Goal: Information Seeking & Learning: Understand process/instructions

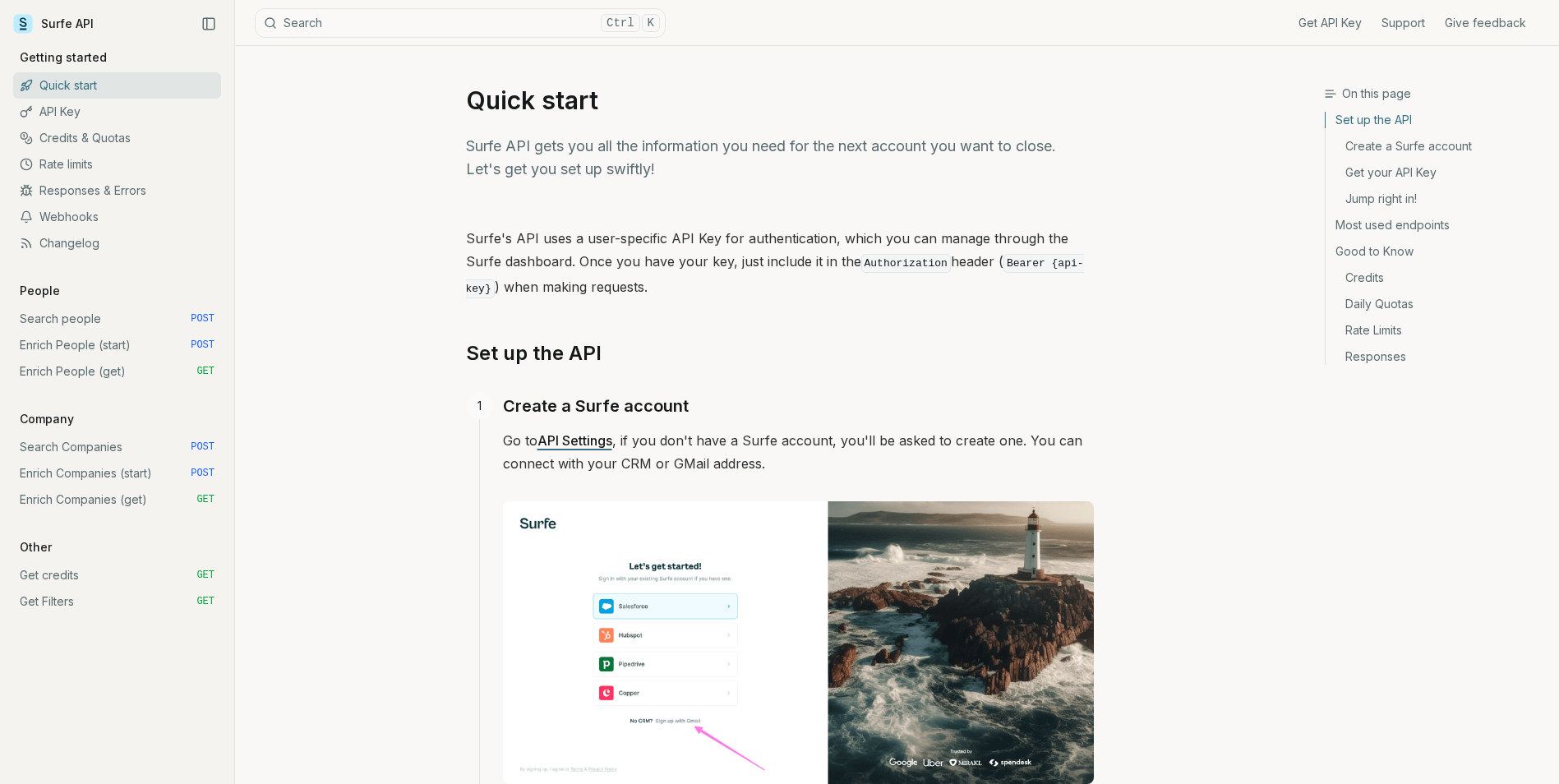
click at [130, 322] on link "Search people POST" at bounding box center [117, 319] width 208 height 27
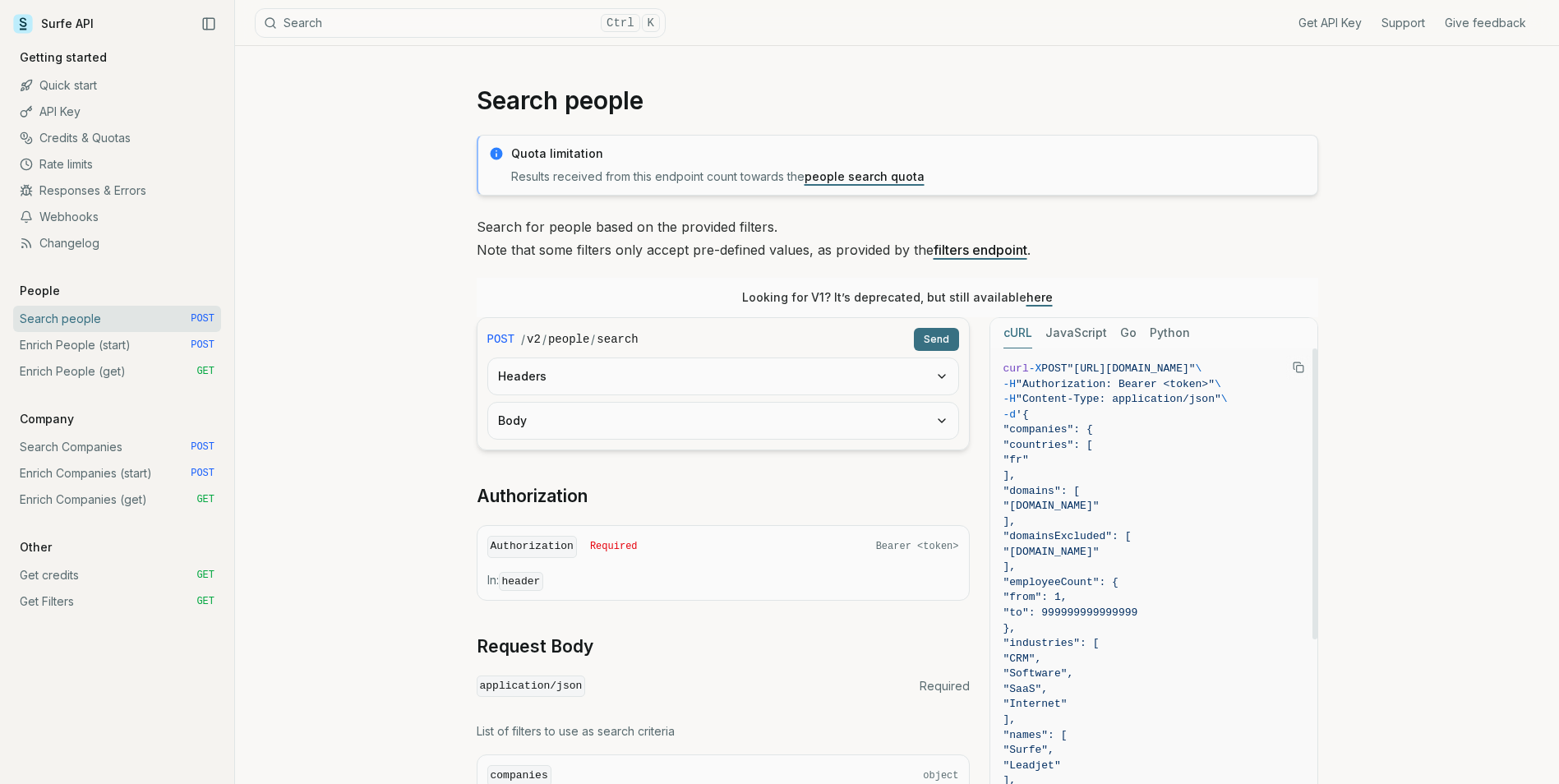
click at [159, 339] on link "Enrich People (start) POST" at bounding box center [117, 346] width 208 height 27
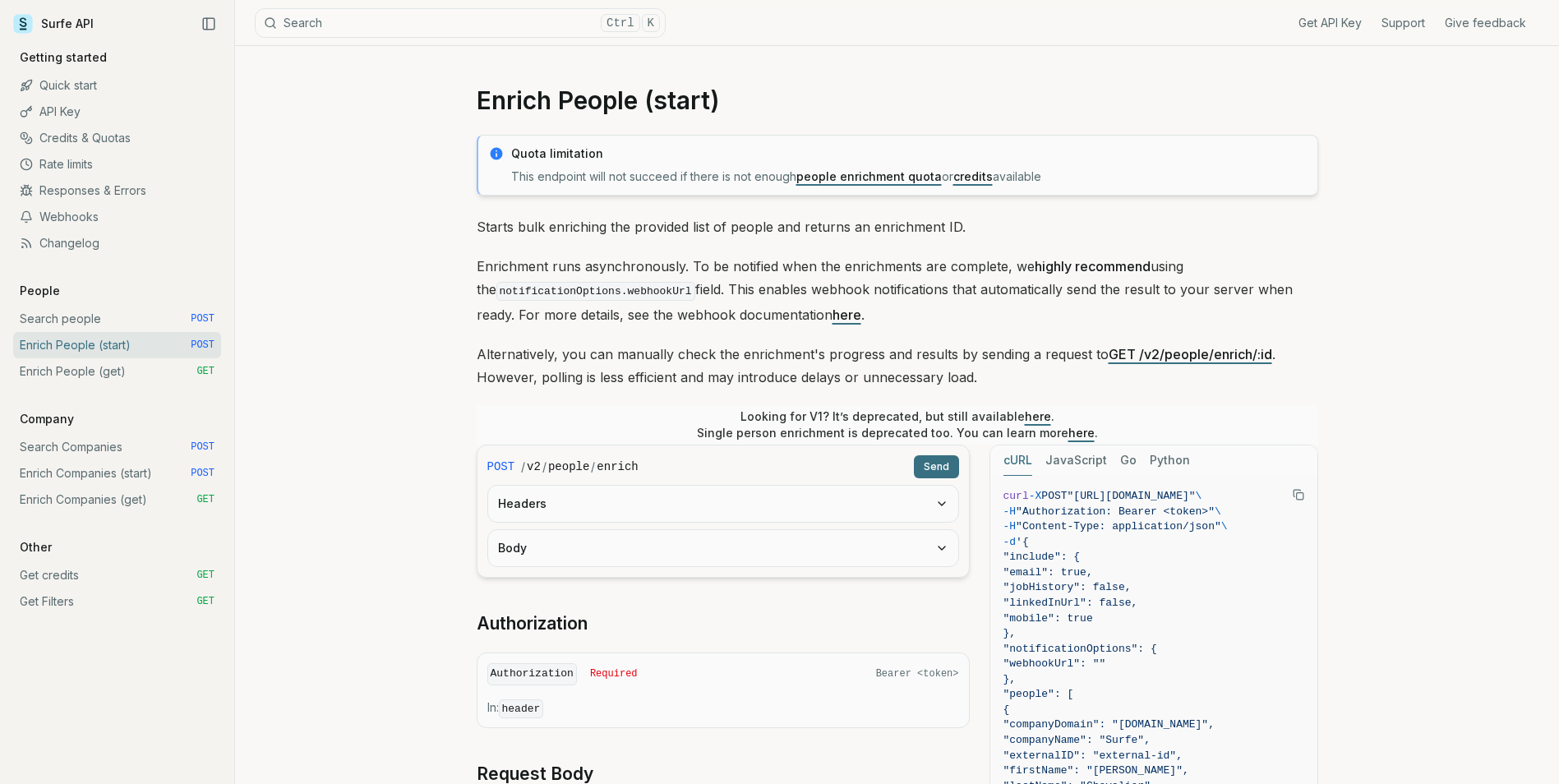
click at [169, 371] on link "Enrich People (get) GET" at bounding box center [117, 371] width 208 height 27
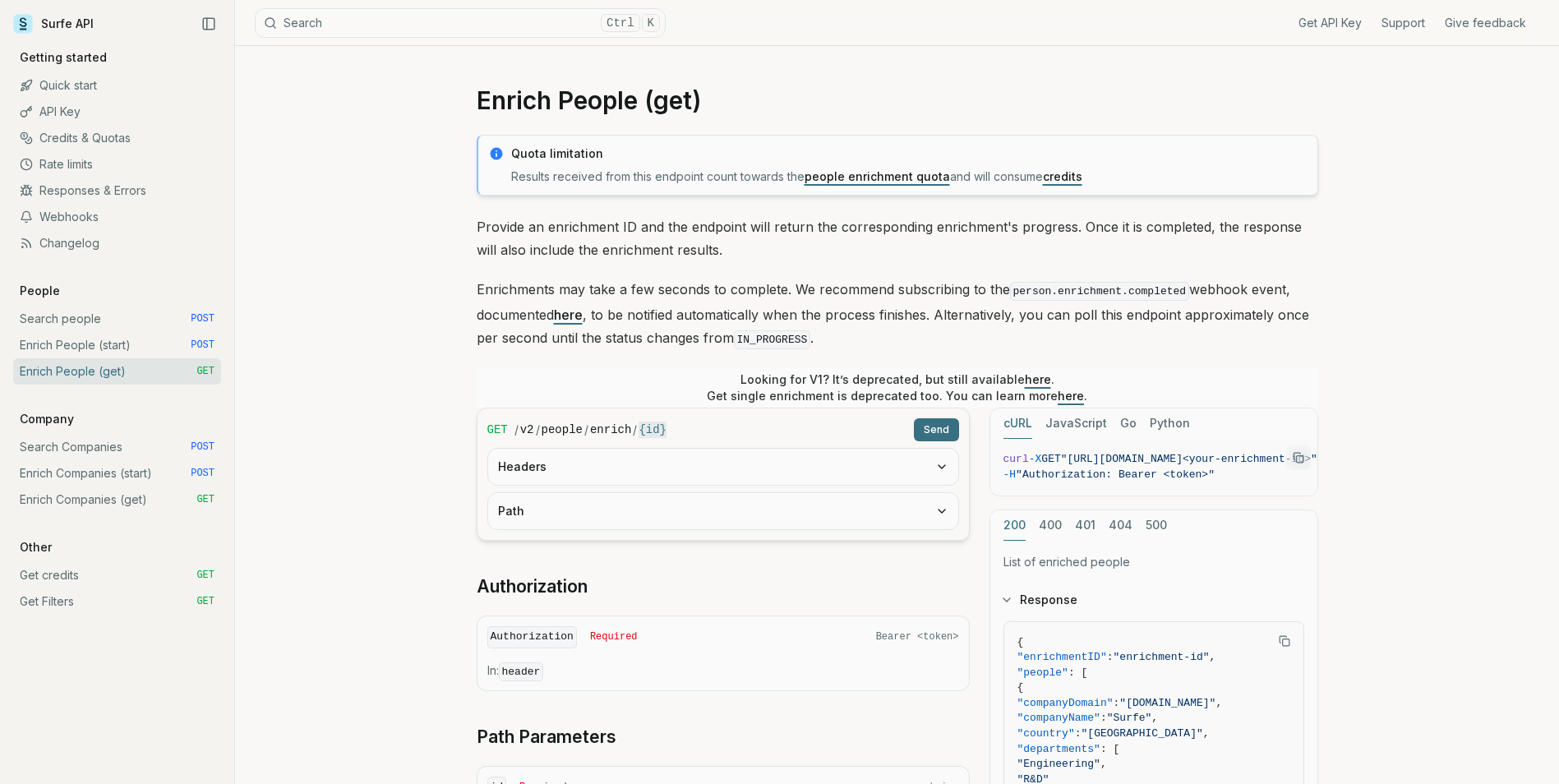
click at [169, 357] on link "Enrich People (start) POST" at bounding box center [117, 346] width 208 height 27
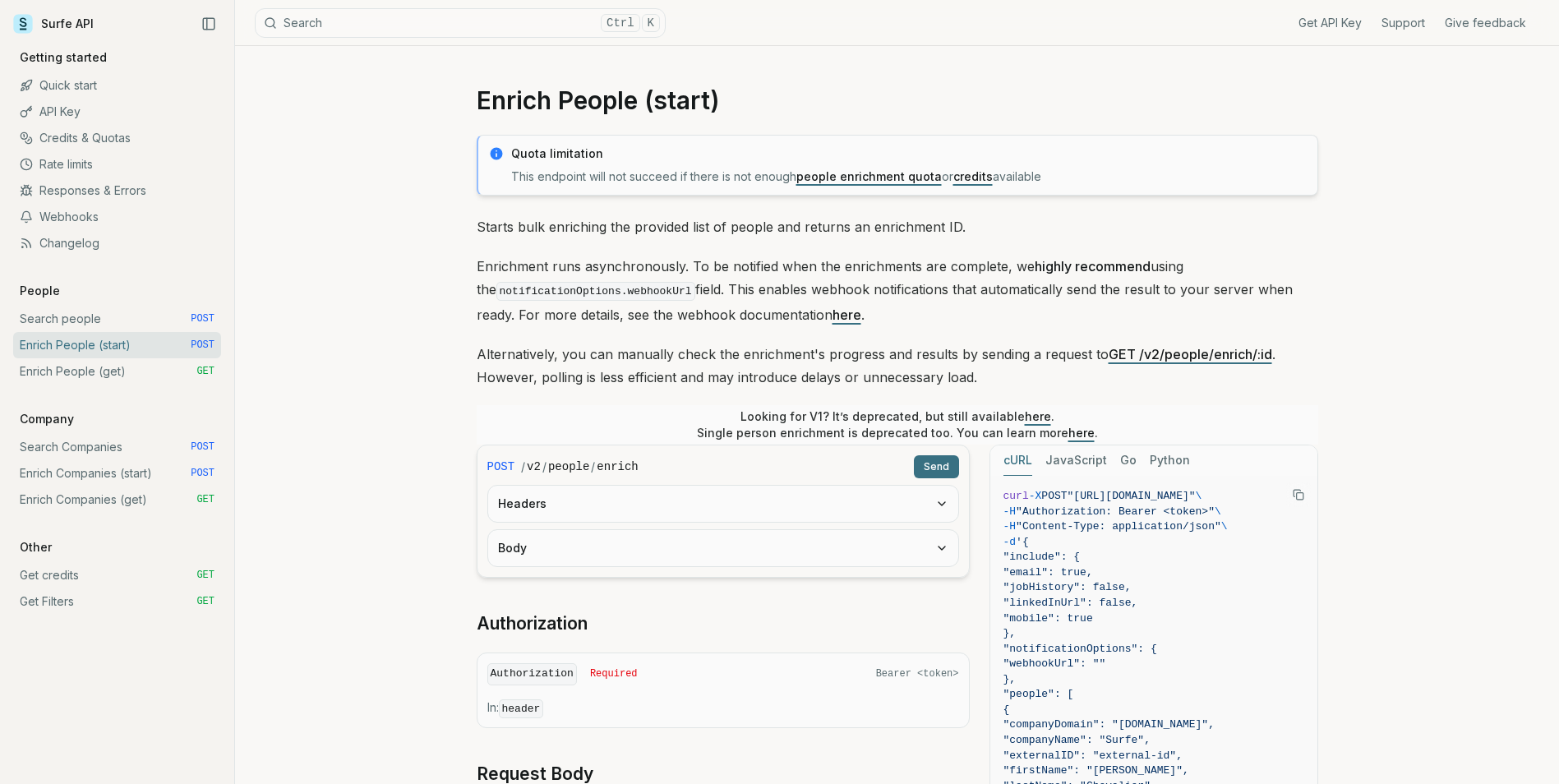
click at [173, 332] on link "Enrich People (start) POST" at bounding box center [117, 346] width 208 height 27
click at [183, 318] on link "Search people POST" at bounding box center [117, 319] width 208 height 27
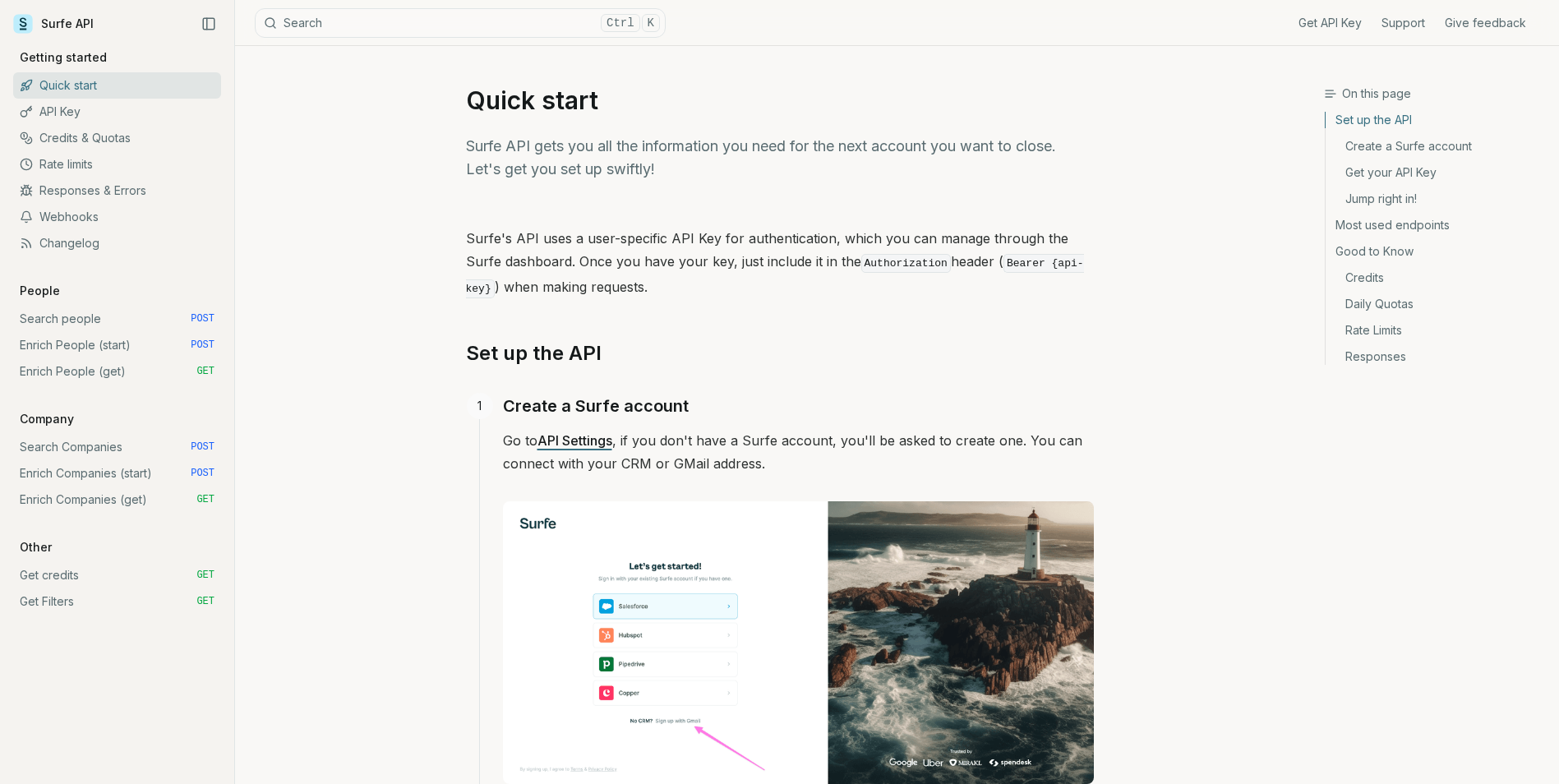
click at [120, 339] on link "Enrich People (start) POST" at bounding box center [117, 346] width 208 height 27
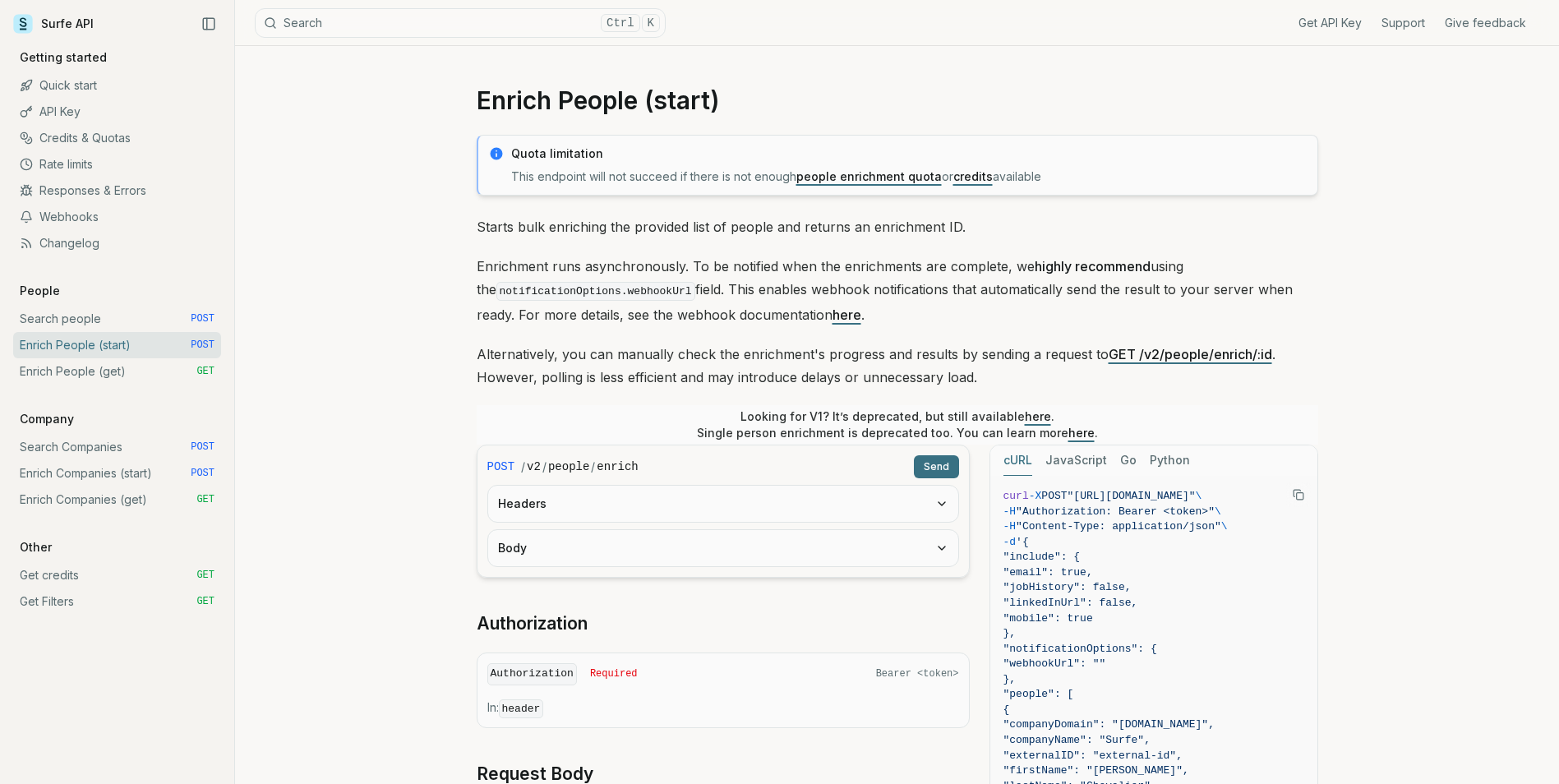
click at [141, 371] on link "Enrich People (get) GET" at bounding box center [117, 371] width 208 height 27
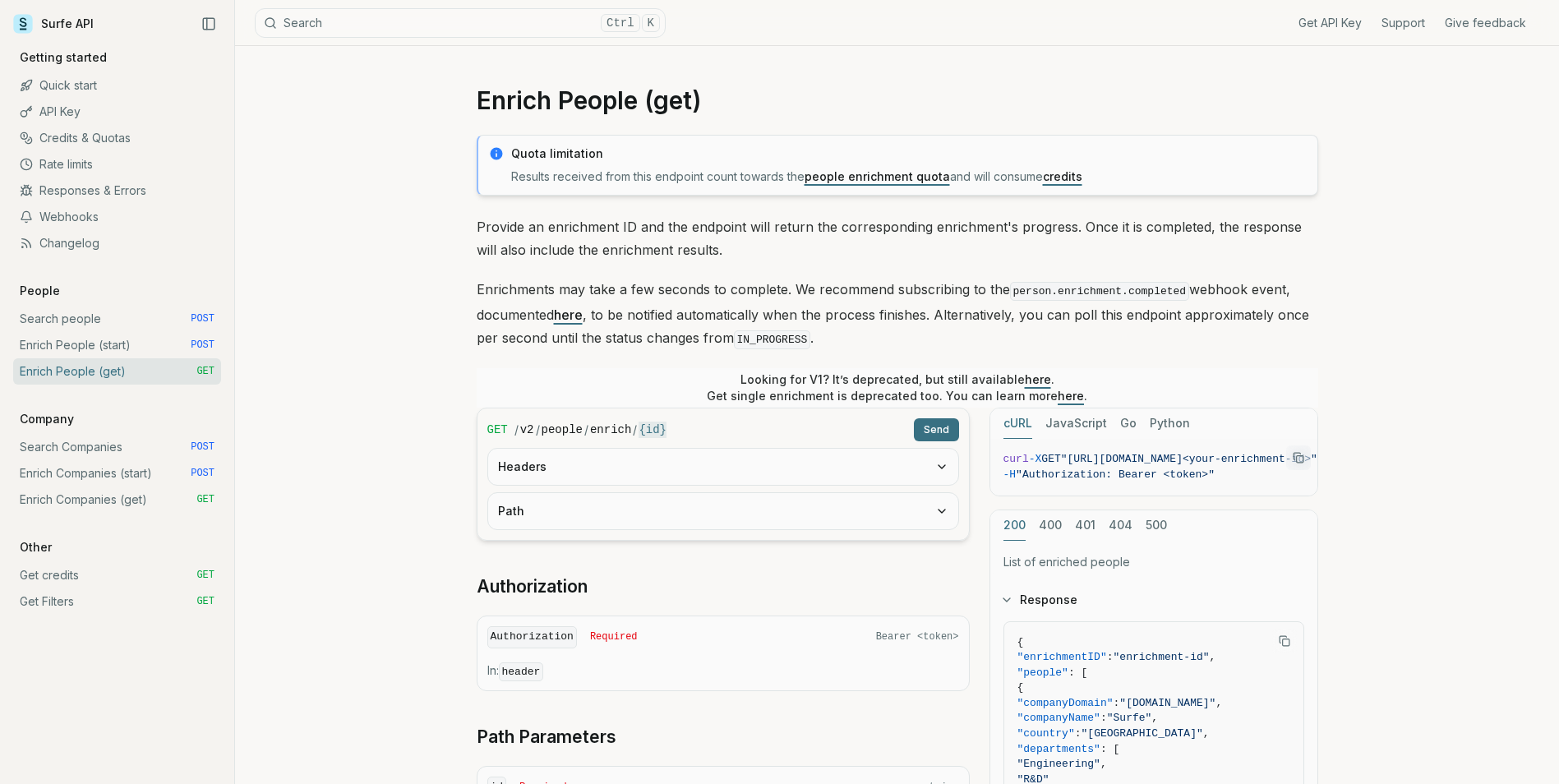
click at [136, 350] on link "Enrich People (start) POST" at bounding box center [117, 346] width 208 height 27
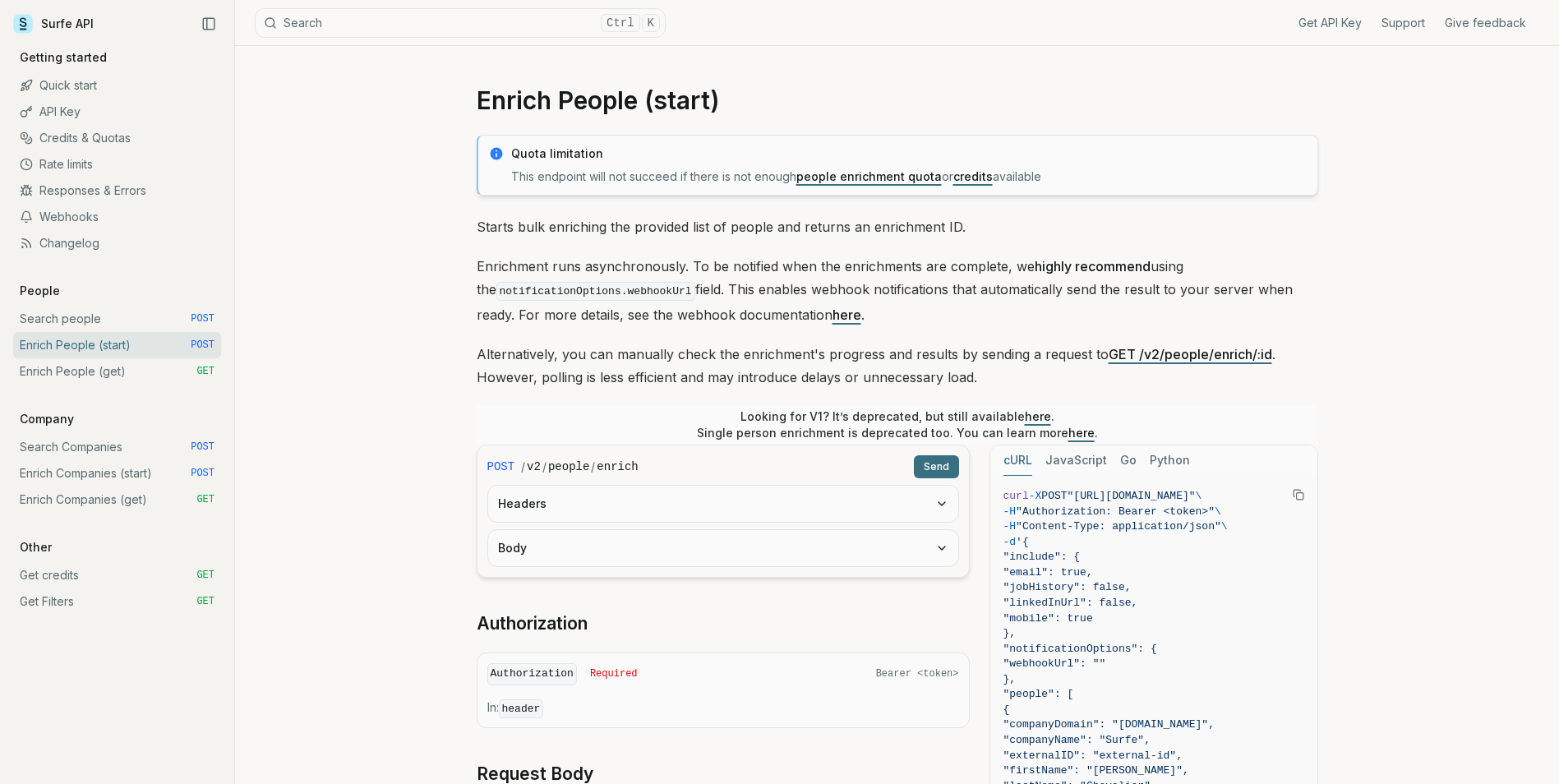
click at [168, 375] on link "Enrich People (get) GET" at bounding box center [117, 371] width 208 height 27
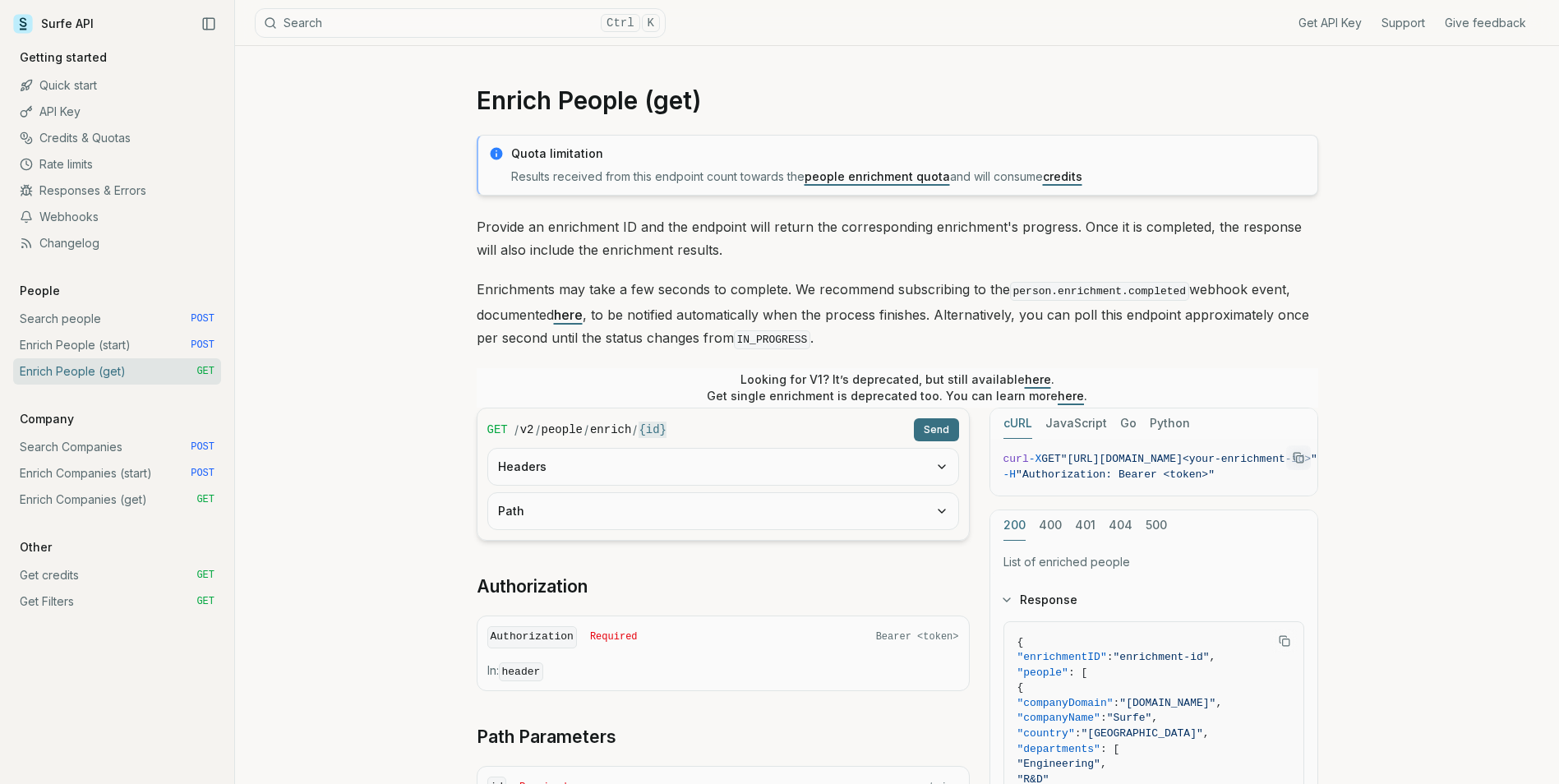
click at [159, 350] on link "Enrich People (start) POST" at bounding box center [117, 346] width 208 height 27
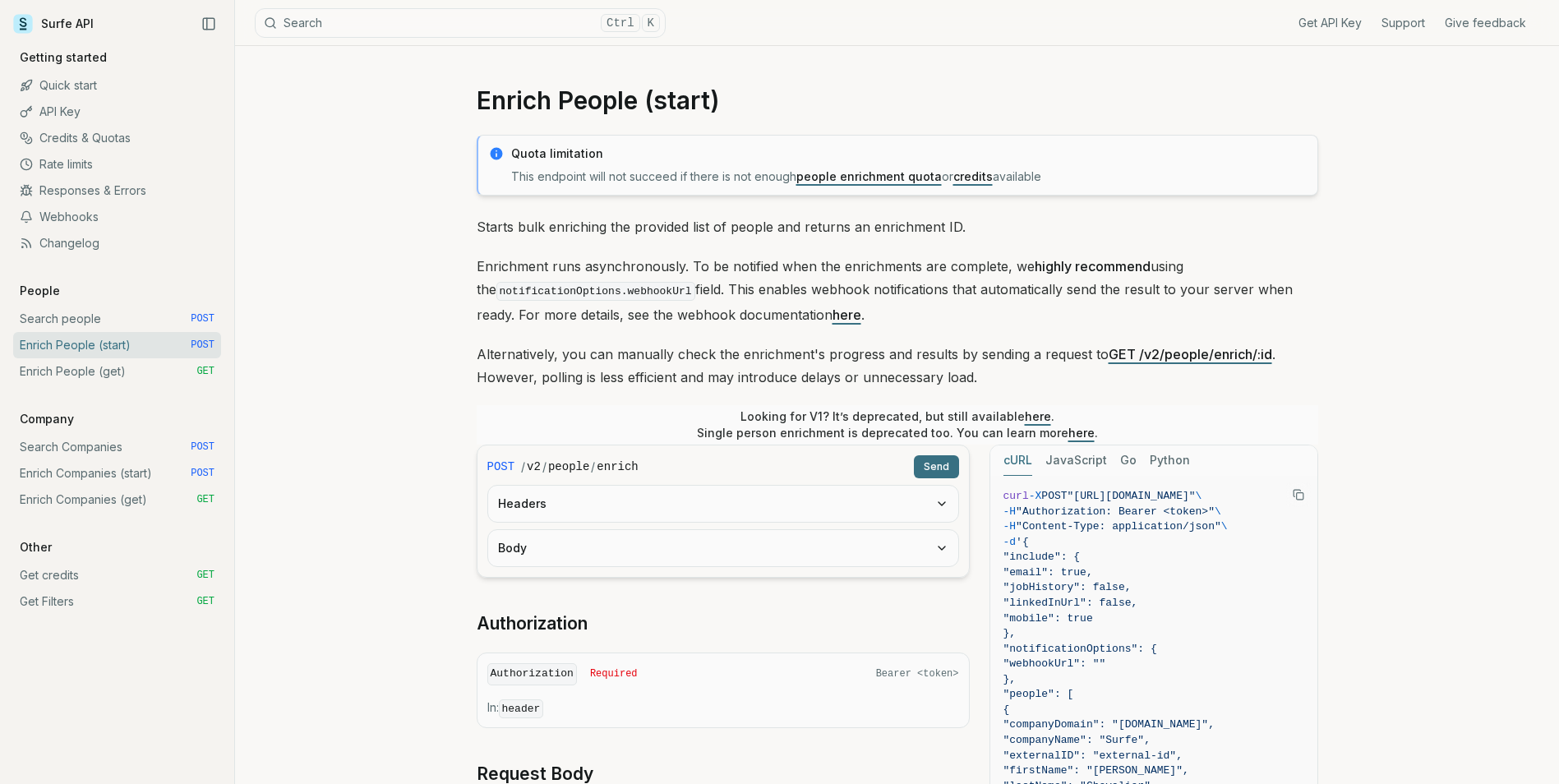
click at [155, 370] on link "Enrich People (get) GET" at bounding box center [117, 371] width 208 height 27
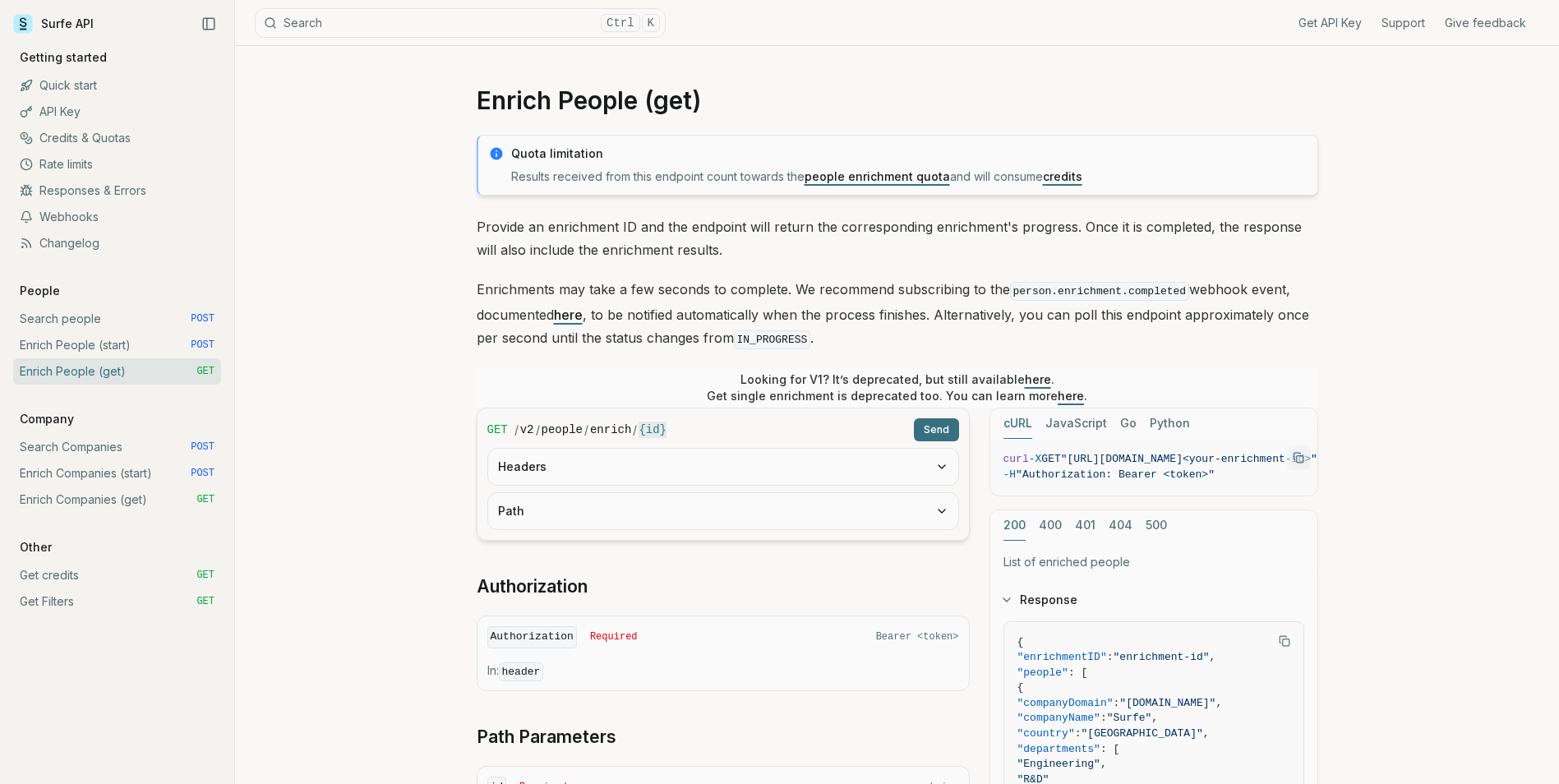
click at [140, 349] on link "Enrich People (start) POST" at bounding box center [117, 346] width 208 height 27
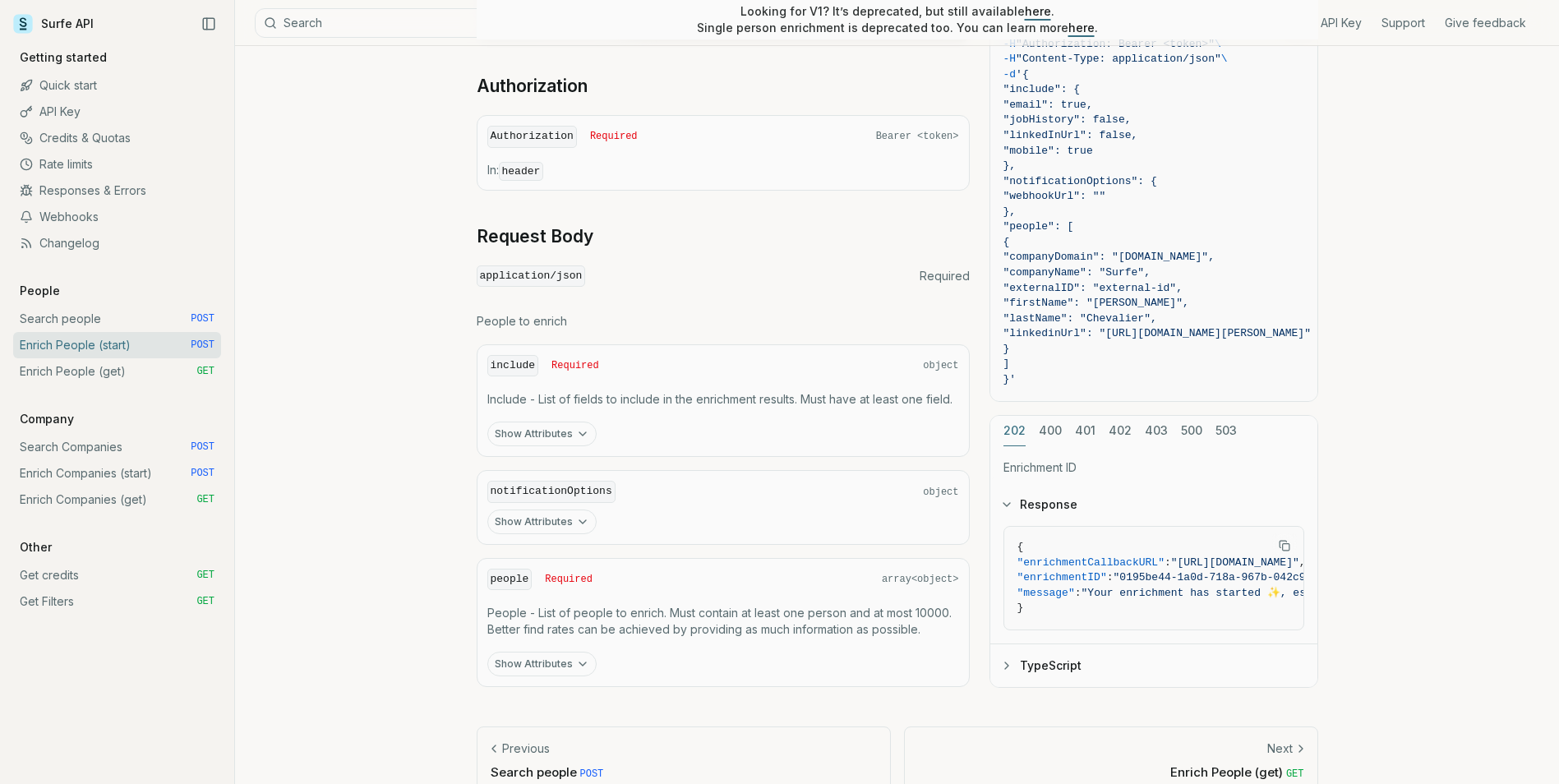
scroll to position [567, 0]
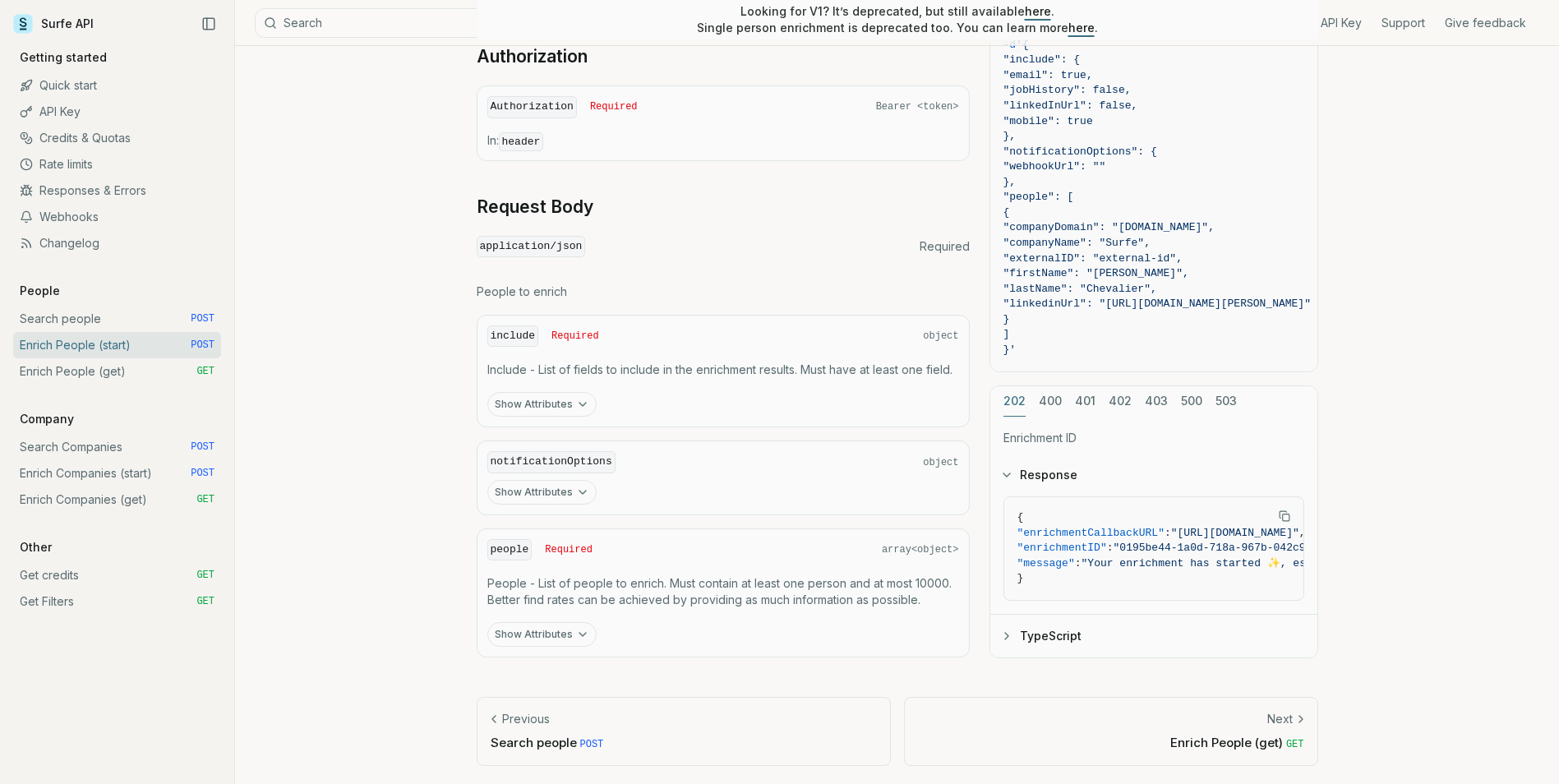
click at [552, 646] on div "people Required array<object> People - List of people to enrich. Must contain a…" at bounding box center [723, 593] width 493 height 130
click at [546, 635] on button "Show Attributes" at bounding box center [542, 634] width 109 height 25
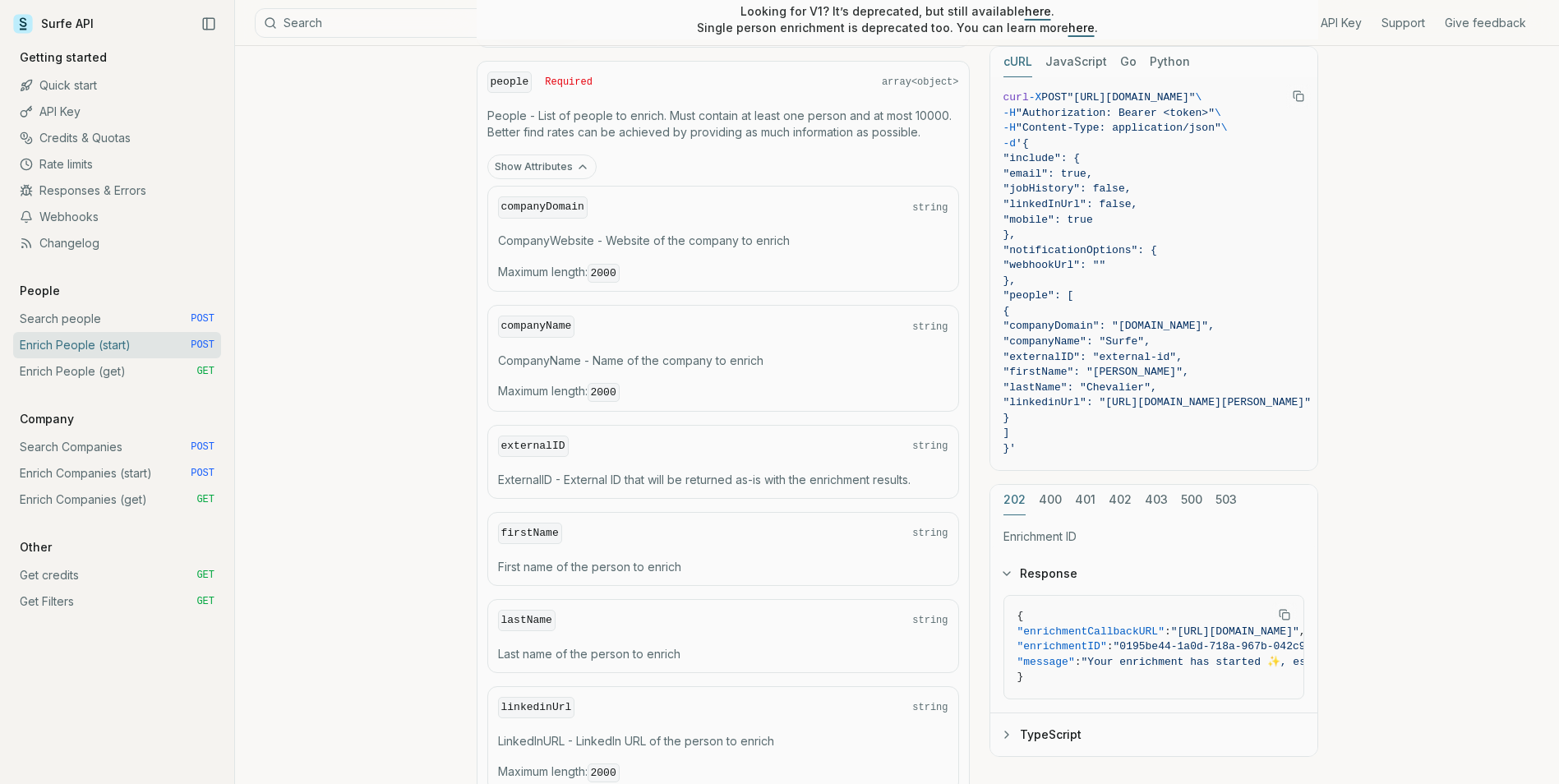
scroll to position [1060, 0]
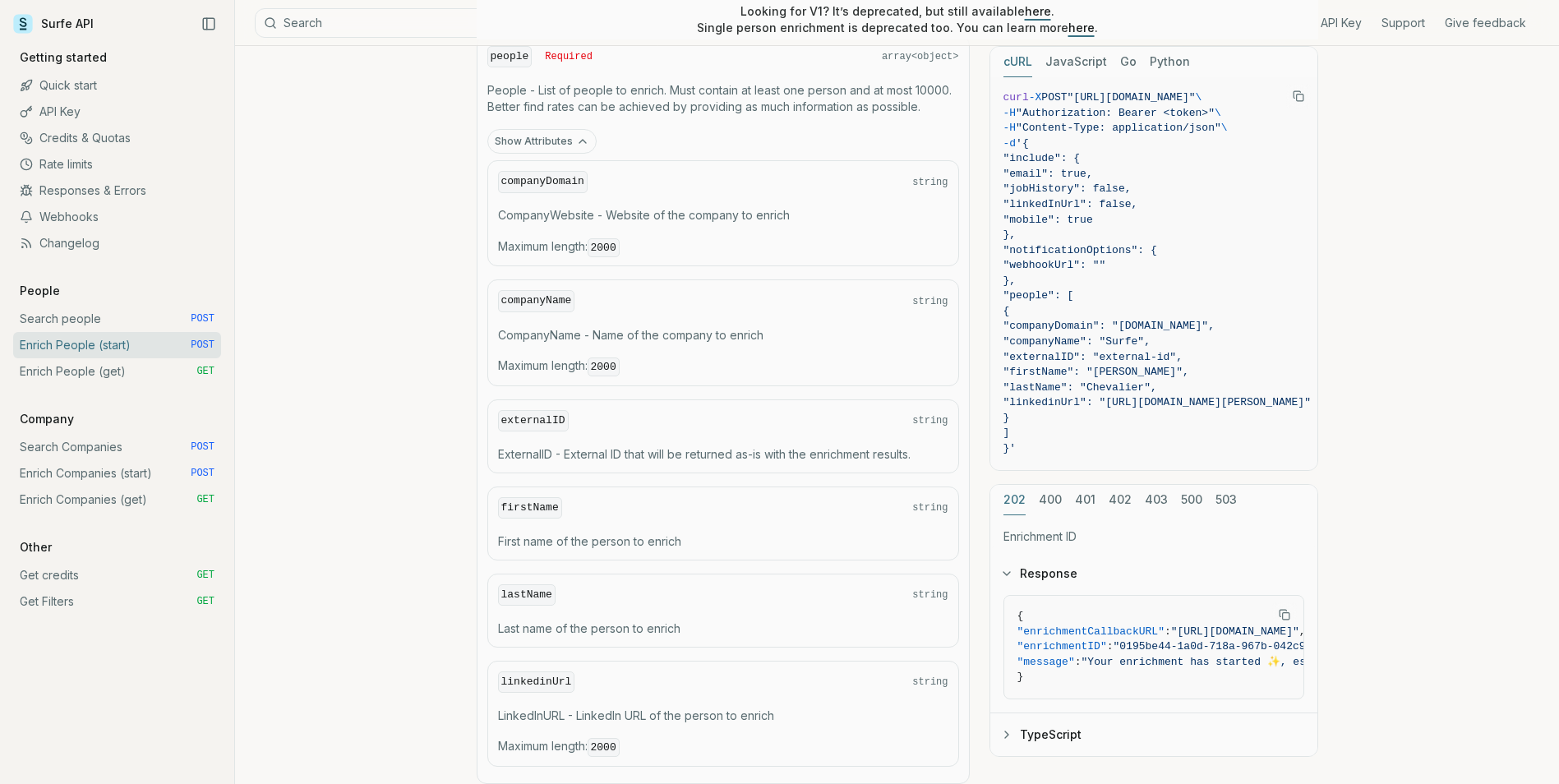
click at [154, 465] on link "Enrich Companies (start) POST" at bounding box center [117, 473] width 208 height 27
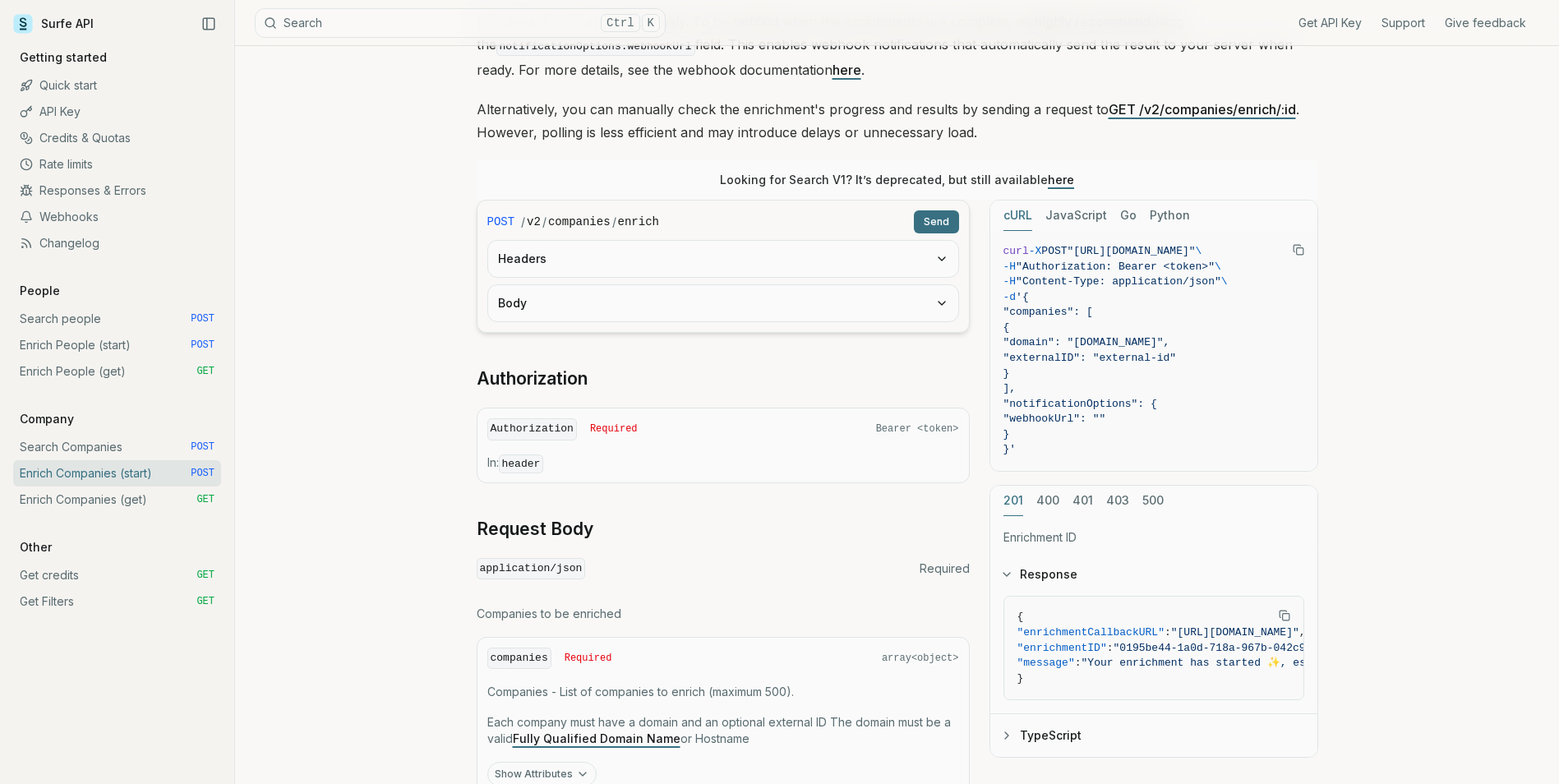
scroll to position [472, 0]
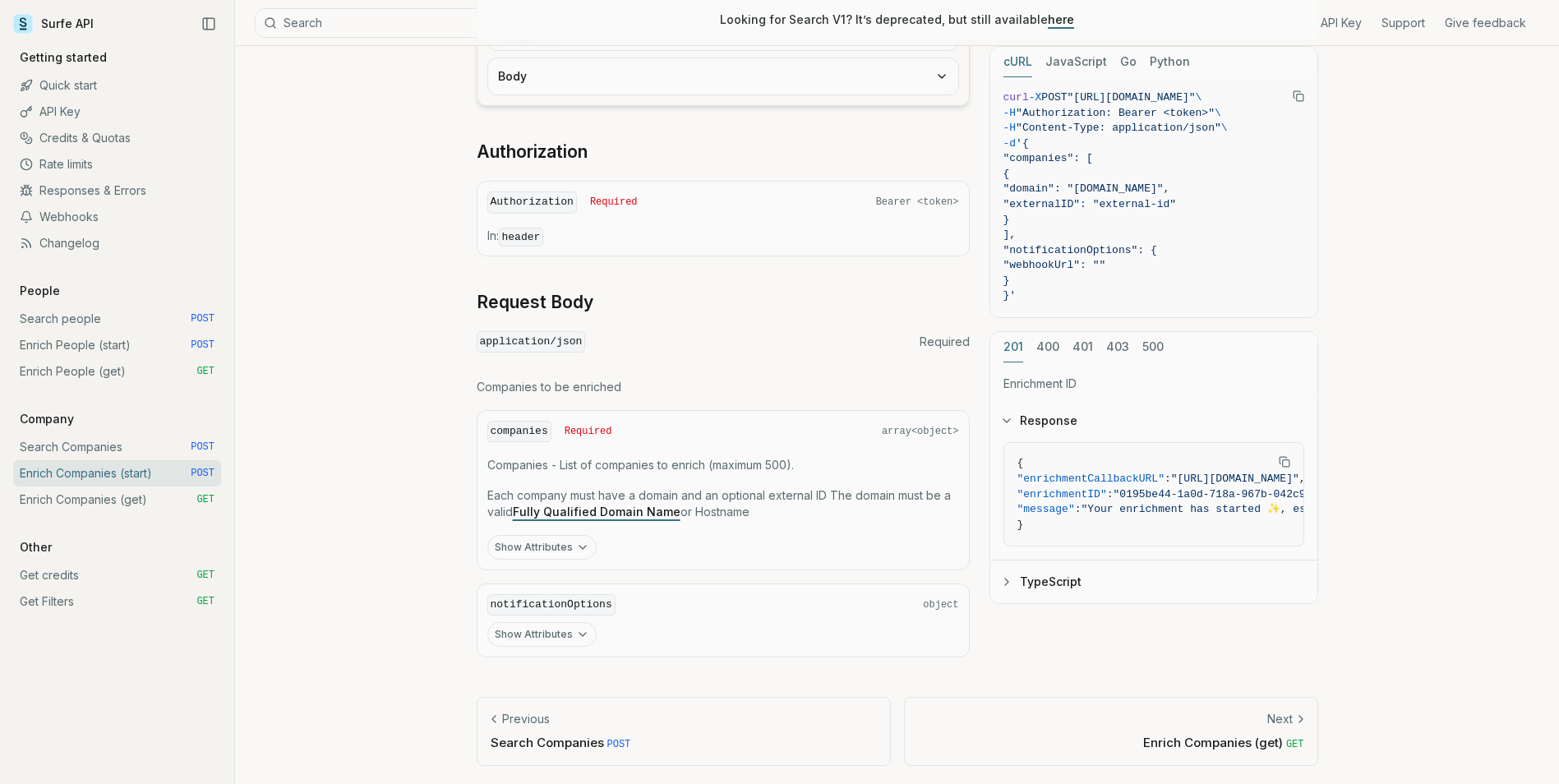
click at [762, 435] on div "companies Required array<object>" at bounding box center [724, 431] width 472 height 22
click at [695, 617] on div "notificationOptions object Show Attributes" at bounding box center [723, 620] width 493 height 75
click at [737, 544] on div "Show Attributes" at bounding box center [724, 547] width 472 height 25
click at [740, 598] on div "notificationOptions object" at bounding box center [724, 604] width 472 height 22
click at [736, 550] on div "Show Attributes" at bounding box center [724, 547] width 472 height 25
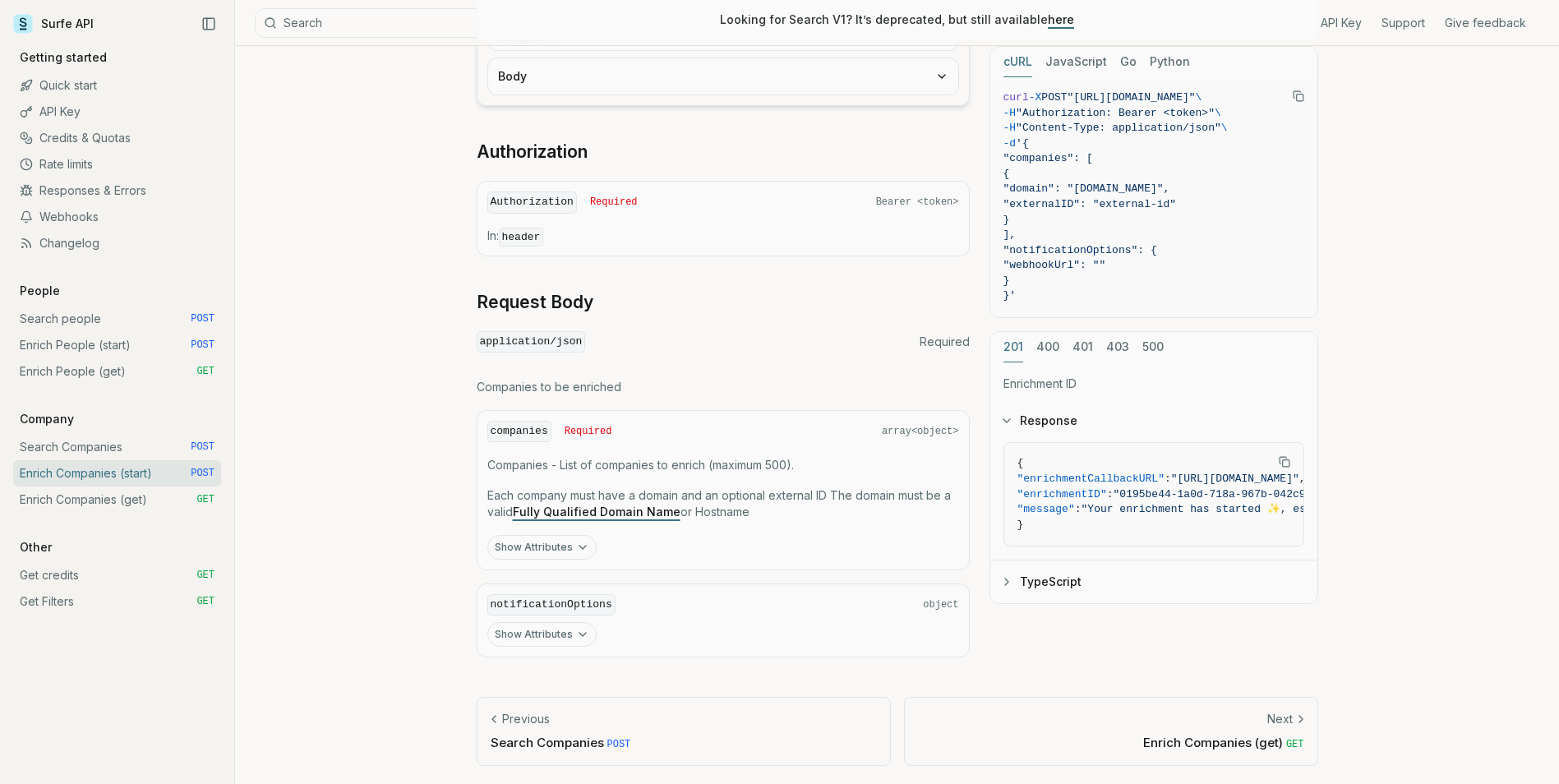
click at [154, 598] on link "Get Filters GET" at bounding box center [117, 601] width 208 height 27
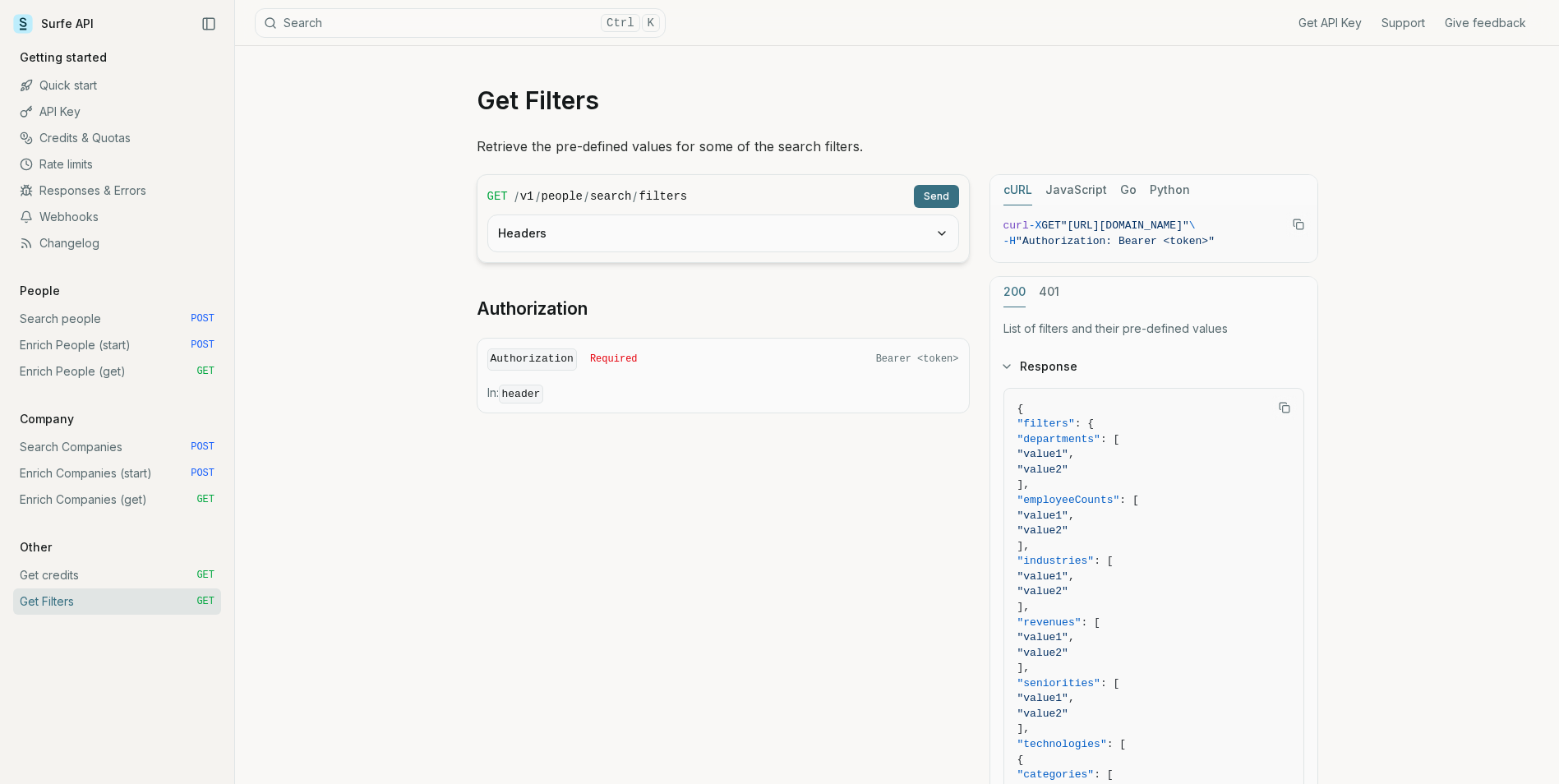
click at [152, 586] on link "Get credits GET" at bounding box center [117, 576] width 208 height 27
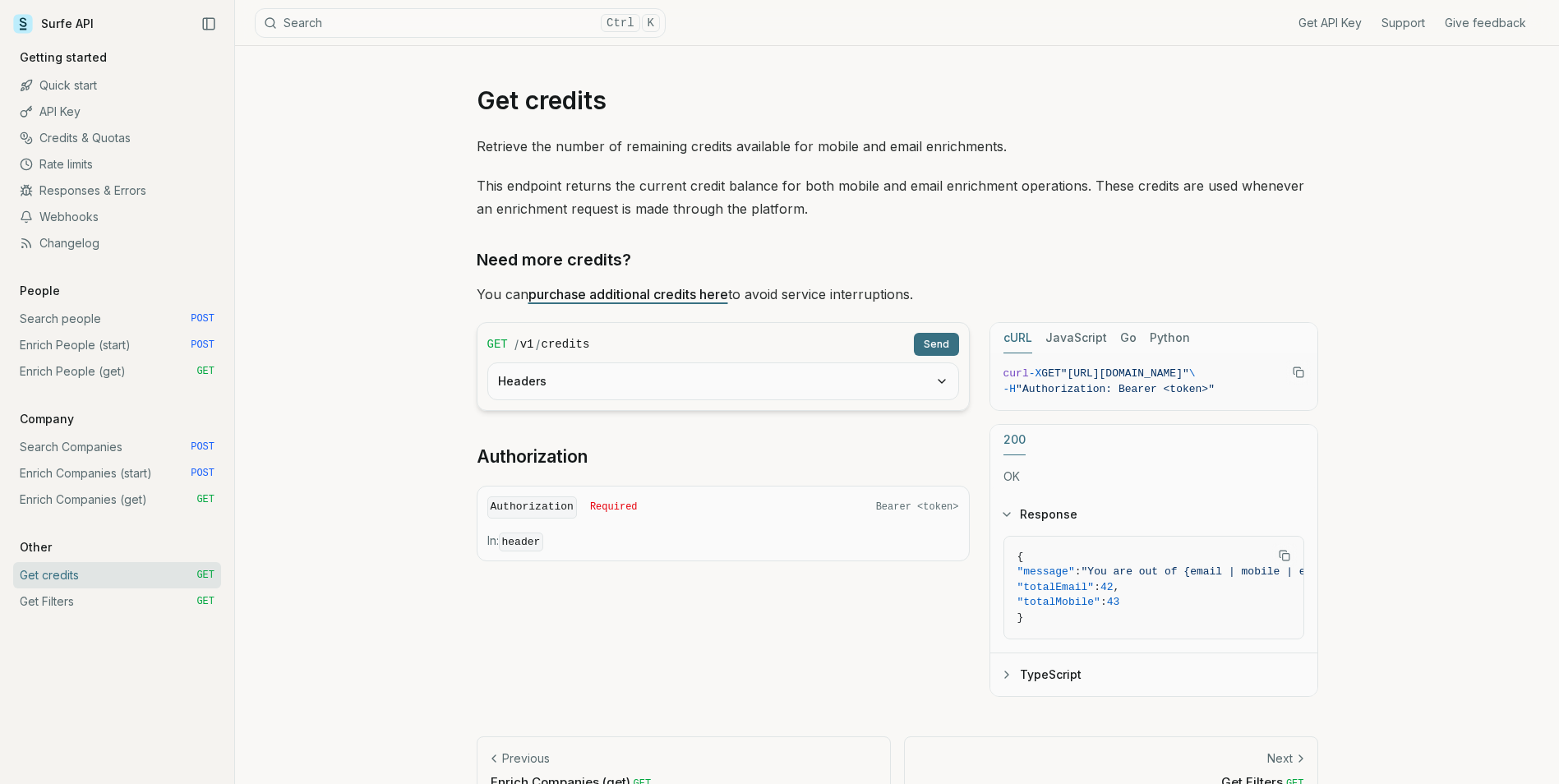
click at [117, 482] on link "Enrich Companies (start) POST" at bounding box center [117, 473] width 208 height 27
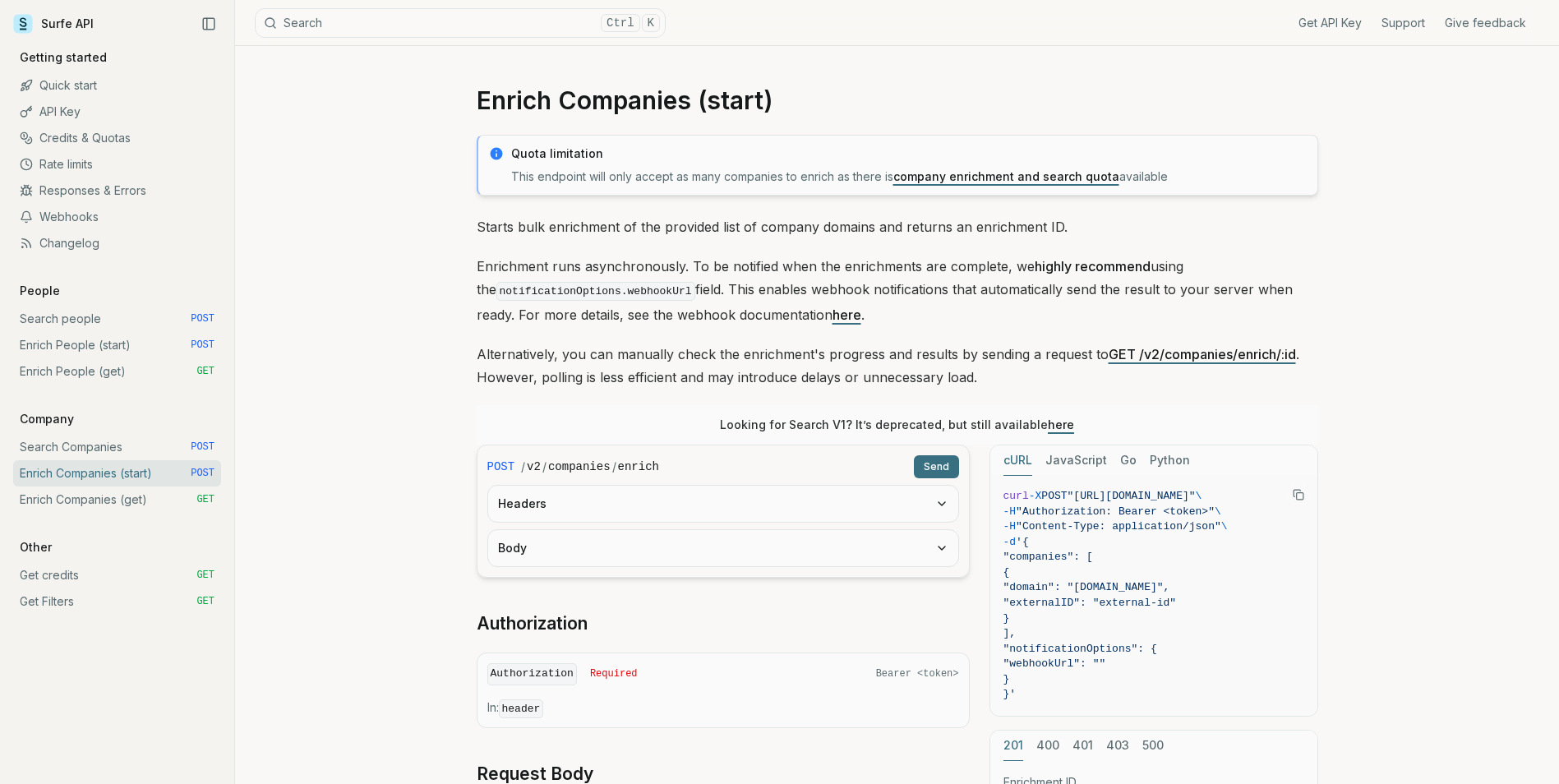
click at [124, 347] on link "Enrich People (start) POST" at bounding box center [117, 346] width 208 height 27
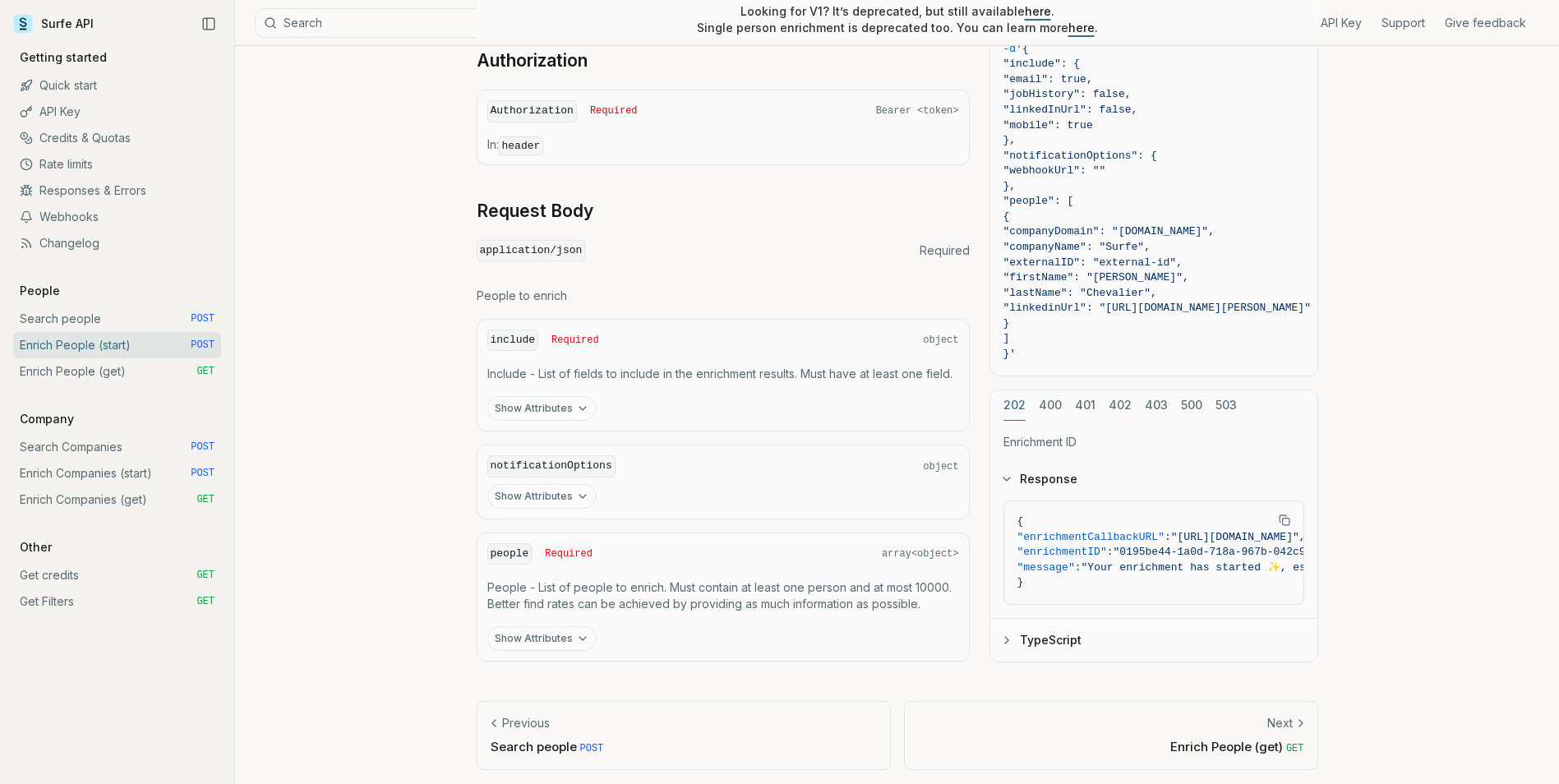
scroll to position [567, 0]
click at [579, 618] on div "people Required array<object> People - List of people to enrich. Must contain a…" at bounding box center [723, 593] width 493 height 130
click at [580, 628] on icon "button" at bounding box center [582, 634] width 13 height 13
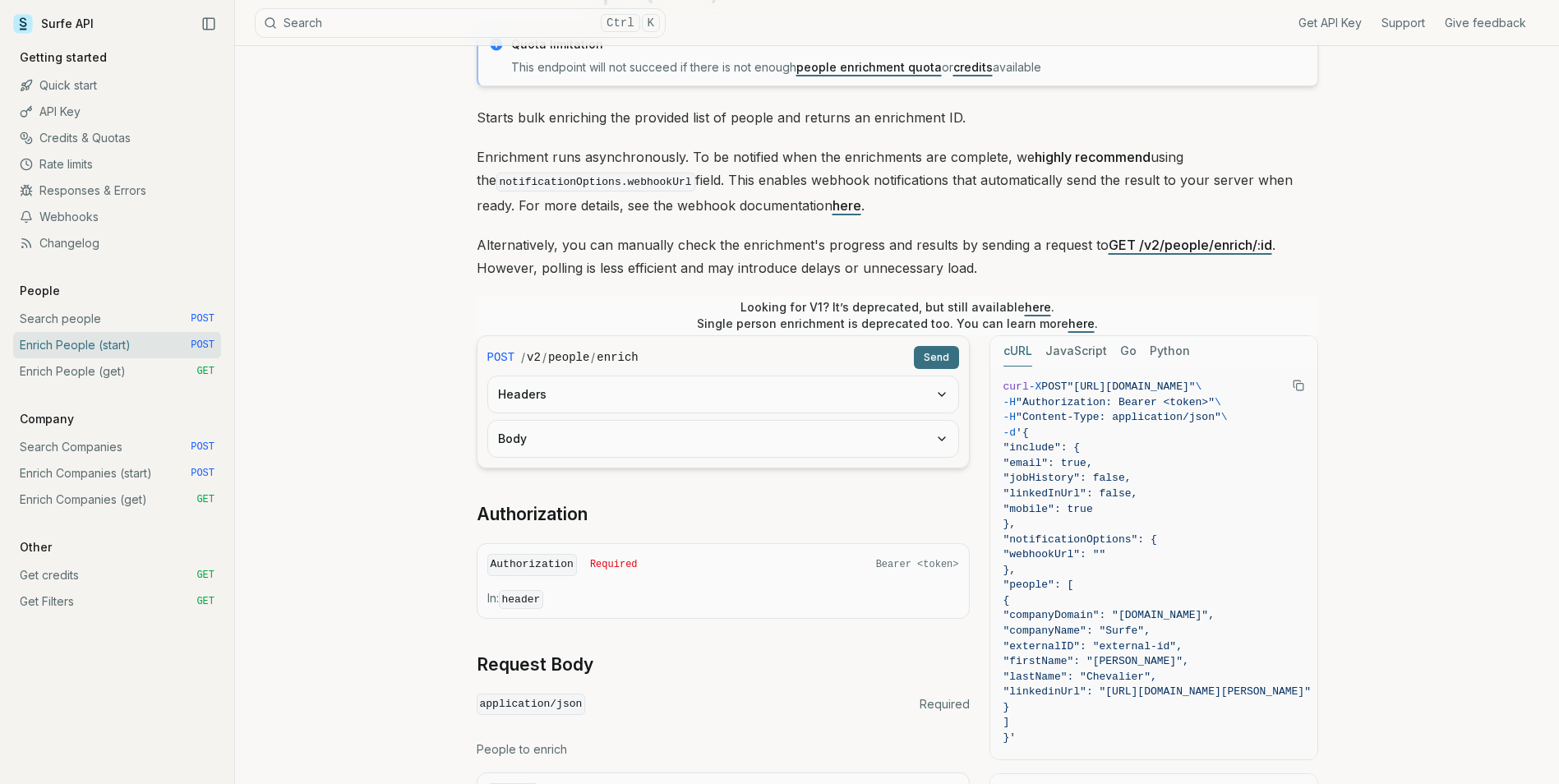
scroll to position [0, 0]
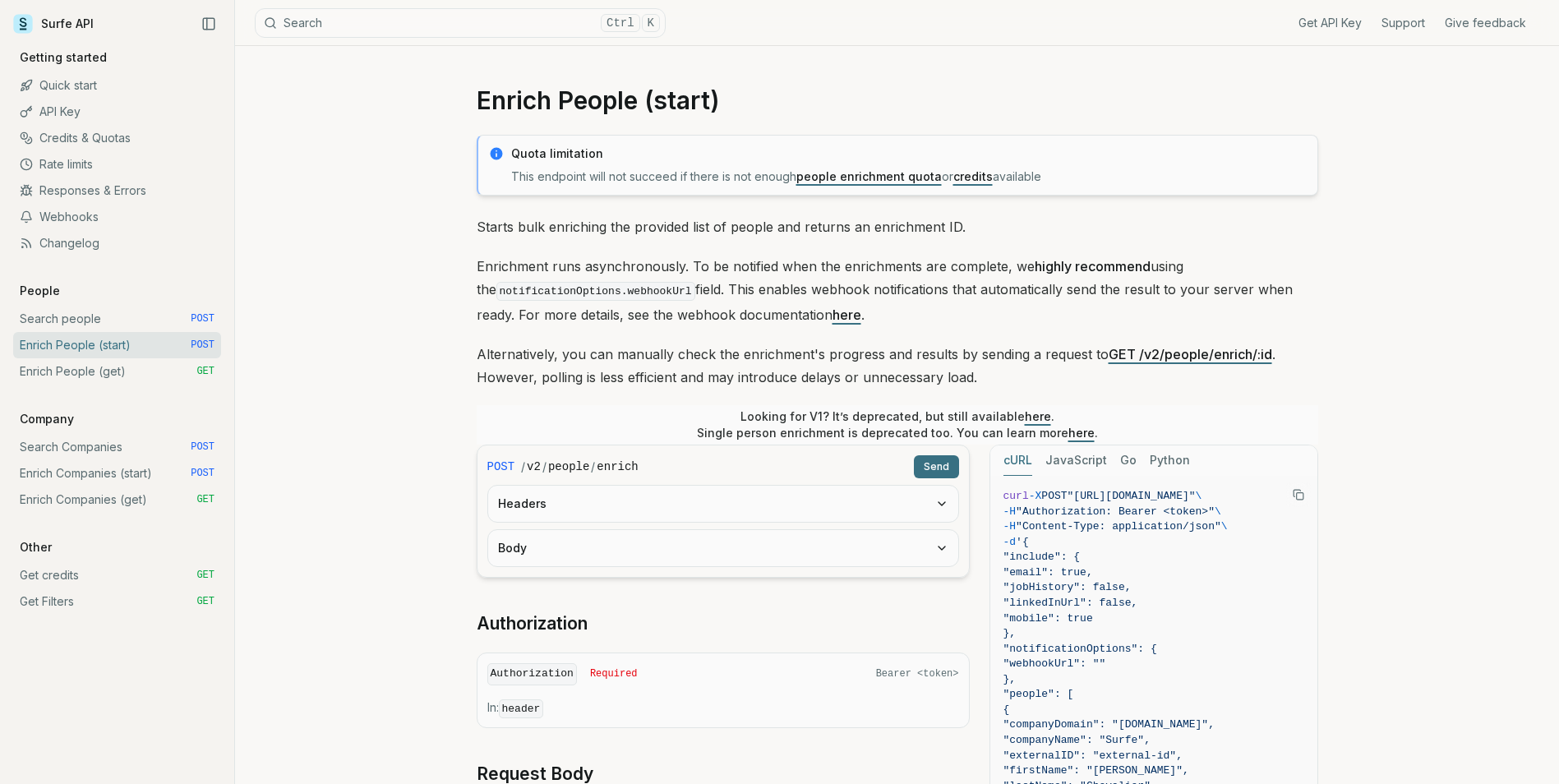
drag, startPoint x: 1247, startPoint y: 512, endPoint x: 1219, endPoint y: 508, distance: 28.3
click at [1247, 512] on span "-H "Authorization: Bearer <token>" \" at bounding box center [1157, 512] width 308 height 15
click at [1124, 506] on span ""Authorization: Bearer <token>"" at bounding box center [1116, 511] width 199 height 12
drag, startPoint x: 1085, startPoint y: 494, endPoint x: 1163, endPoint y: 494, distance: 78.0
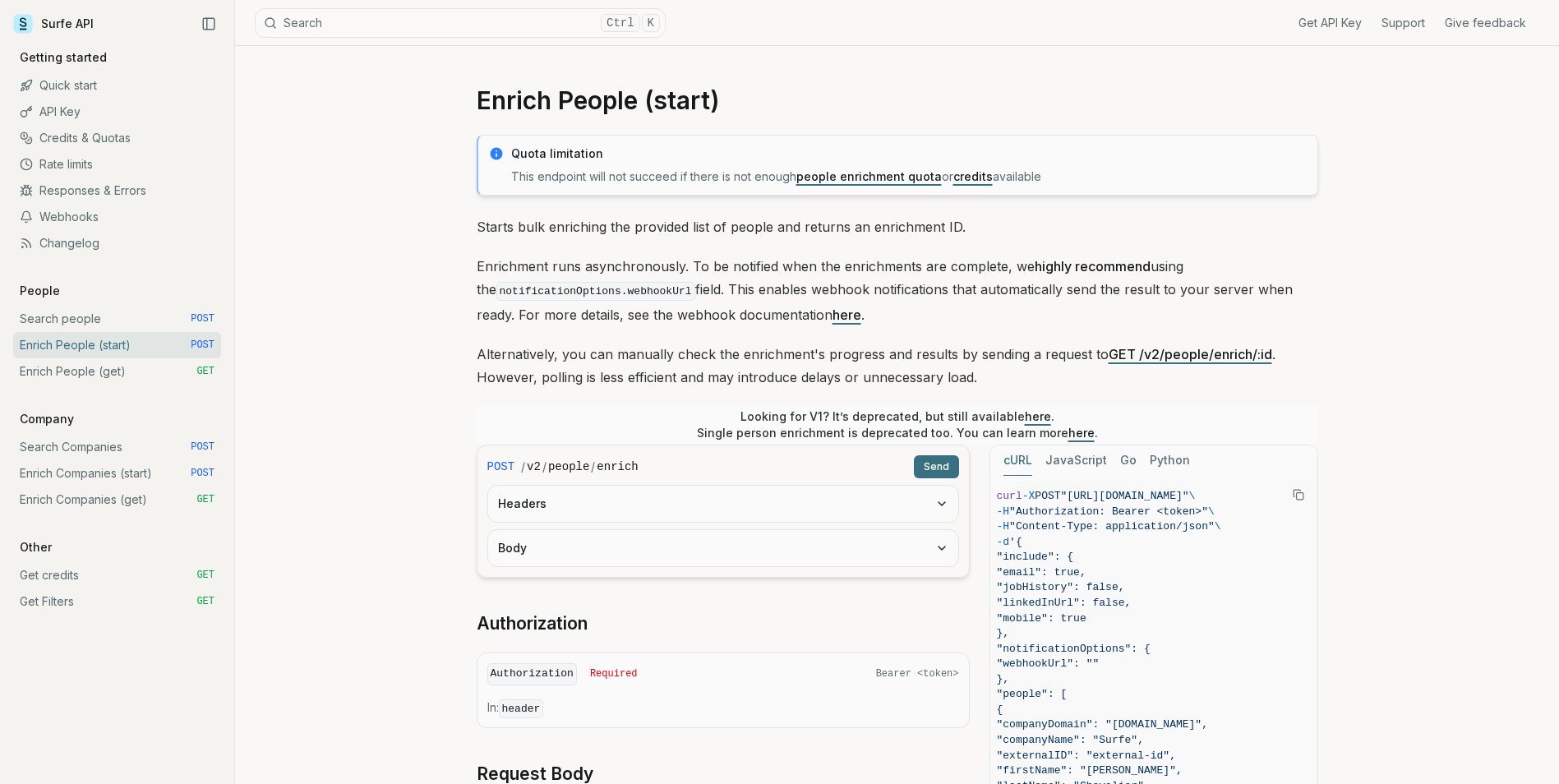
click at [1163, 494] on span ""[URL][DOMAIN_NAME]"" at bounding box center [1124, 495] width 128 height 12
copy span "[URL][DOMAIN_NAME]"
drag, startPoint x: 1163, startPoint y: 494, endPoint x: 1144, endPoint y: 538, distance: 47.9
click at [1144, 538] on span "-d '{" at bounding box center [1151, 543] width 308 height 15
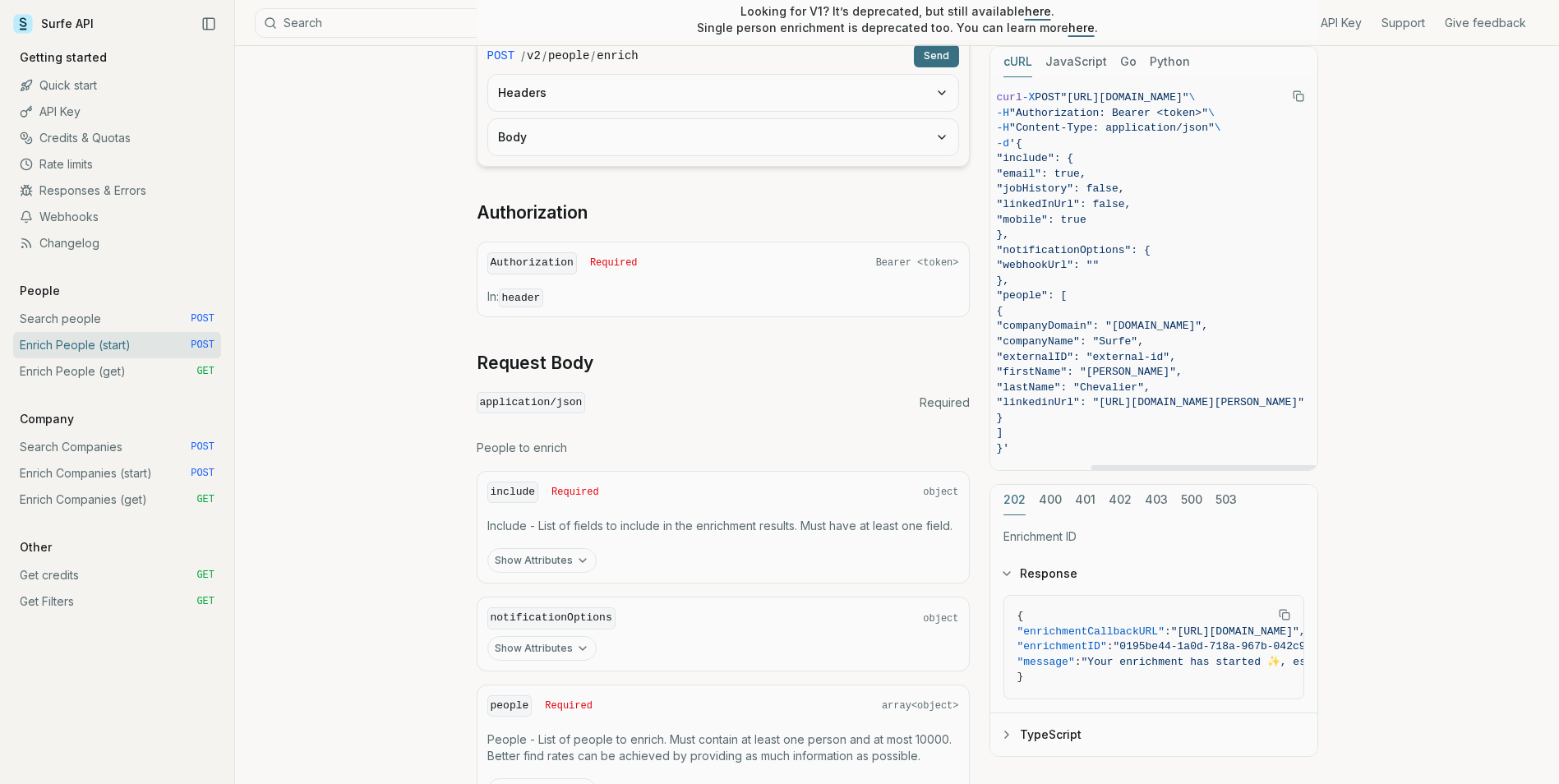
scroll to position [0, 0]
drag, startPoint x: 1107, startPoint y: 469, endPoint x: 788, endPoint y: 471, distance: 319.0
click at [991, 465] on div at bounding box center [1103, 467] width 226 height 5
drag, startPoint x: 1039, startPoint y: 146, endPoint x: 1022, endPoint y: 449, distance: 303.5
click at [1022, 449] on code "curl -X POST "[URL][DOMAIN_NAME]" \ -H "Authorization: Bearer <token>" \ -H "Co…" at bounding box center [1157, 273] width 308 height 366
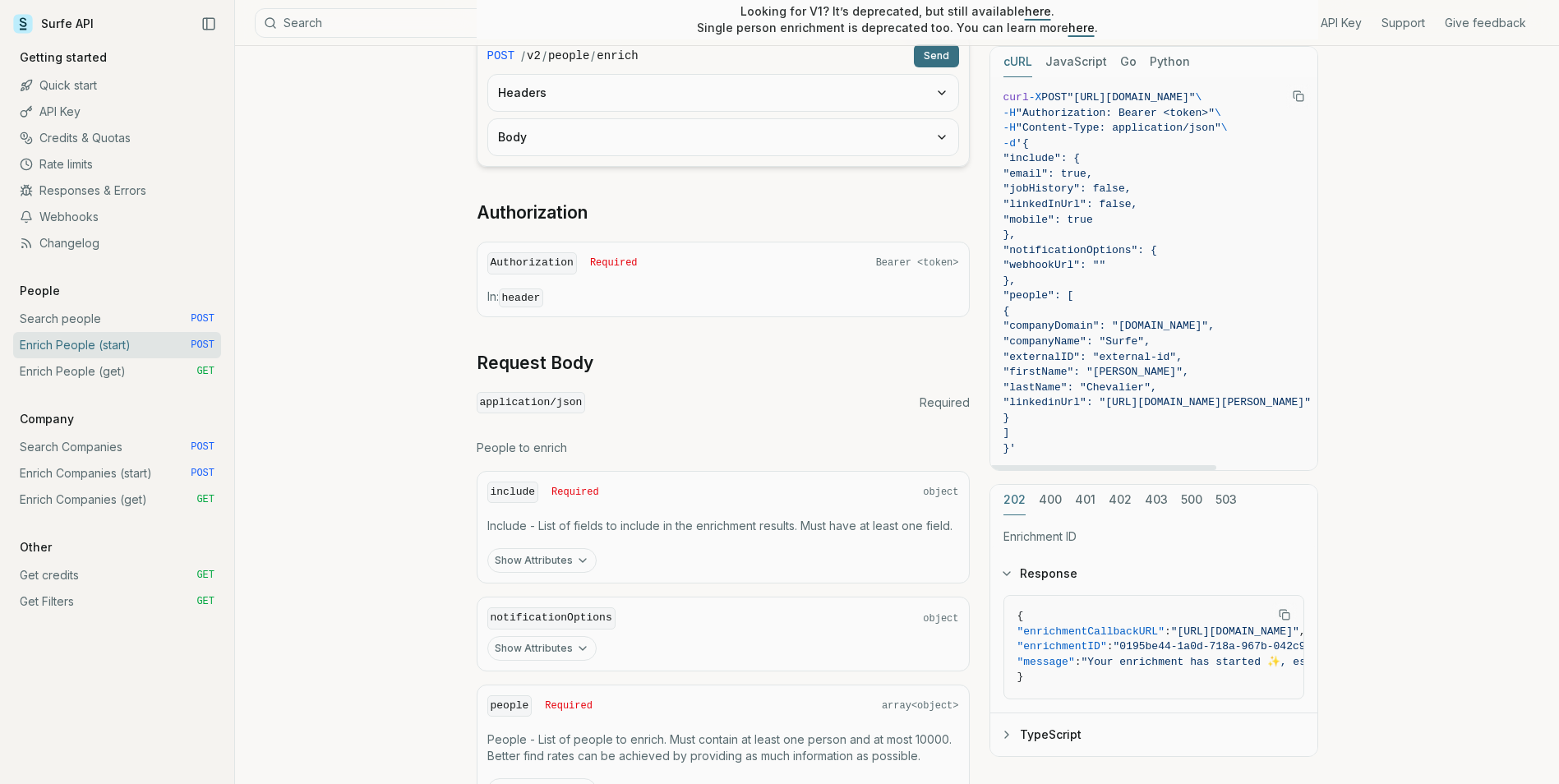
copy code "{ "include": { "email": true, "jobHistory": false, "linkedInUrl": false, "mobil…"
click at [1374, 347] on div "Enrich People (start) Quota limitation This endpoint will not succeed if there …" at bounding box center [897, 597] width 1324 height 1925
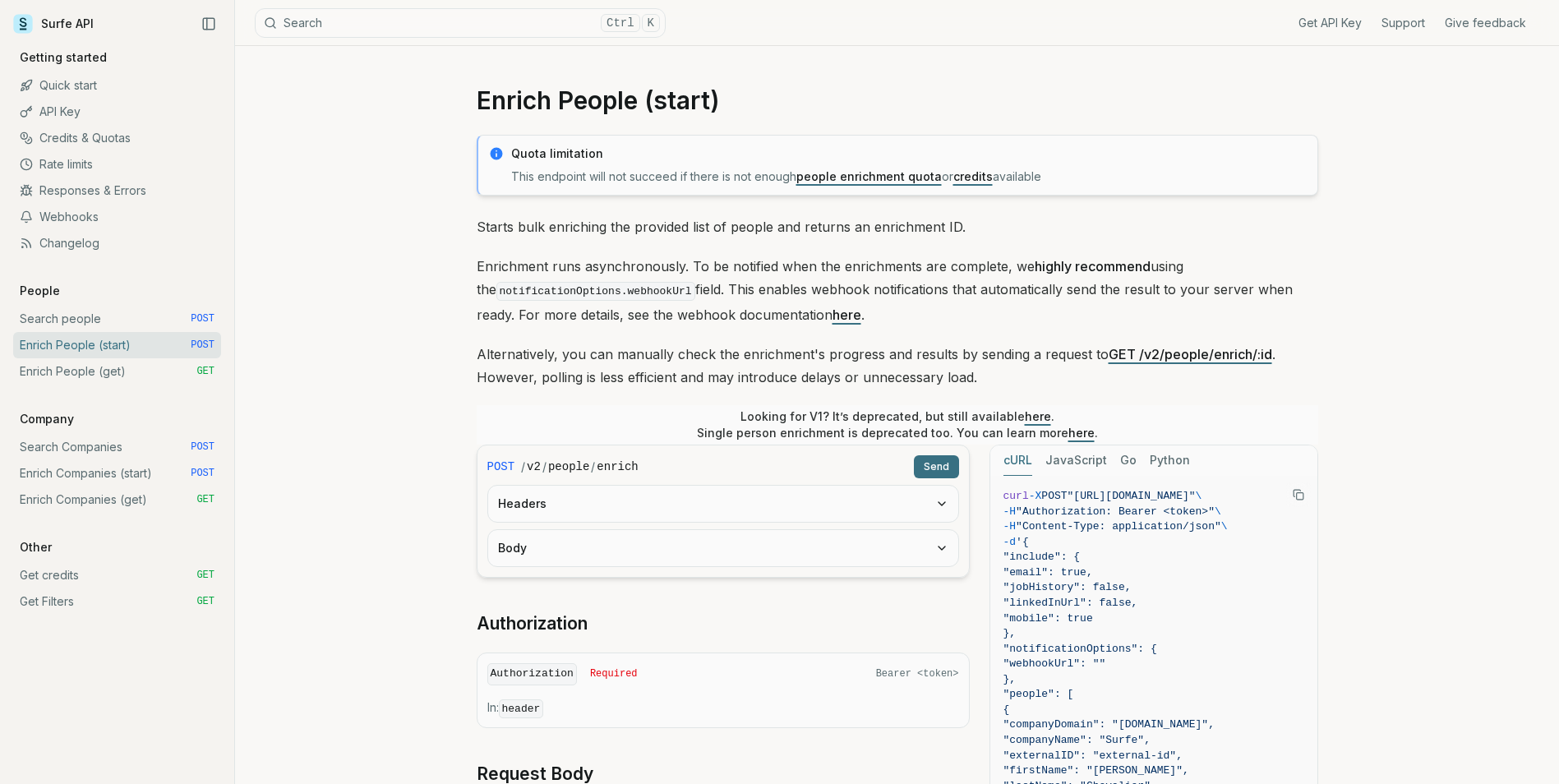
click at [1313, 33] on div "Get API Key Support Give feedback" at bounding box center [1102, 23] width 874 height 45
click at [1319, 22] on link "Get API Key" at bounding box center [1330, 23] width 63 height 16
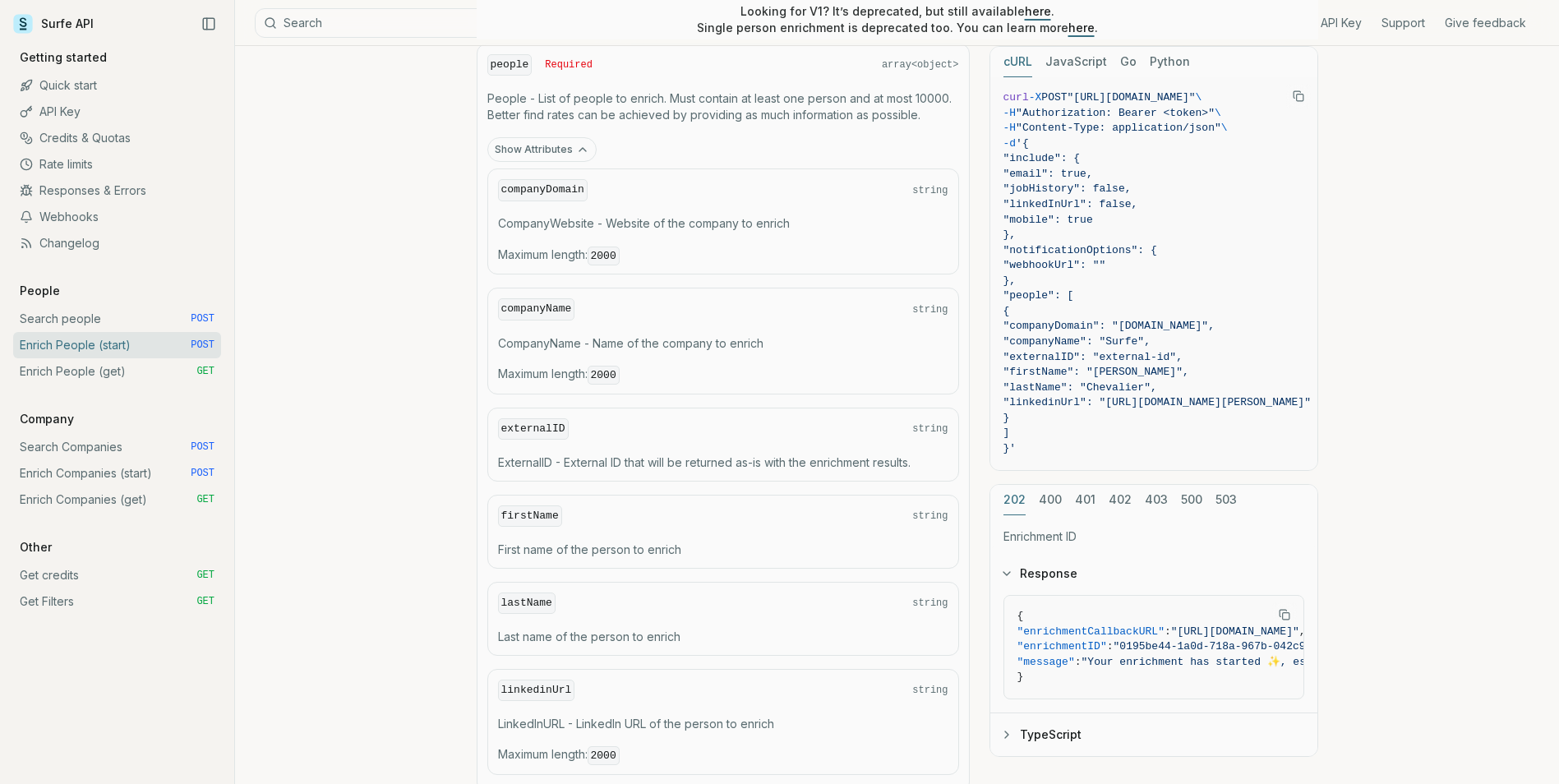
scroll to position [1150, 0]
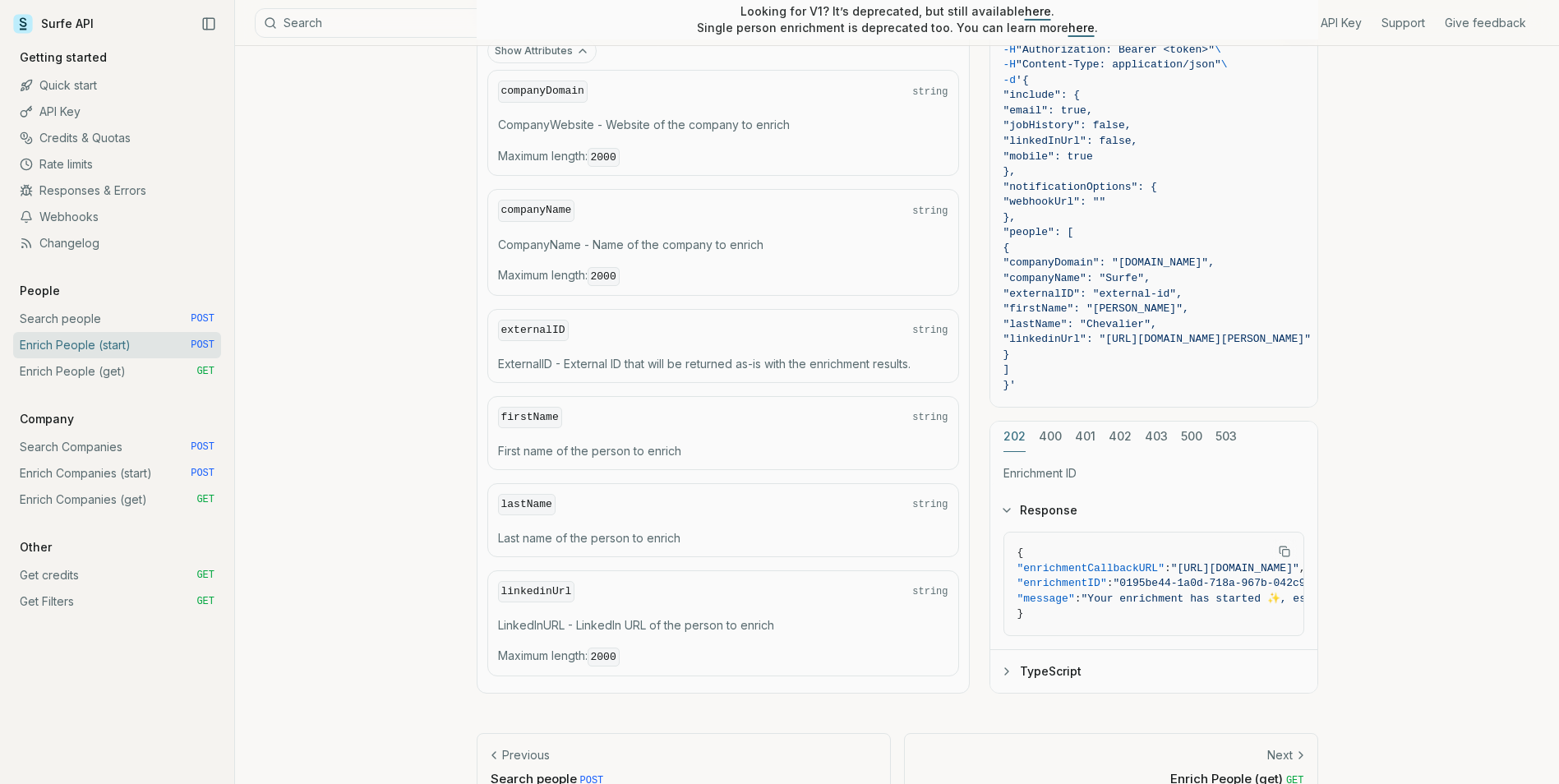
click at [1169, 429] on div "202 400 401 402 403 500 503" at bounding box center [1154, 437] width 327 height 30
click at [1158, 431] on div "202 400 401 402 403 500 503 Enrichment ID Response { "enrichmentCallbackURL" : …" at bounding box center [1154, 557] width 329 height 273
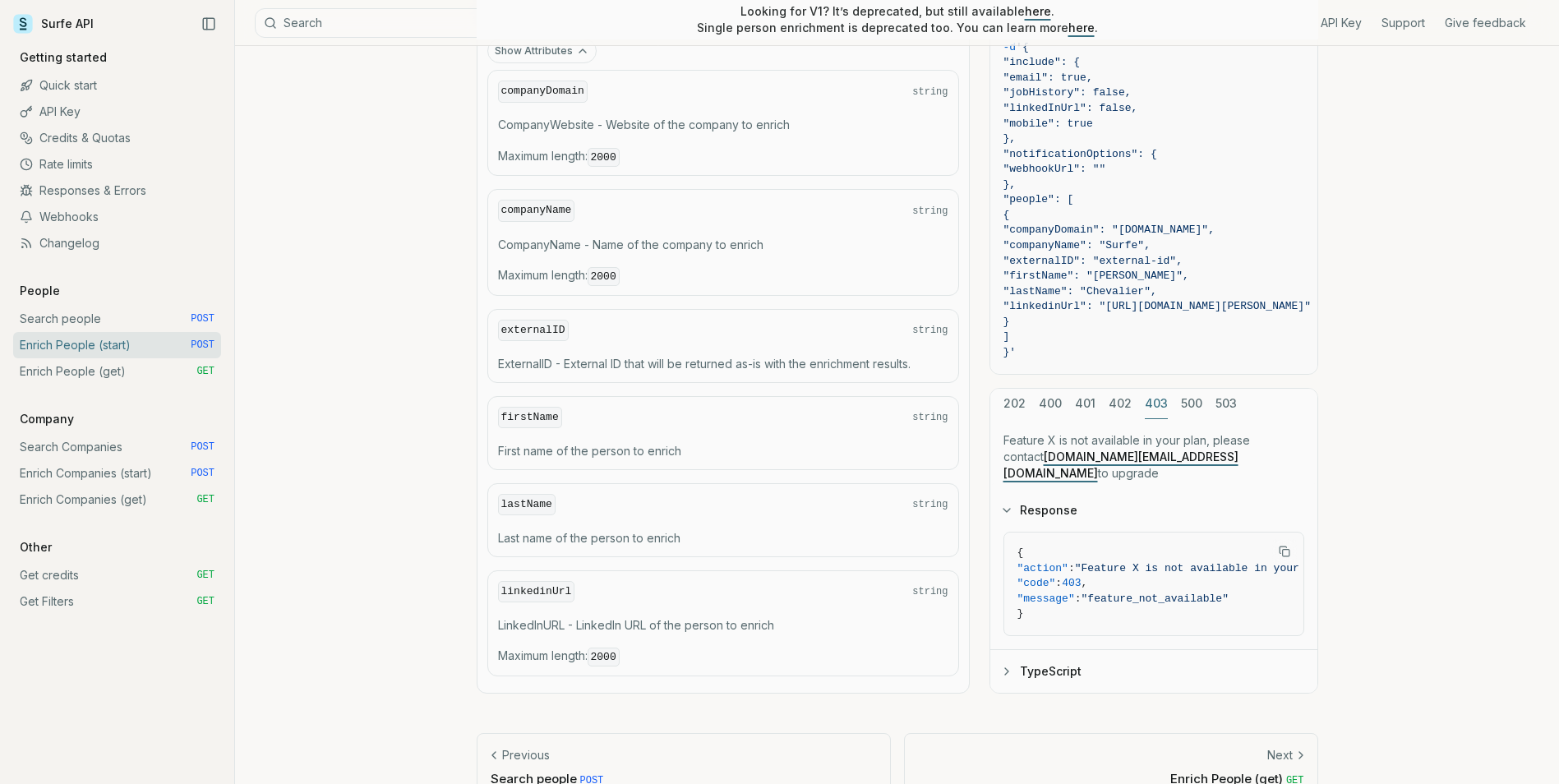
click at [1012, 417] on button "202" at bounding box center [1014, 404] width 22 height 30
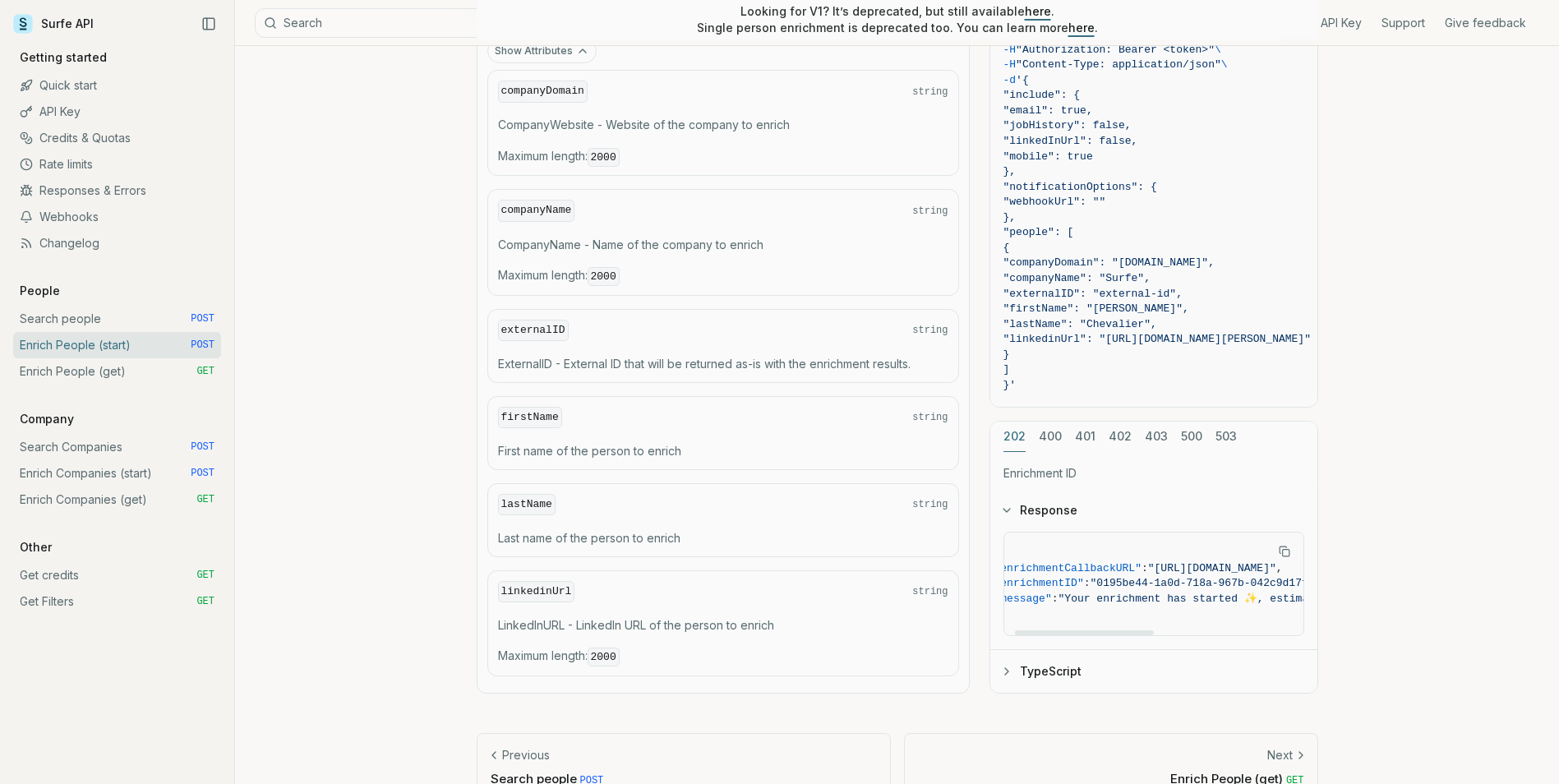
scroll to position [0, 0]
drag, startPoint x: 1138, startPoint y: 627, endPoint x: 1092, endPoint y: 626, distance: 46.0
click at [1092, 631] on div at bounding box center [1074, 633] width 139 height 5
click at [1105, 675] on button "TypeScript" at bounding box center [1154, 670] width 327 height 43
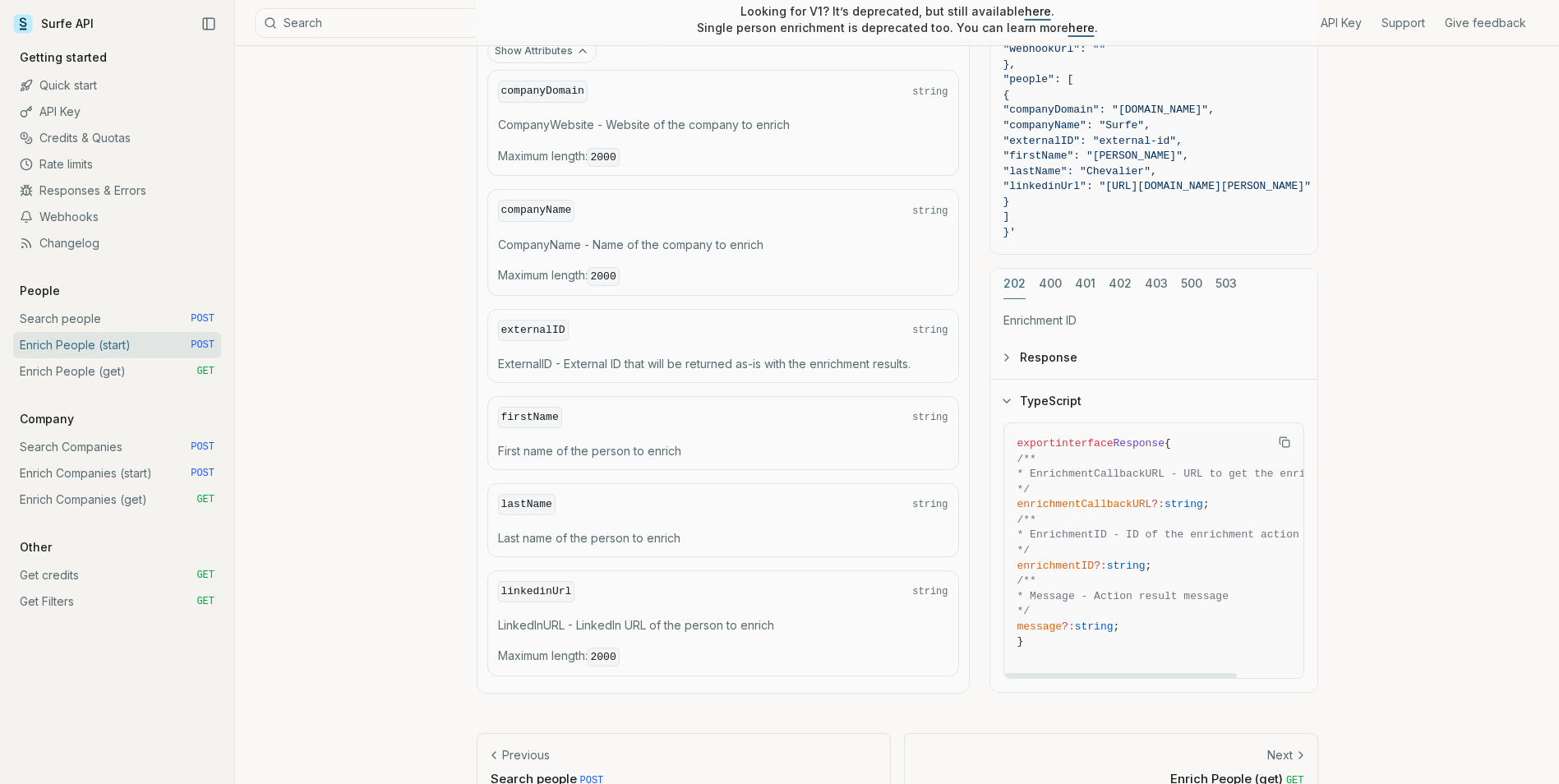
click at [1067, 414] on button "TypeScript" at bounding box center [1154, 401] width 327 height 43
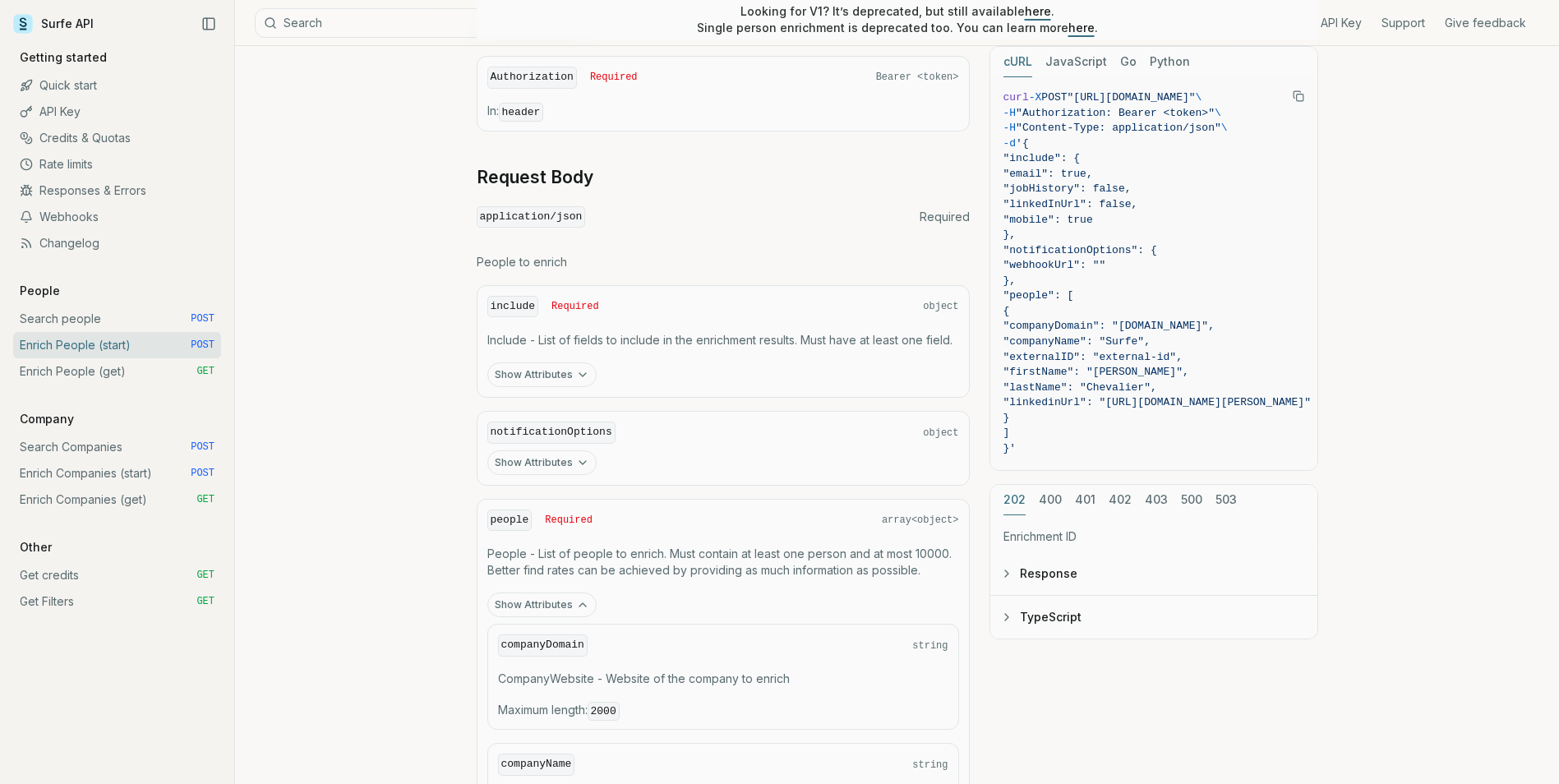
scroll to position [444, 0]
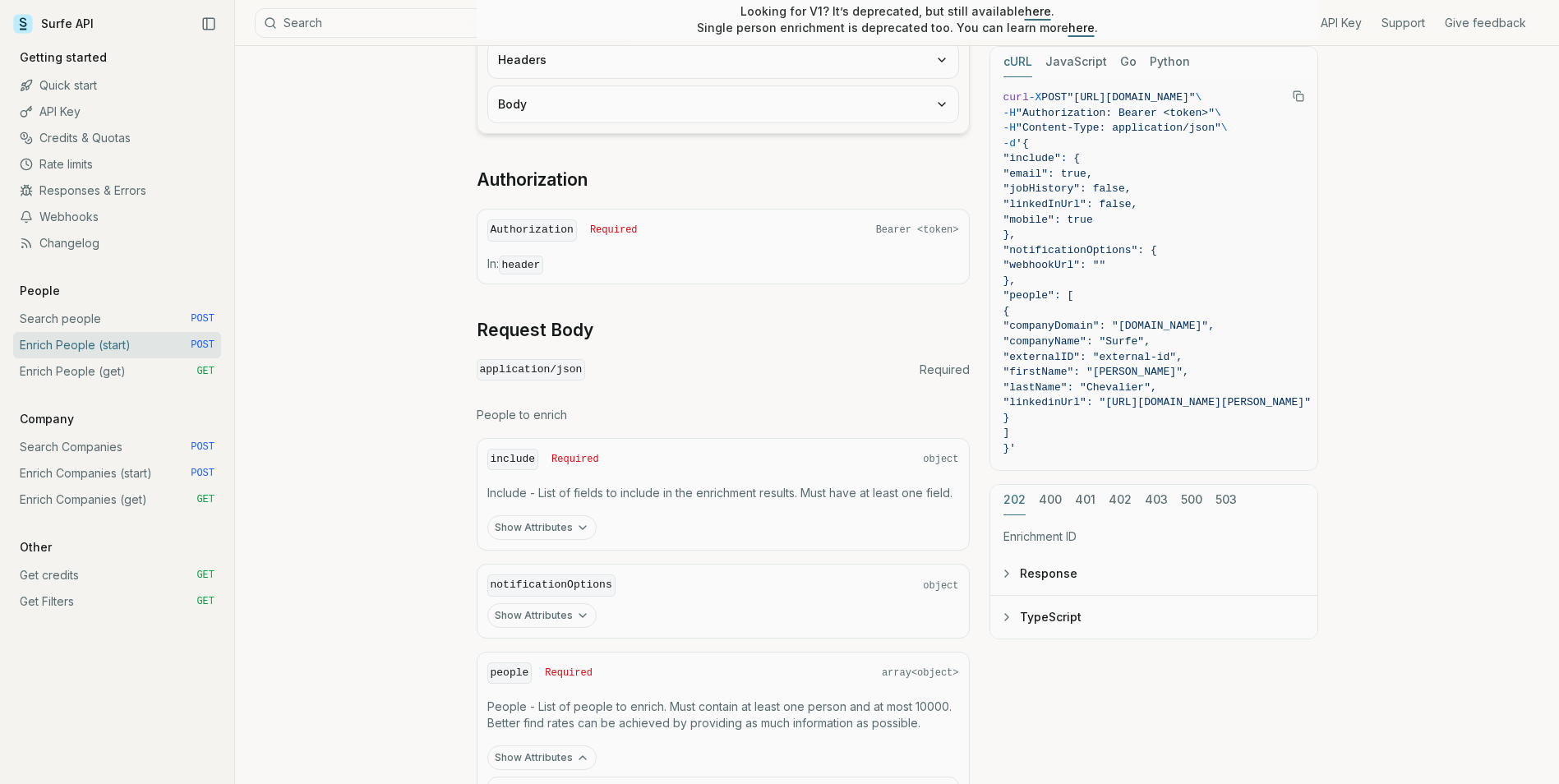
click at [570, 622] on button "Show Attributes" at bounding box center [542, 615] width 109 height 25
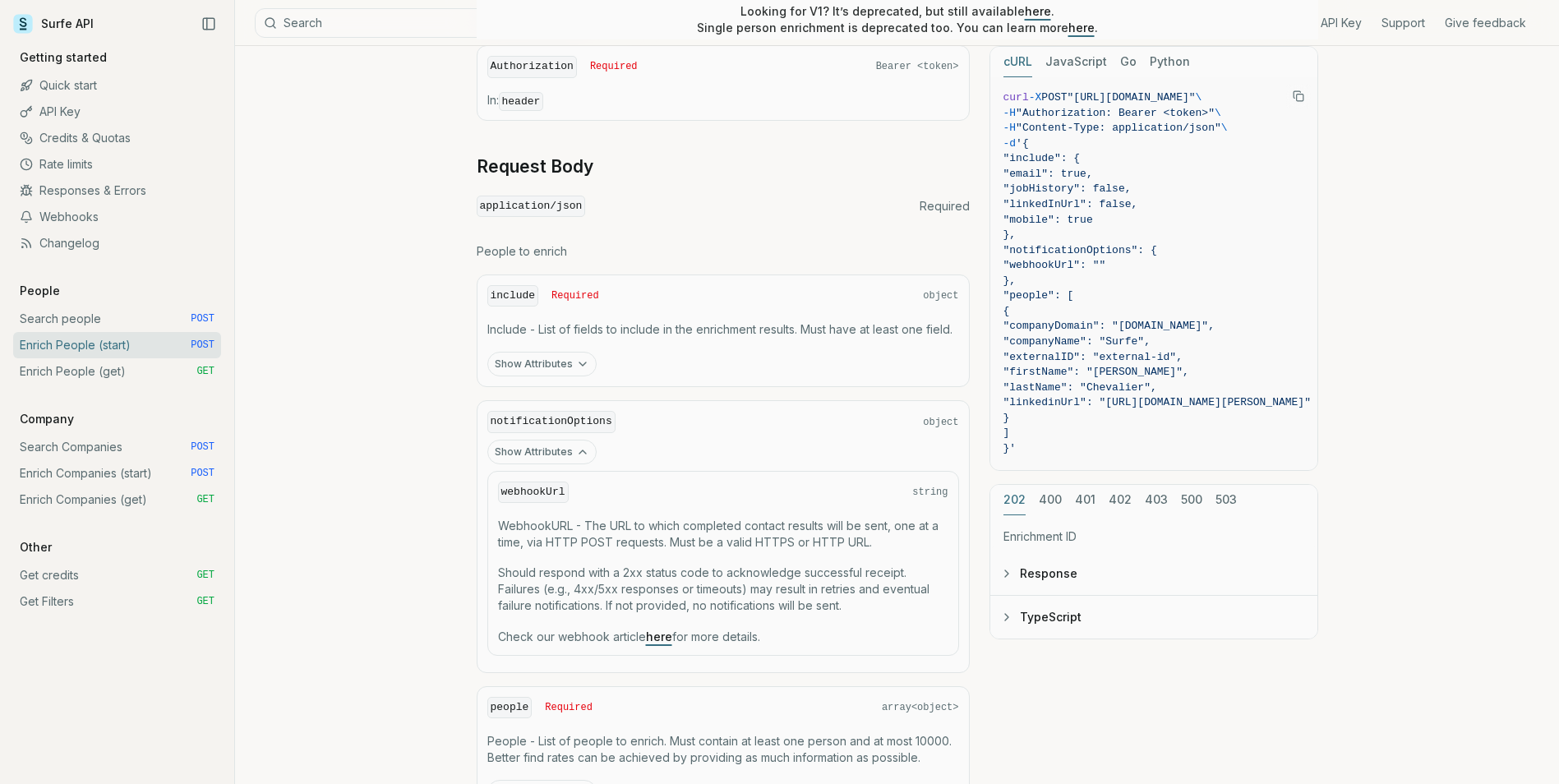
scroll to position [608, 0]
click at [183, 373] on link "Enrich People (get) GET" at bounding box center [117, 371] width 208 height 27
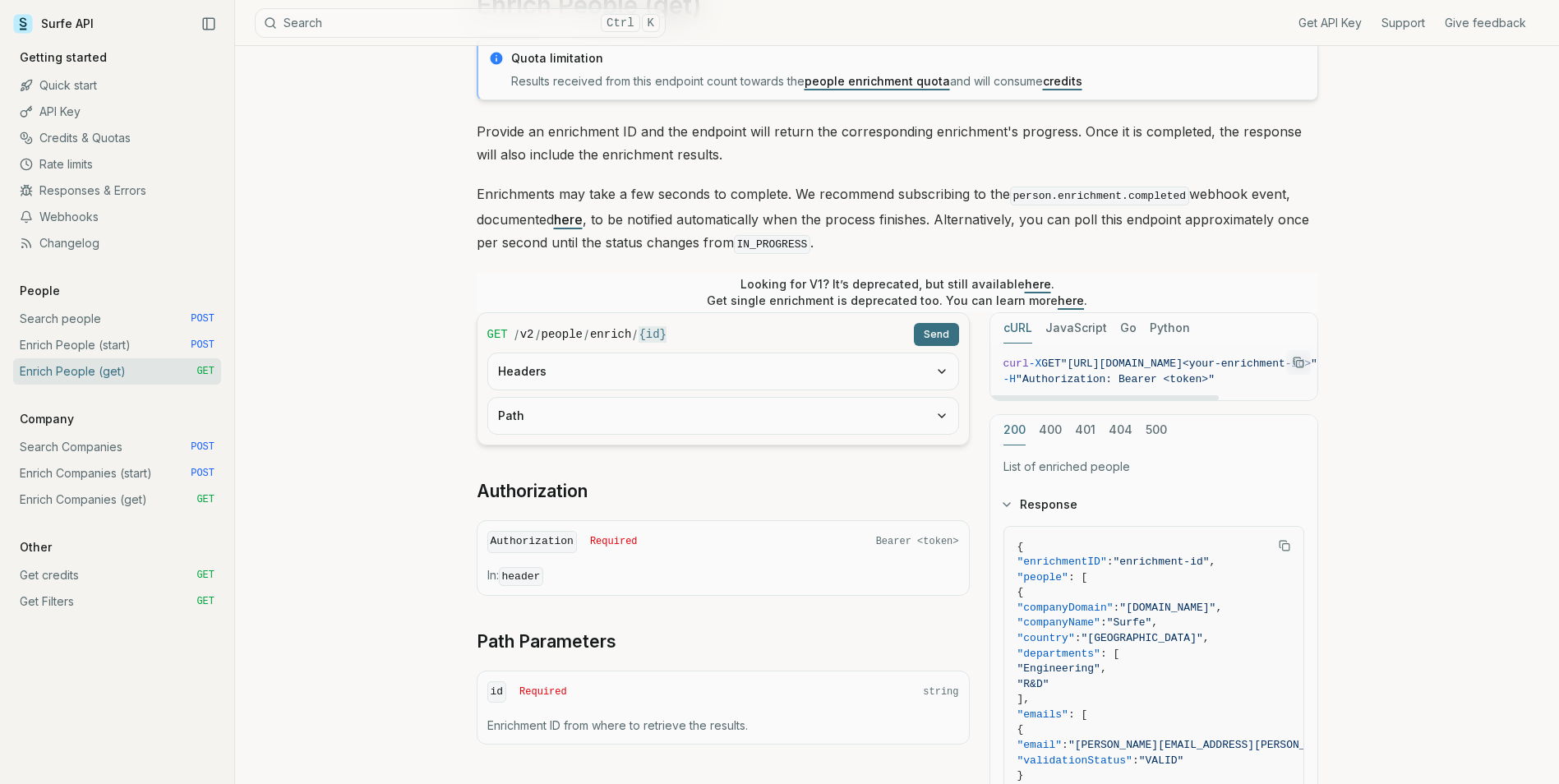
scroll to position [246, 0]
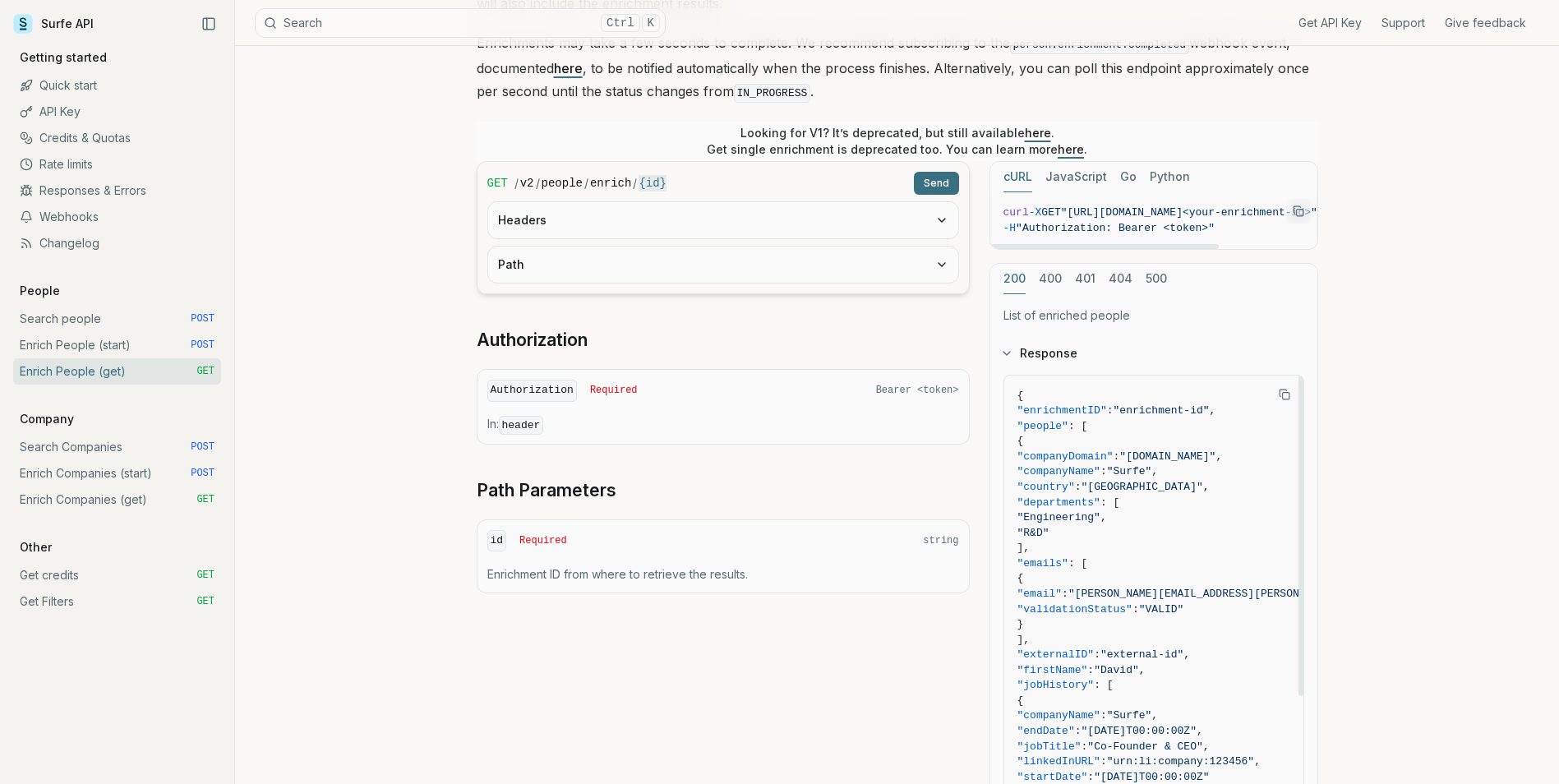
click at [103, 347] on link "Enrich People (start) POST" at bounding box center [117, 346] width 208 height 27
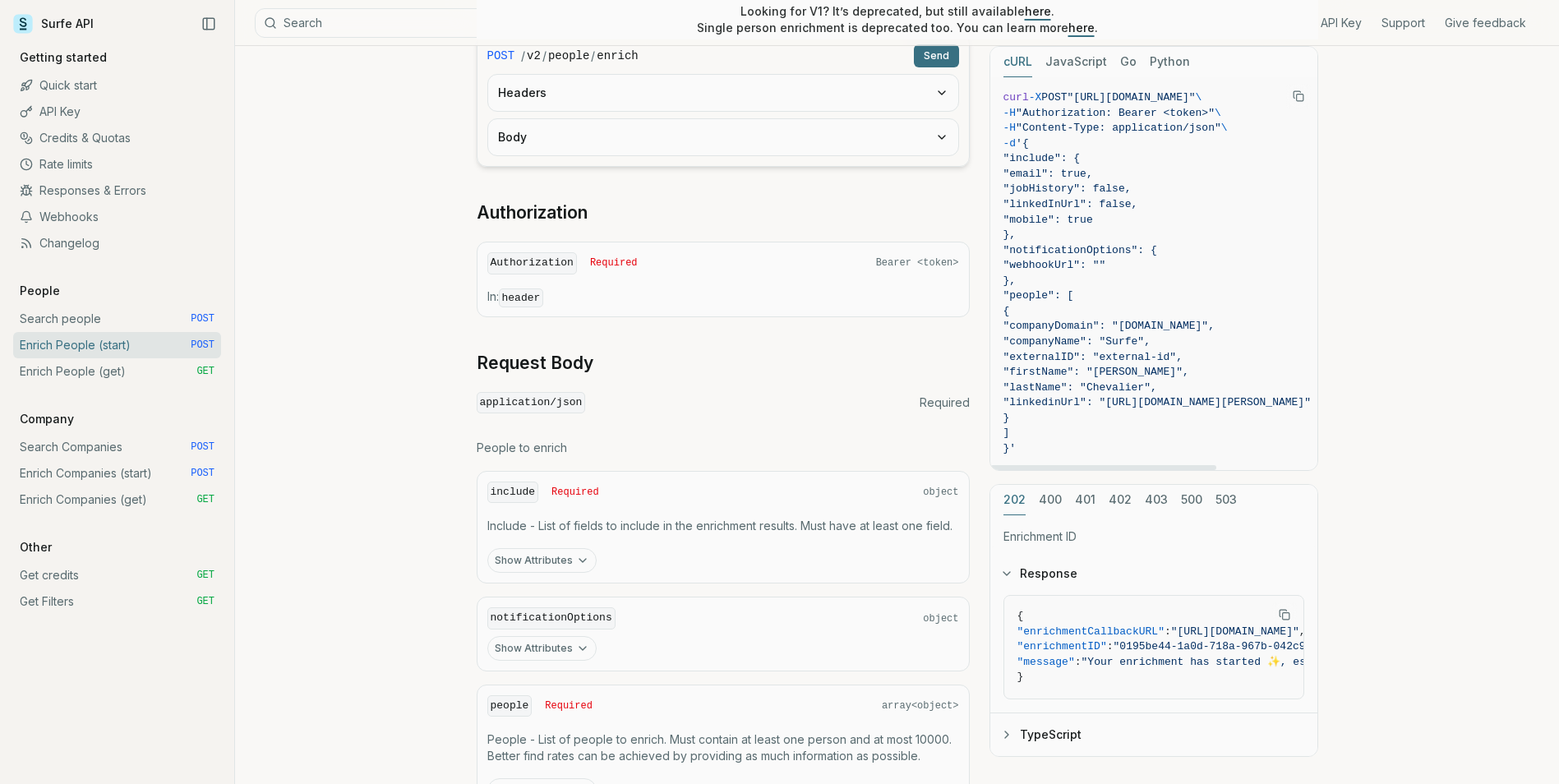
scroll to position [567, 0]
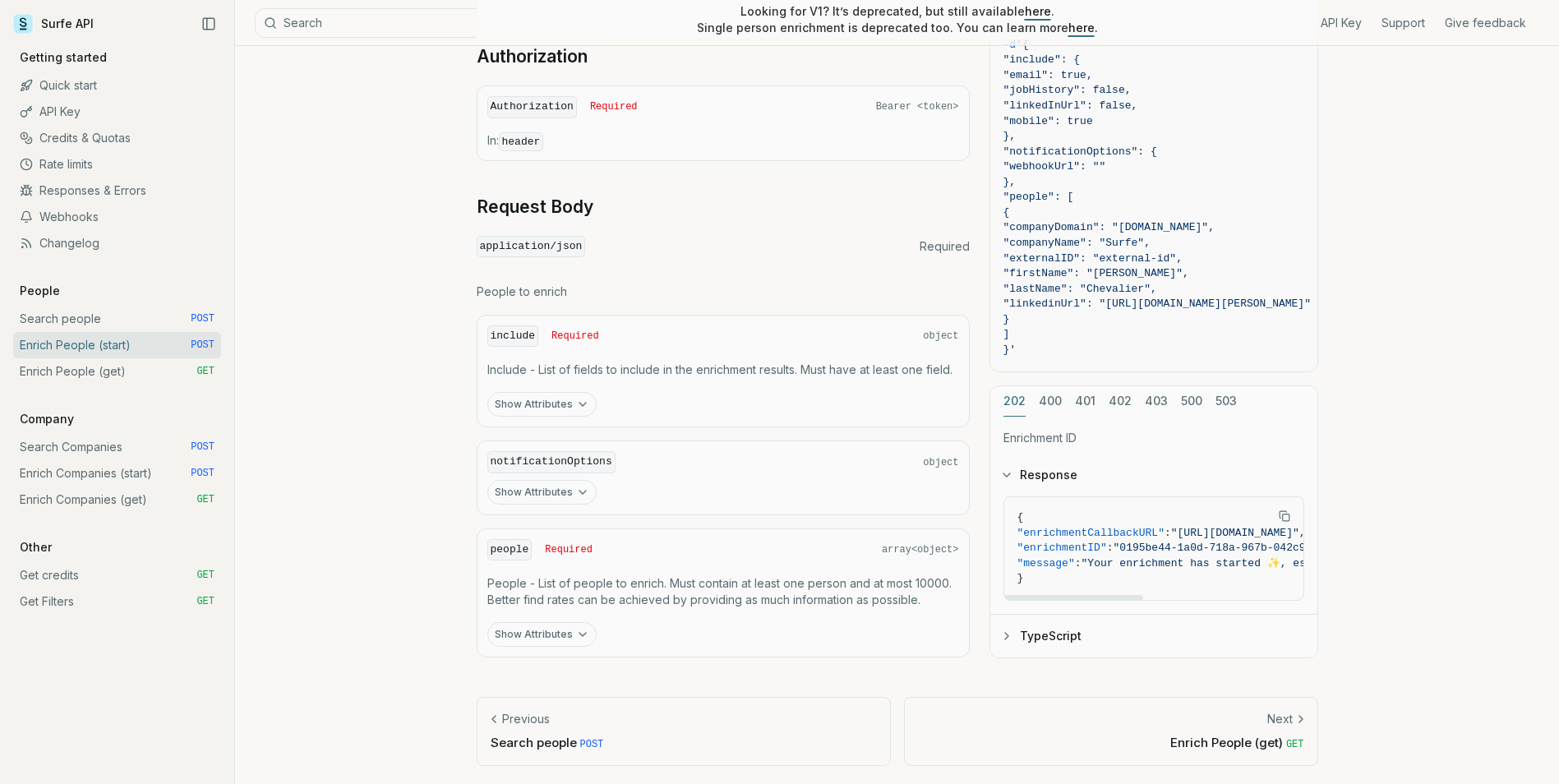
click at [1042, 395] on div "202 400 401 402 403 500 503 Enrichment ID Response { "enrichmentCallbackURL" : …" at bounding box center [1154, 521] width 329 height 273
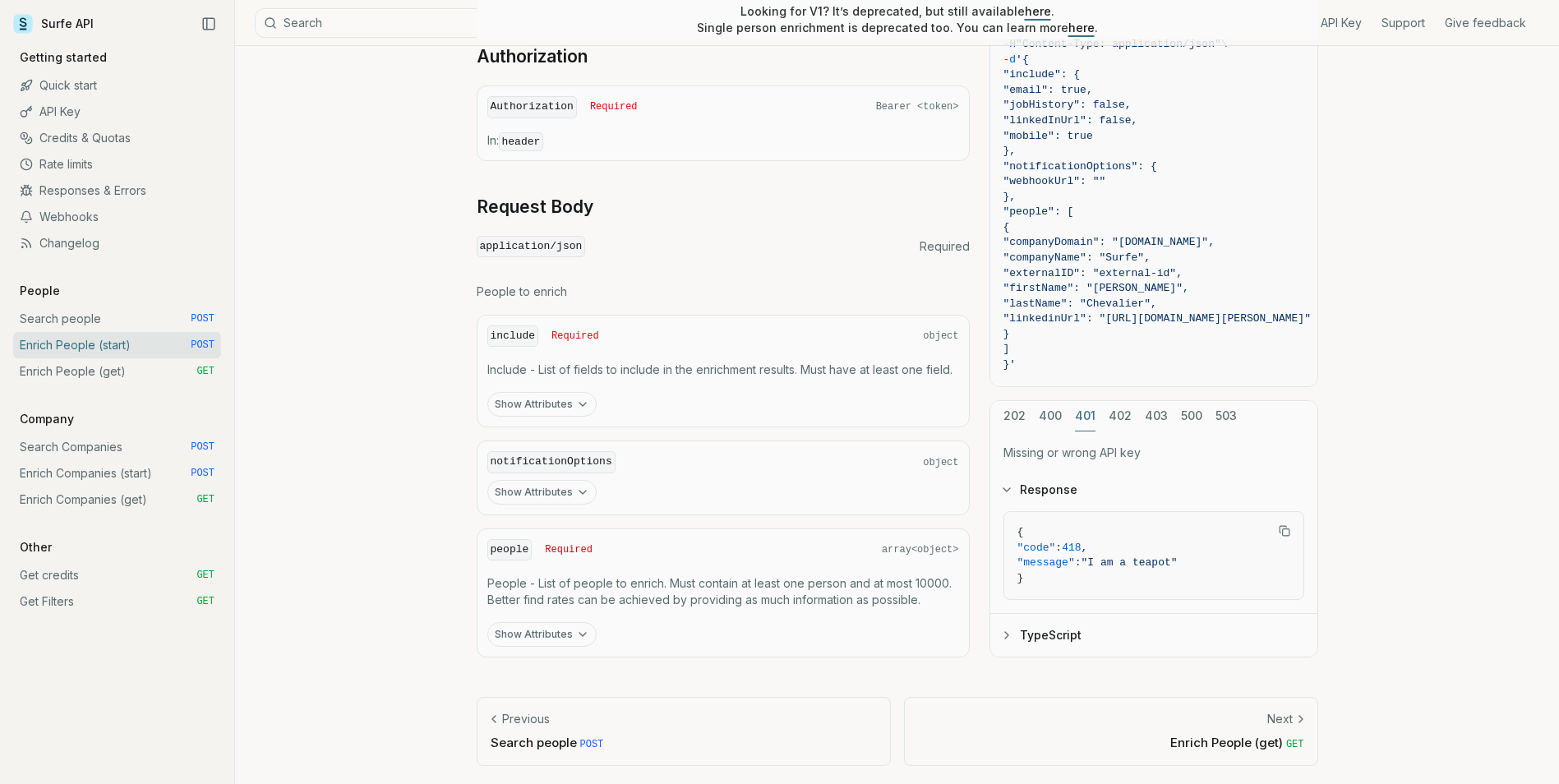
click at [1085, 339] on div "cURL JavaScript Go Python curl -X POST "[URL][DOMAIN_NAME]" \ -H "Authorization…" at bounding box center [1154, 310] width 329 height 695
click at [1119, 412] on button "402" at bounding box center [1120, 417] width 23 height 30
click at [1144, 414] on div "202 400 401 402 403 500 503 Not enough credits or daily quota exceeded Response…" at bounding box center [1154, 529] width 329 height 258
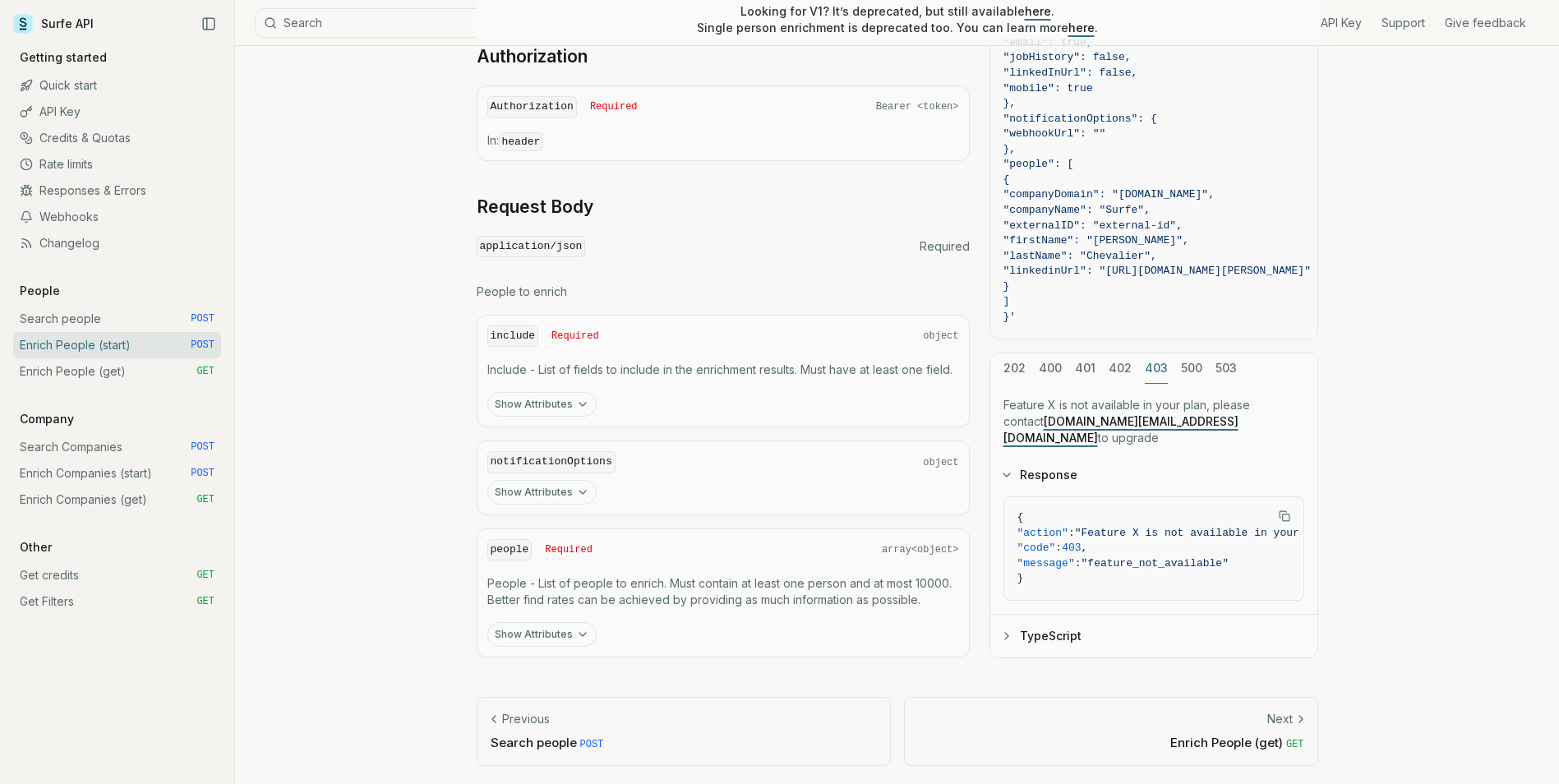
click at [1113, 394] on div "cURL JavaScript Go Python curl -X POST "[URL][DOMAIN_NAME]" \ -H "Authorization…" at bounding box center [1154, 286] width 329 height 743
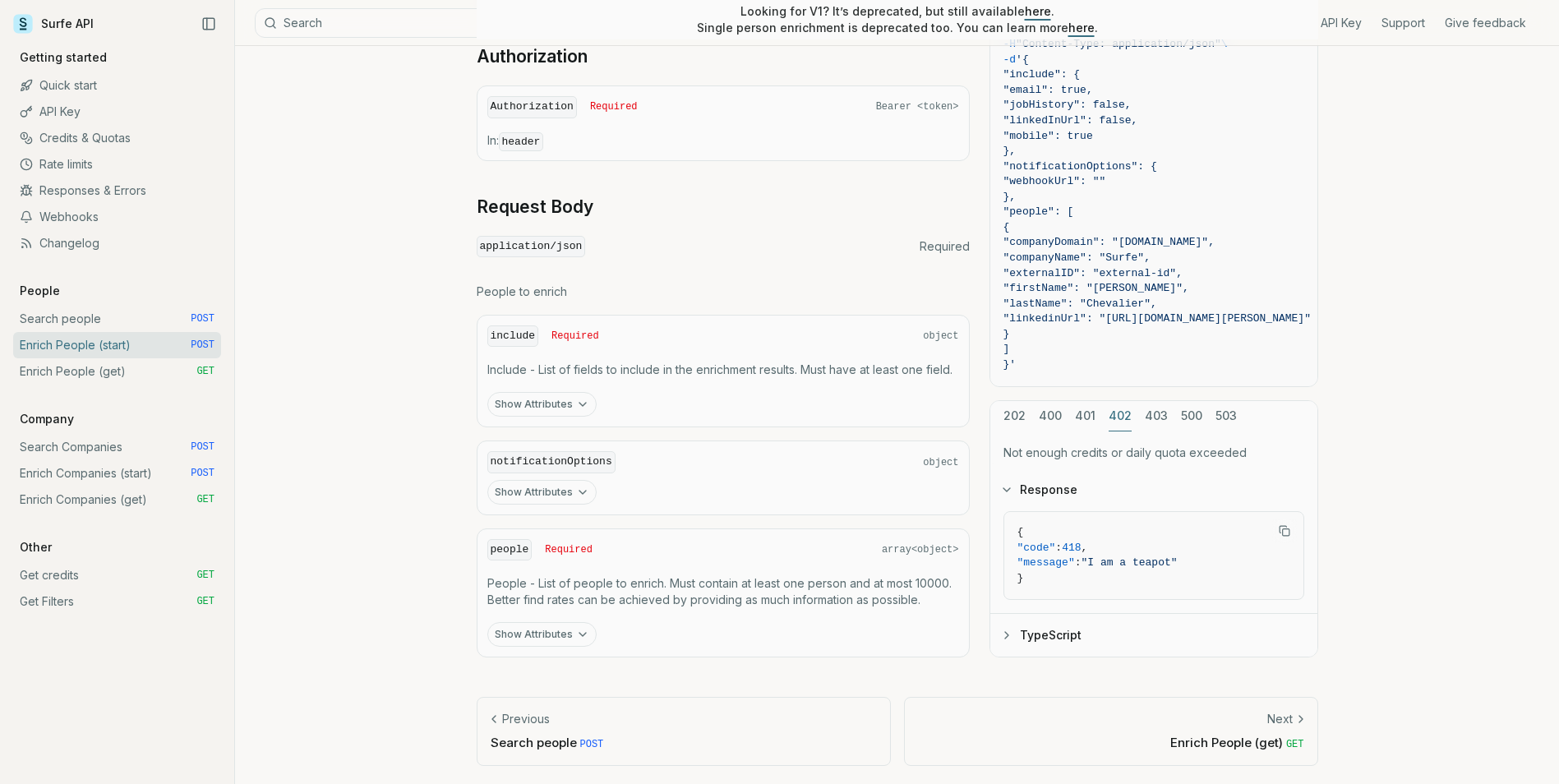
click at [1080, 414] on button "401" at bounding box center [1085, 417] width 21 height 30
click at [1113, 417] on button "402" at bounding box center [1120, 417] width 23 height 30
click at [1148, 413] on div "202 400 401 402 403 500 503 Not enough credits or daily quota exceeded Response…" at bounding box center [1154, 529] width 329 height 258
click at [1113, 395] on div "cURL JavaScript Go Python curl -X POST "[URL][DOMAIN_NAME]" \ -H "Authorization…" at bounding box center [1154, 310] width 329 height 695
click at [1141, 412] on div "202 400 401 402 403 500 503" at bounding box center [1154, 417] width 327 height 30
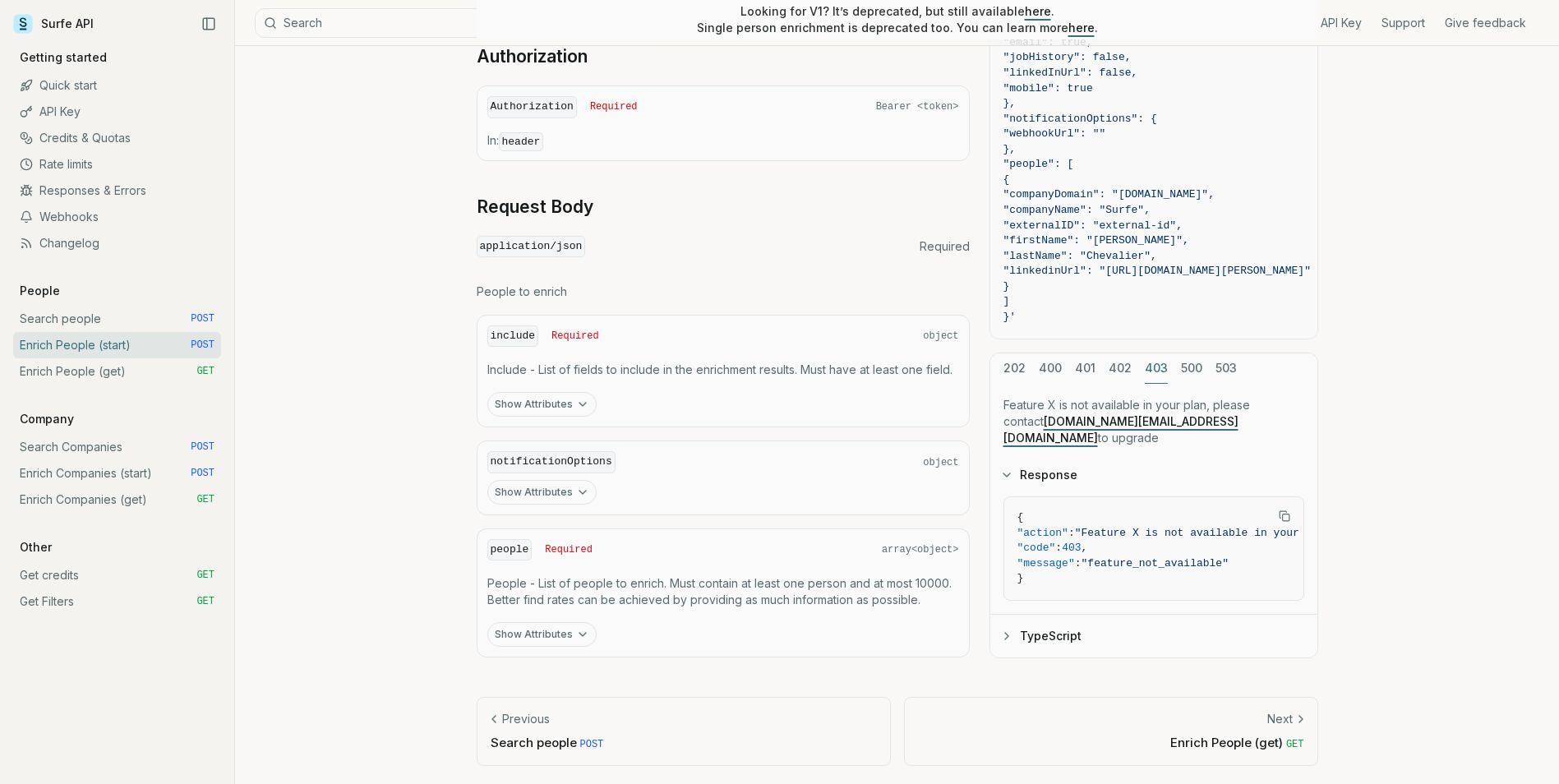
click at [1145, 414] on div "202 400 401 402 403 500 503 Feature X is not available in your plan, please con…" at bounding box center [1154, 504] width 329 height 306
click at [1183, 383] on button "500" at bounding box center [1192, 367] width 22 height 30
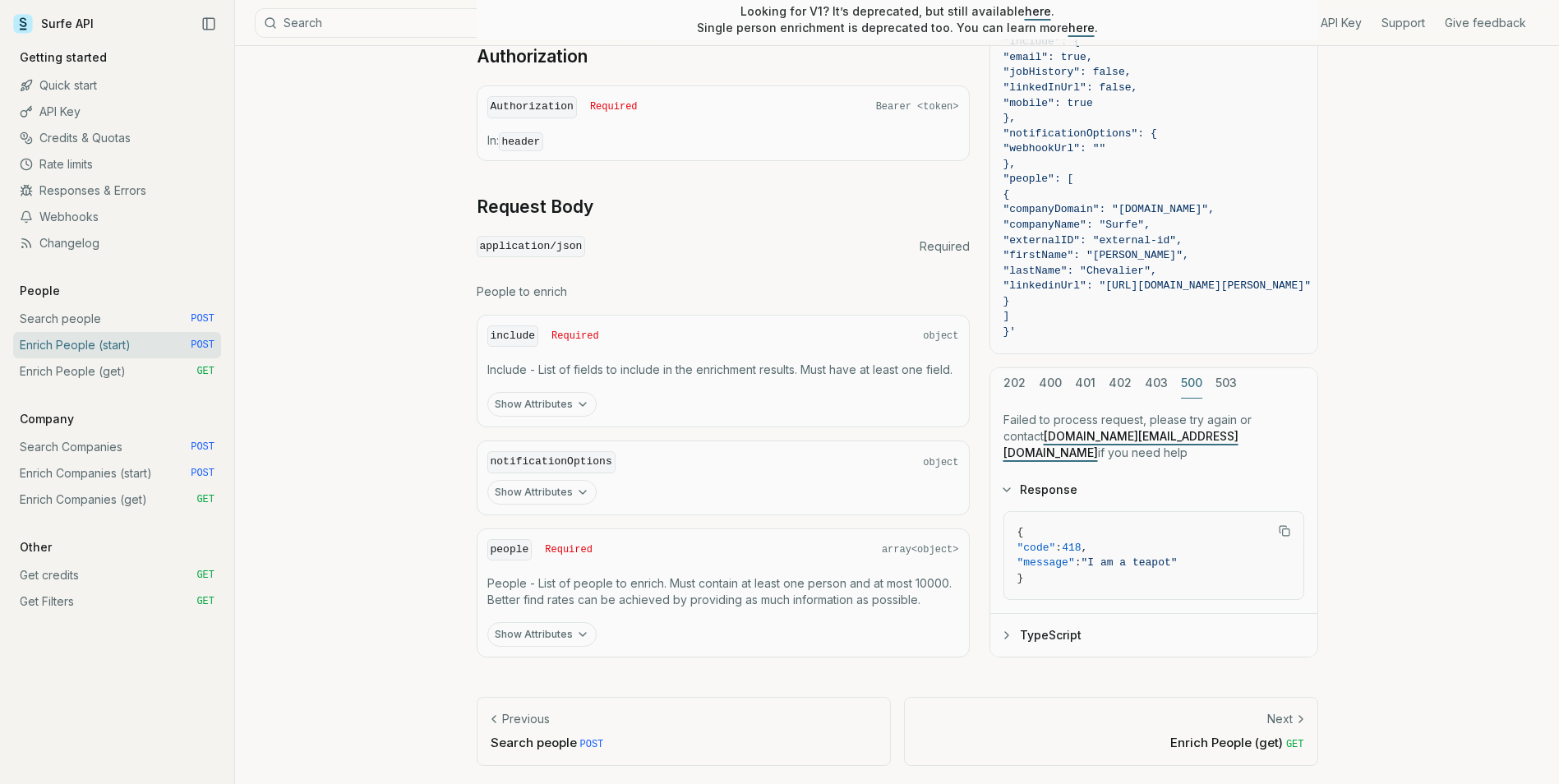
click at [1226, 399] on button "503" at bounding box center [1227, 383] width 22 height 30
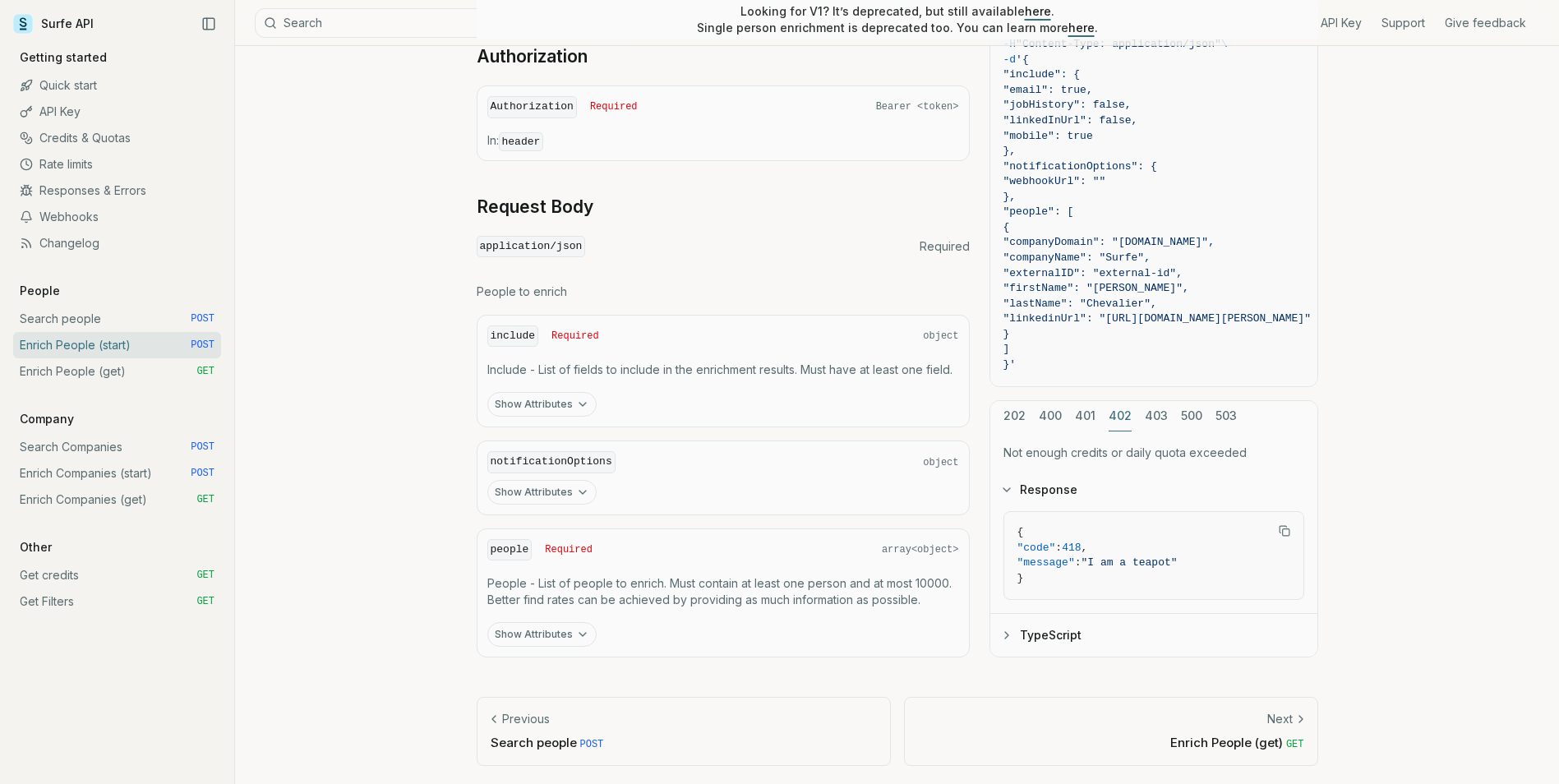
click at [1111, 401] on button "402" at bounding box center [1120, 417] width 23 height 30
click at [1084, 414] on button "401" at bounding box center [1085, 417] width 21 height 30
click at [1050, 419] on div "202 400 401 402 403 500 503 Missing or wrong API key Response { "code" : 418 , …" at bounding box center [1154, 529] width 329 height 258
click at [1074, 341] on div "cURL JavaScript Go Python curl -X POST "[URL][DOMAIN_NAME]" \ -H "Authorization…" at bounding box center [1154, 310] width 329 height 695
click at [1022, 408] on button "202" at bounding box center [1014, 417] width 22 height 30
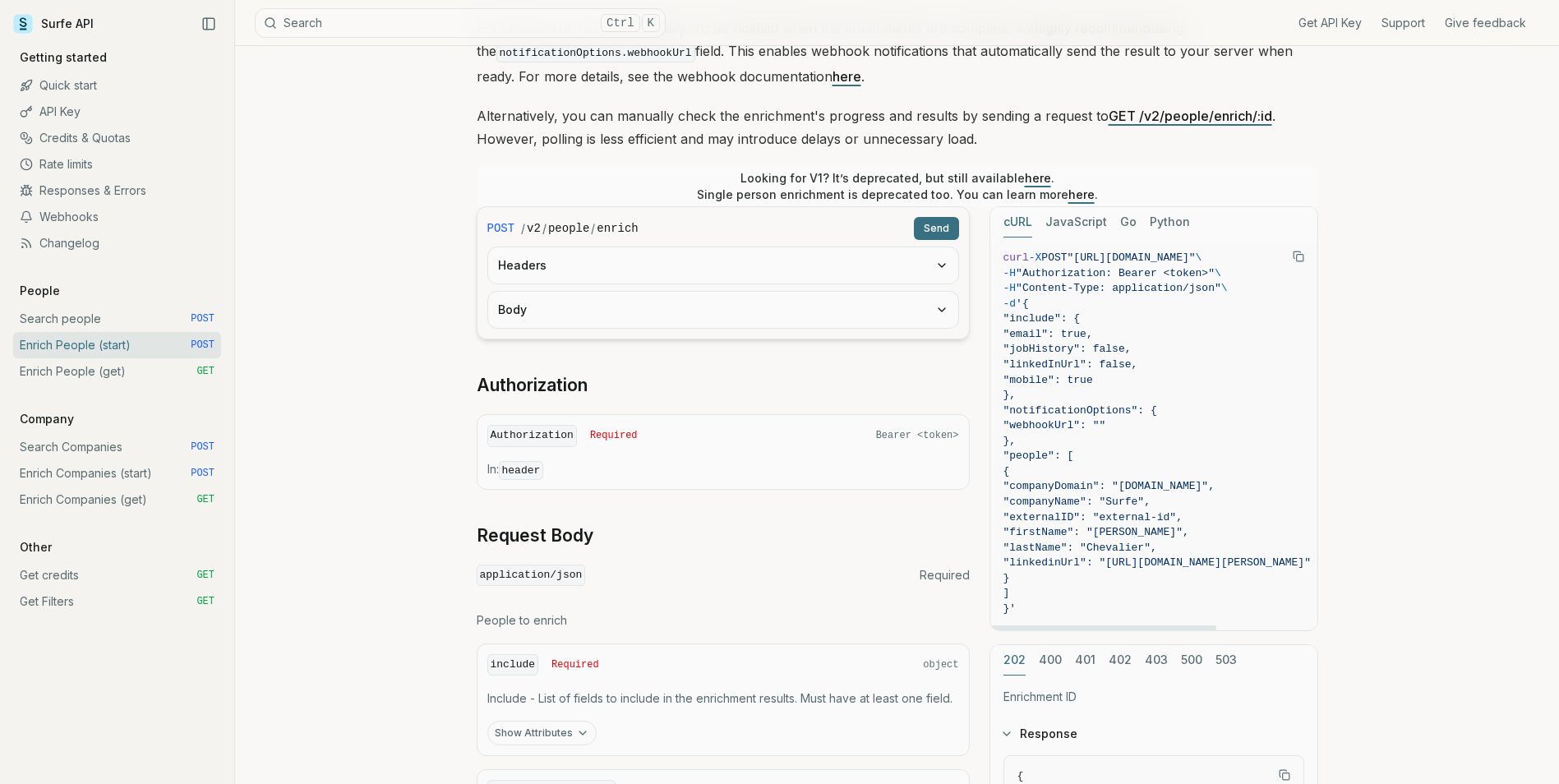
scroll to position [0, 0]
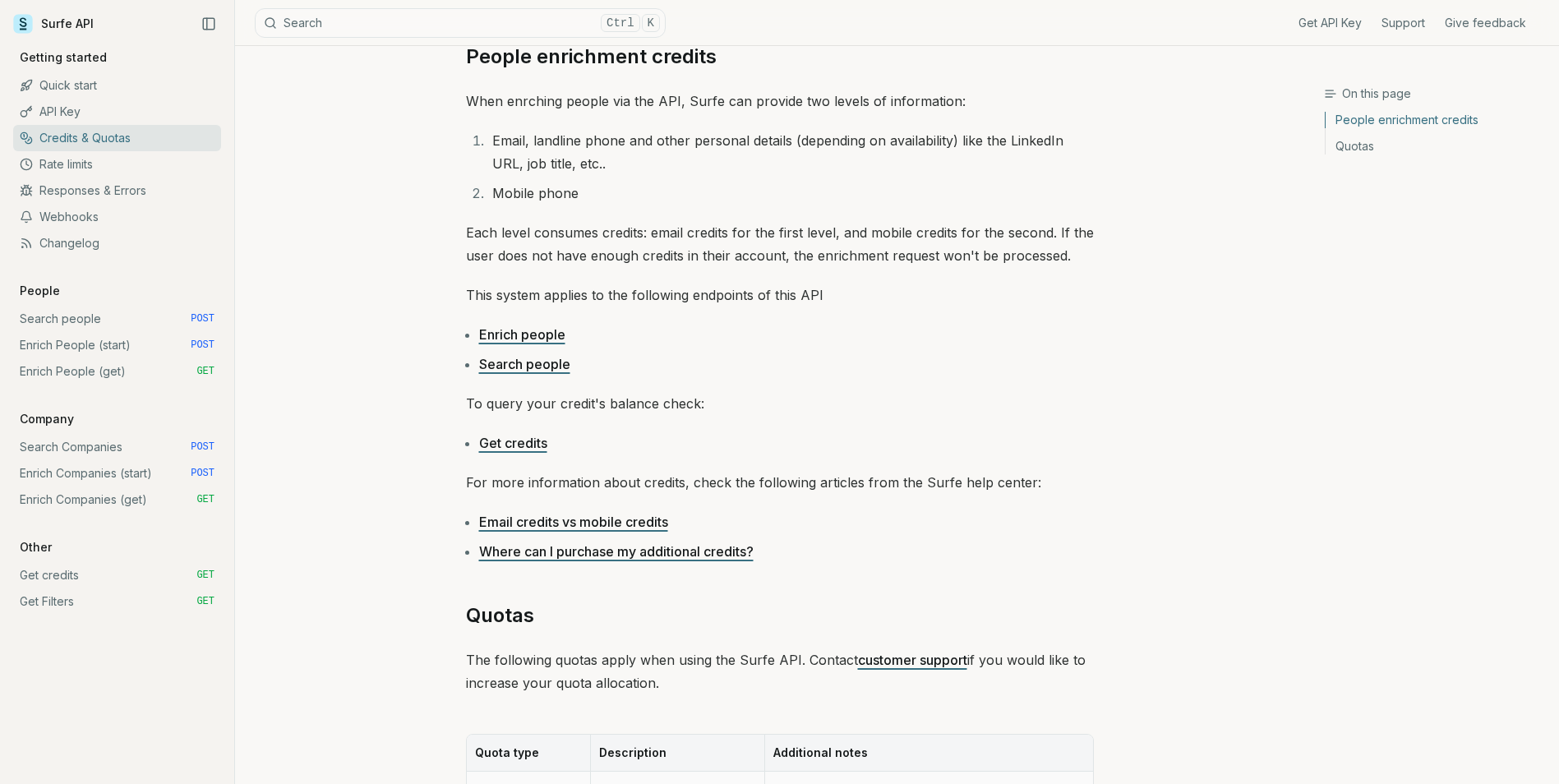
scroll to position [153, 0]
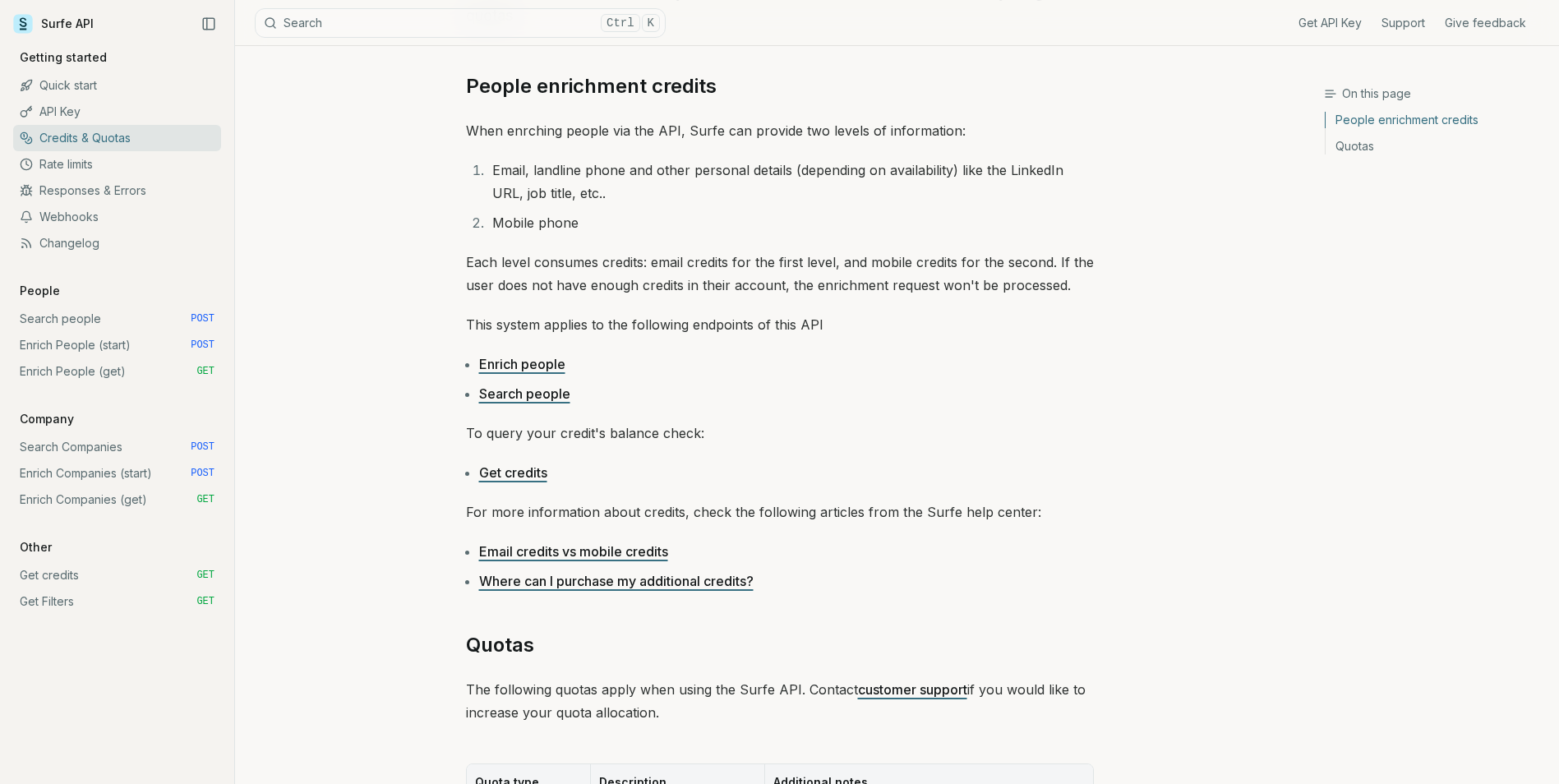
click at [536, 475] on link "Get credits" at bounding box center [513, 472] width 68 height 16
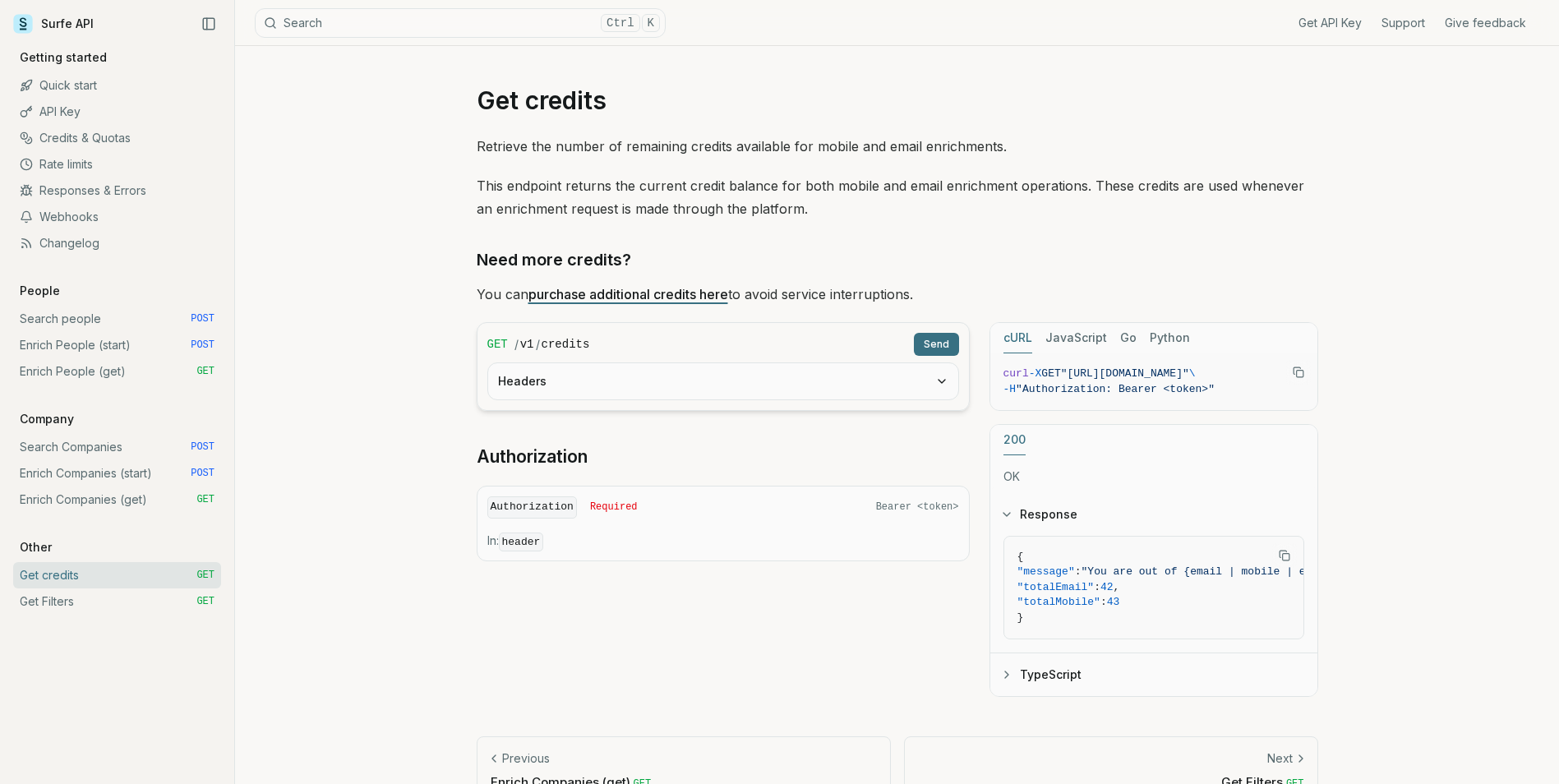
drag, startPoint x: 1080, startPoint y: 369, endPoint x: 1268, endPoint y: 371, distance: 188.0
click at [1190, 371] on span ""[URL][DOMAIN_NAME]"" at bounding box center [1124, 373] width 128 height 12
copy span "https://api.surfe.com/v1/credits"
click at [1196, 288] on p "You can purchase additional credits here to avoid service interruptions." at bounding box center [897, 294] width 842 height 23
click at [789, 268] on h3 "Need more credits?" at bounding box center [897, 259] width 842 height 27
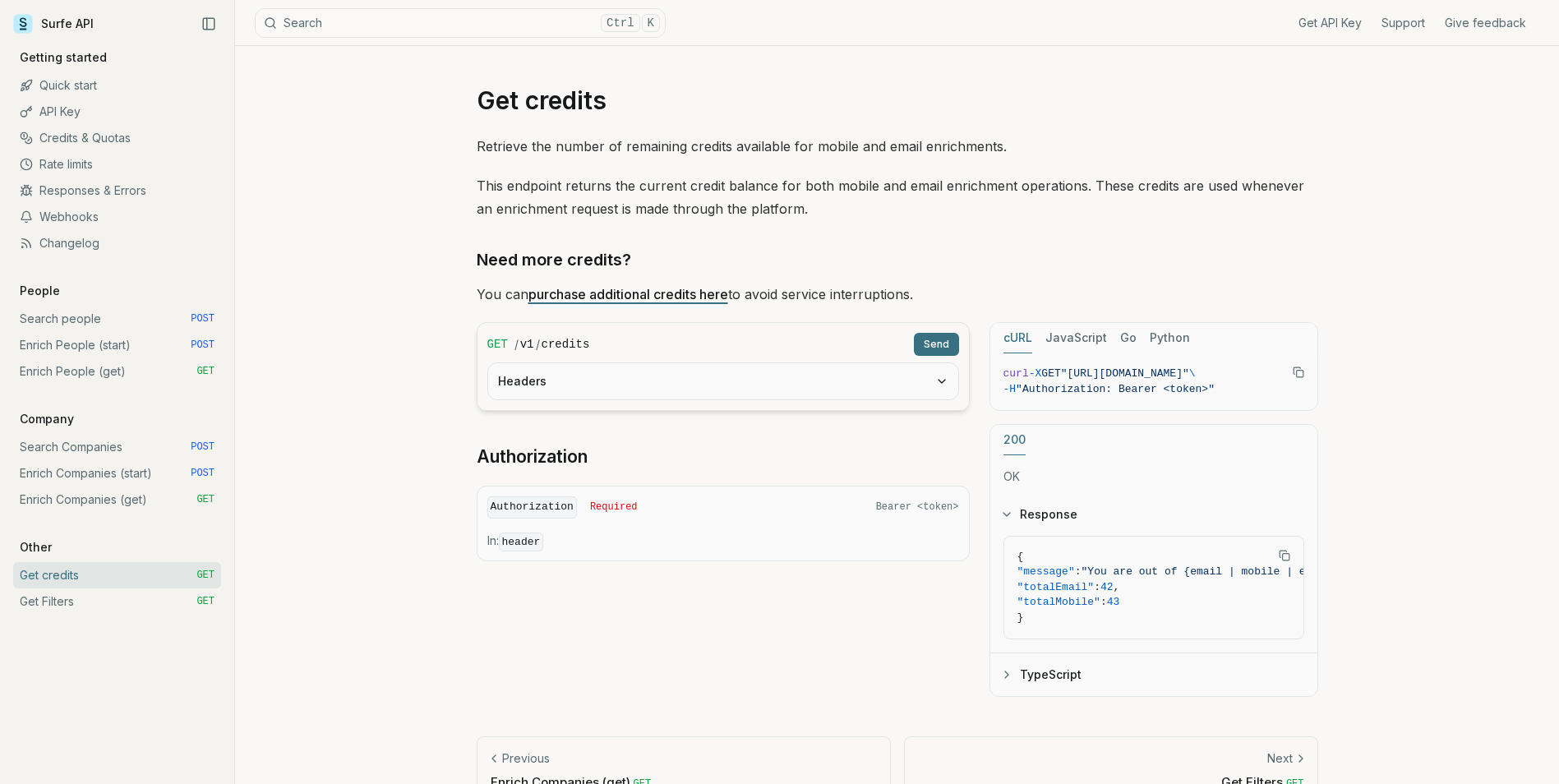
click at [690, 296] on link "purchase additional credits here" at bounding box center [628, 294] width 200 height 16
click at [161, 348] on link "Enrich People (start) POST" at bounding box center [117, 346] width 208 height 27
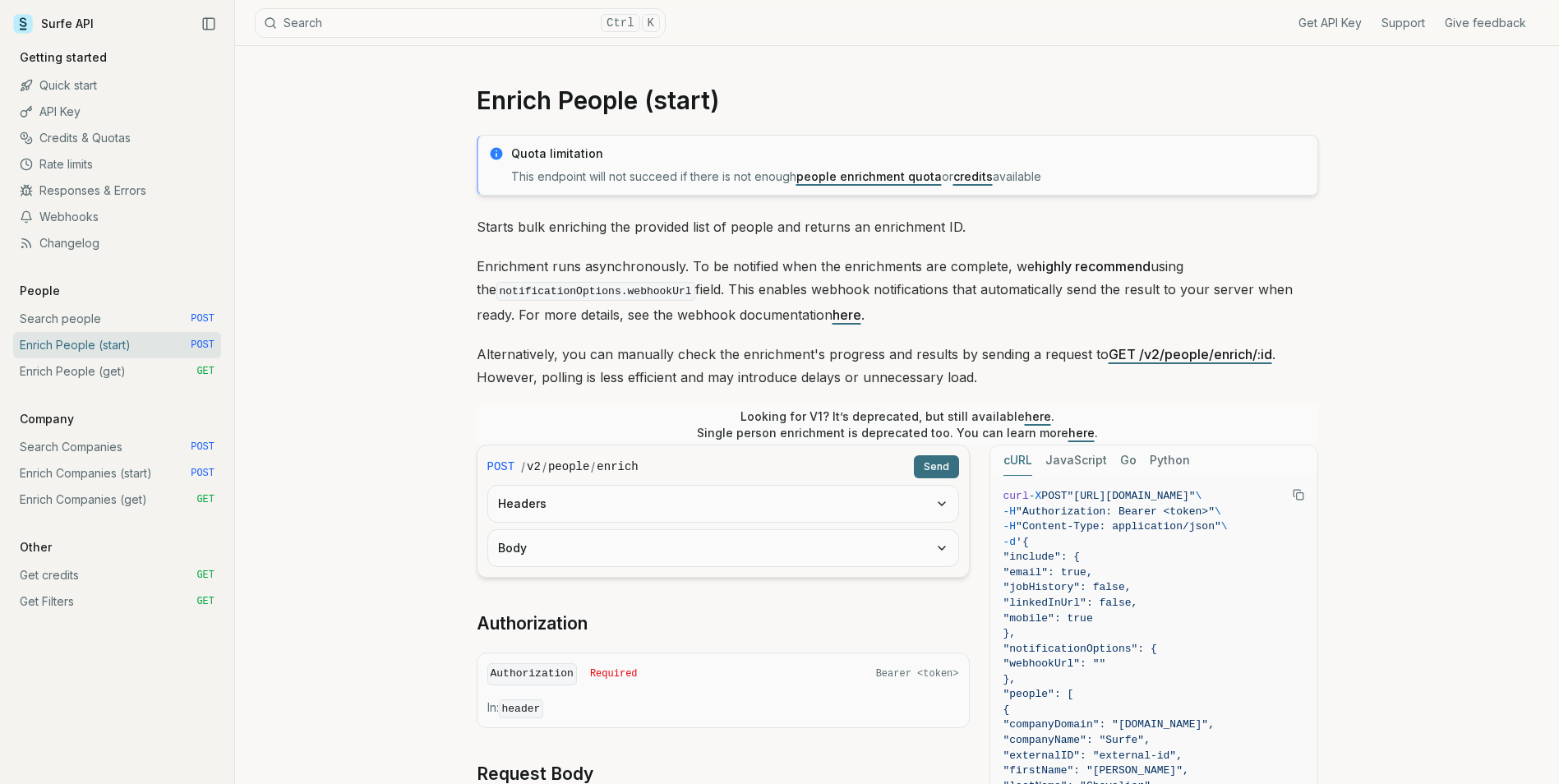
click at [825, 258] on p "Enrichment runs asynchronously. To be notified when the enrichments are complet…" at bounding box center [897, 291] width 842 height 72
click at [858, 176] on link "people enrichment quota" at bounding box center [869, 176] width 146 height 14
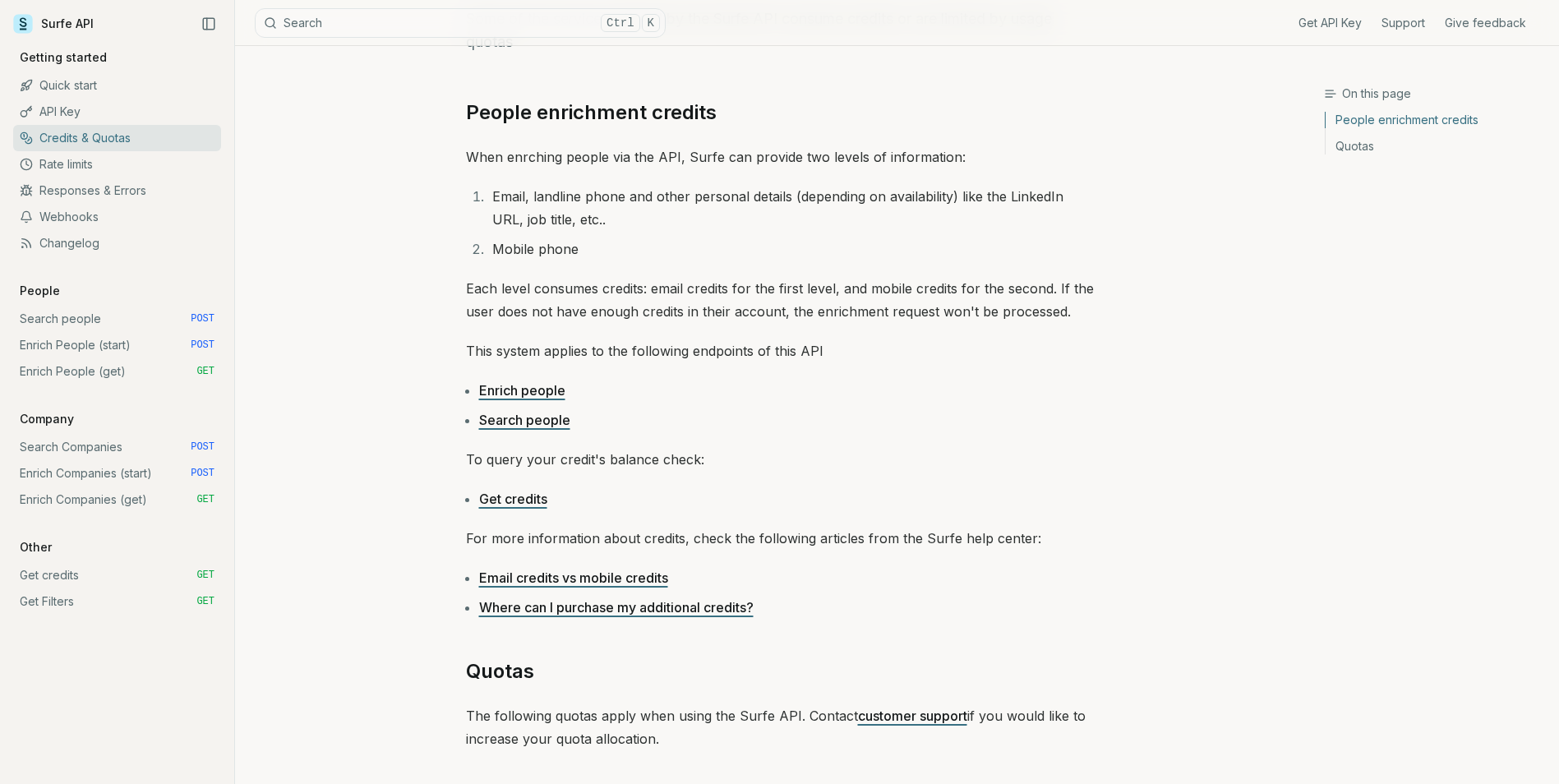
scroll to position [165, 0]
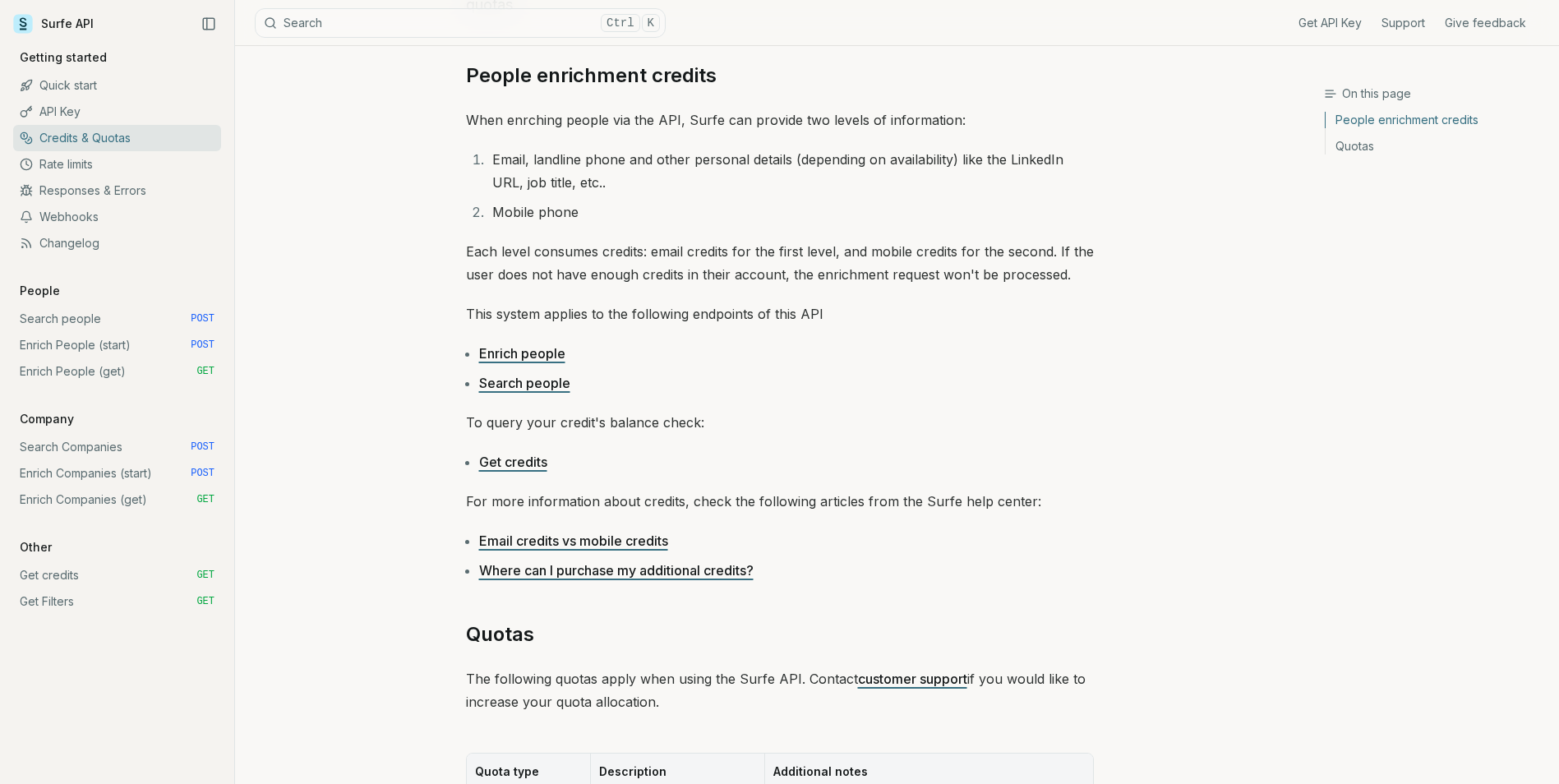
click at [540, 354] on link "Enrich people" at bounding box center [522, 353] width 86 height 16
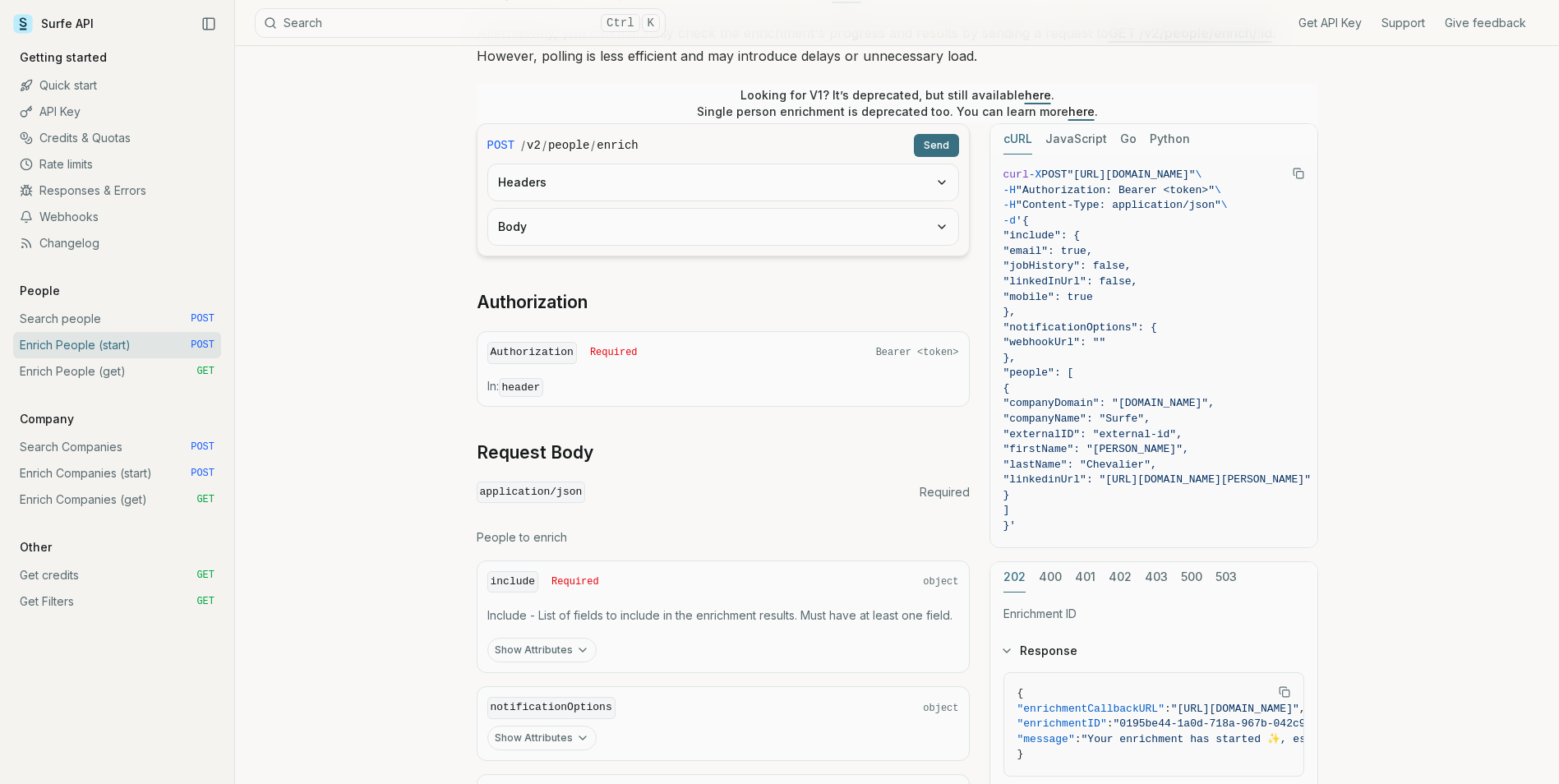
scroll to position [320, 0]
drag, startPoint x: 708, startPoint y: 157, endPoint x: 712, endPoint y: 165, distance: 8.9
drag, startPoint x: 712, startPoint y: 165, endPoint x: 632, endPoint y: 101, distance: 102.4
click at [632, 101] on div "Looking for V1? It’s deprecated, but still available here . Single person enric…" at bounding box center [897, 104] width 842 height 40
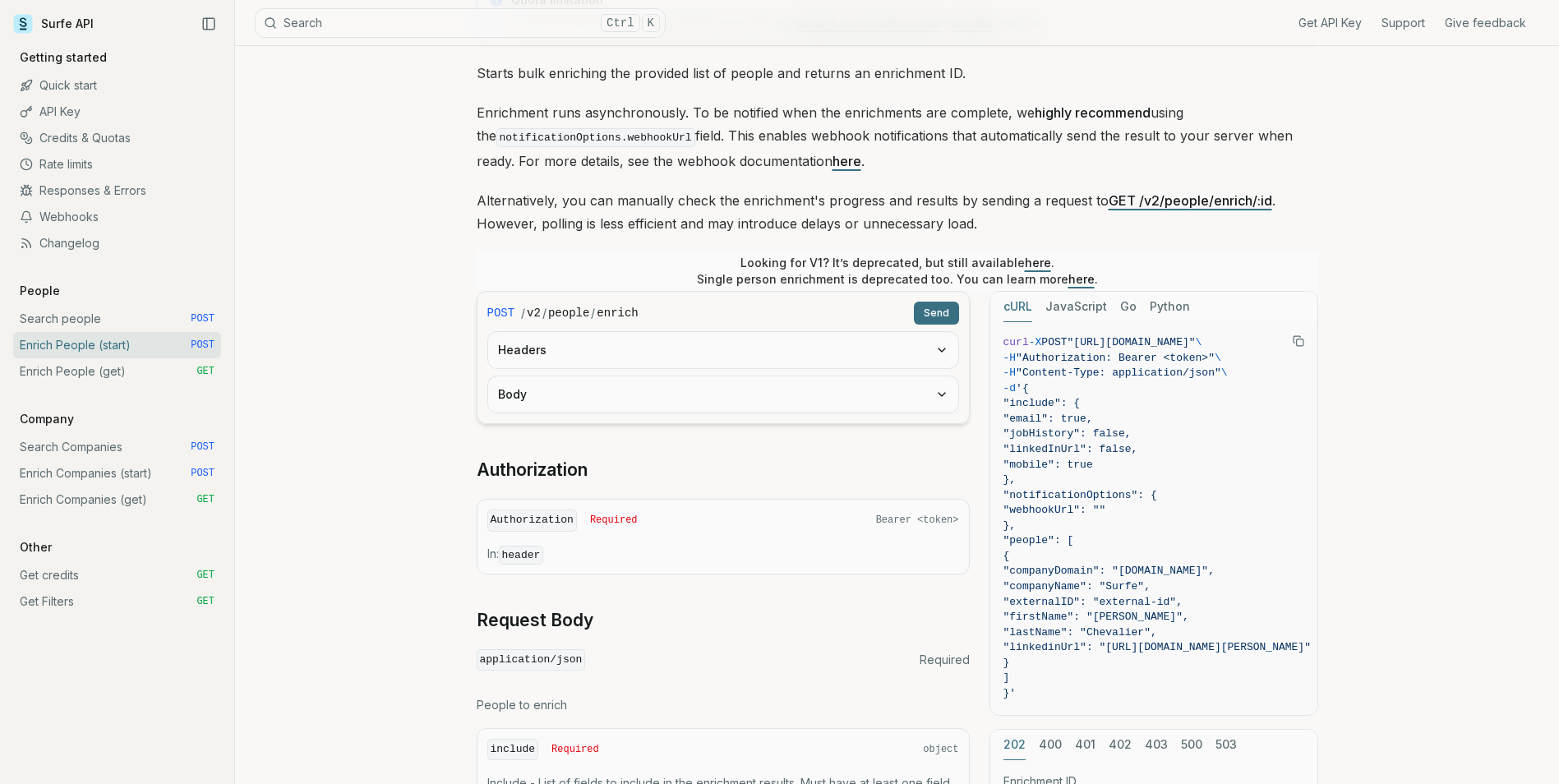
scroll to position [0, 0]
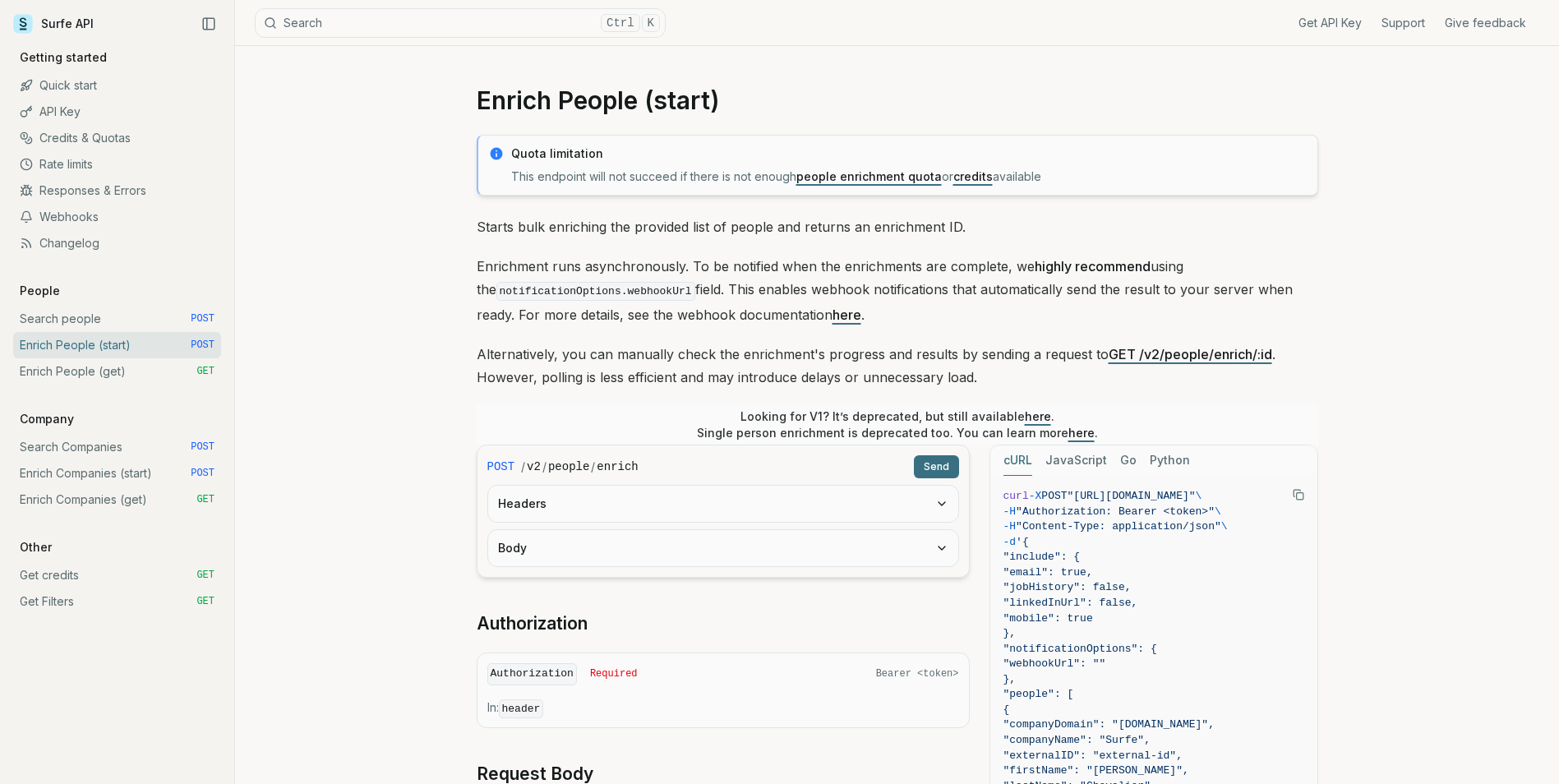
click at [1078, 326] on div "Quota limitation This endpoint will not succeed if there is not enough people e…" at bounding box center [897, 679] width 842 height 1090
click at [851, 180] on link "people enrichment quota" at bounding box center [869, 176] width 146 height 14
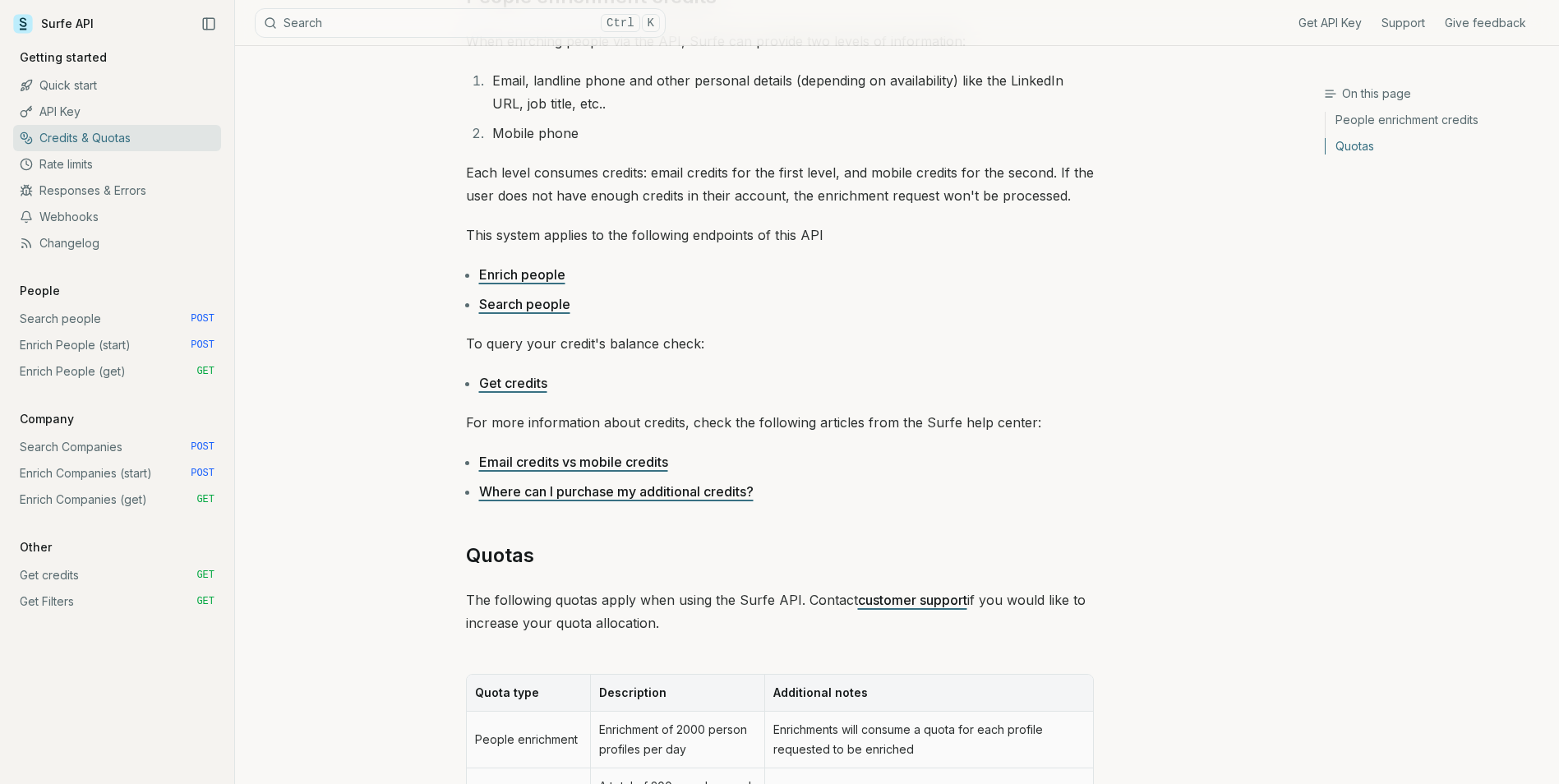
scroll to position [153, 0]
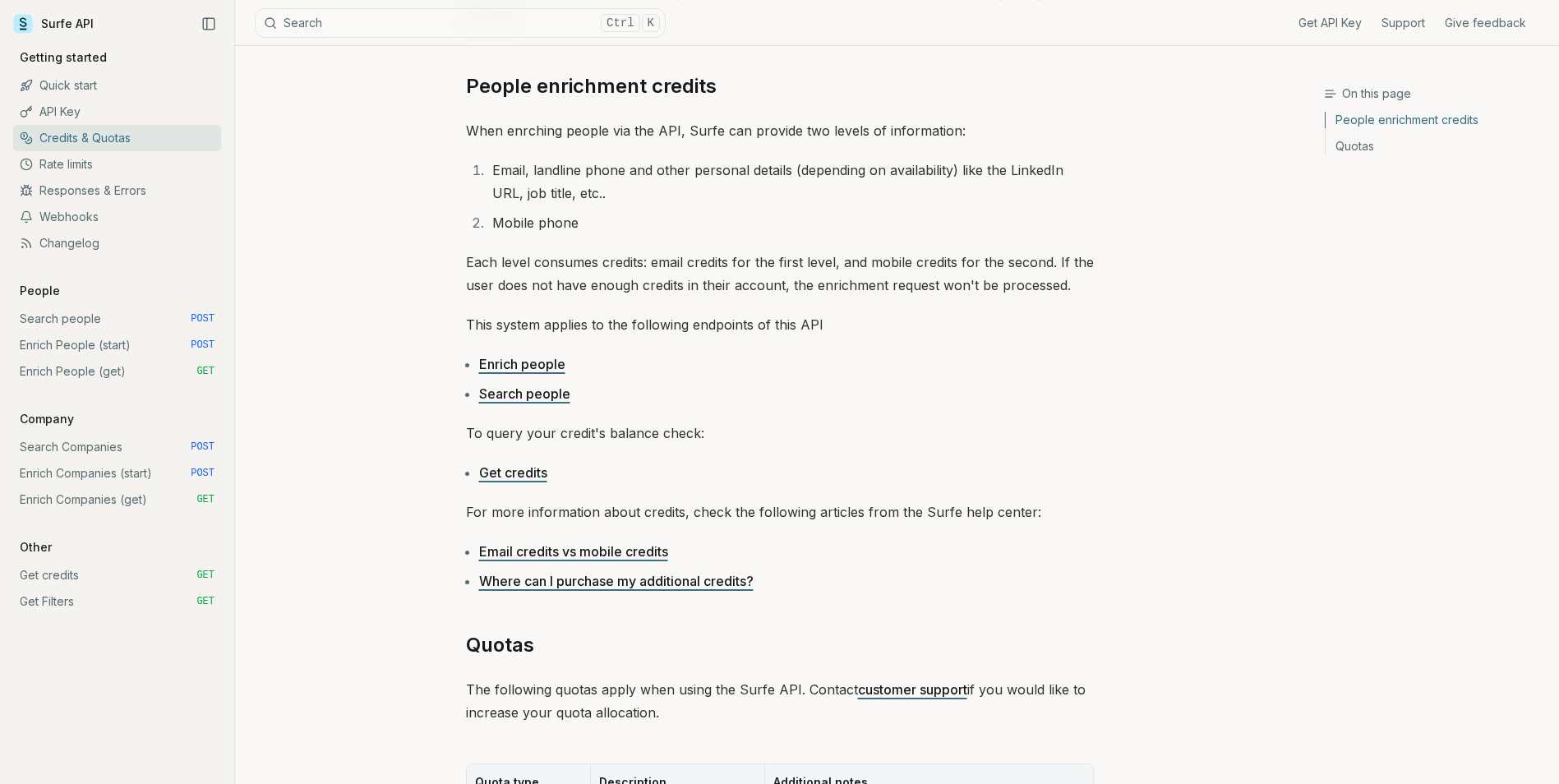
click at [577, 550] on link "Email credits vs mobile credits" at bounding box center [574, 551] width 189 height 16
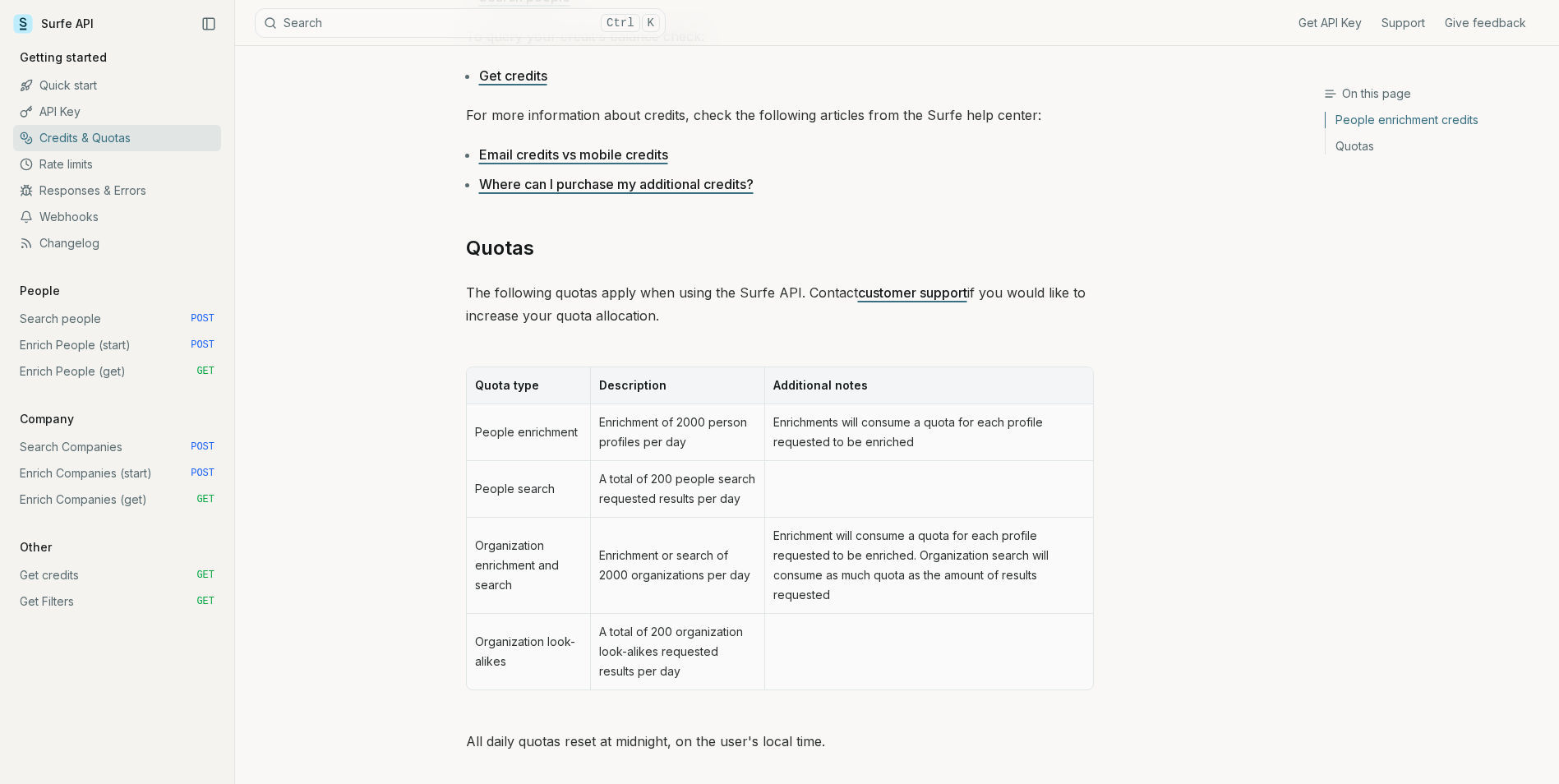
scroll to position [576, 0]
